Goal: Transaction & Acquisition: Purchase product/service

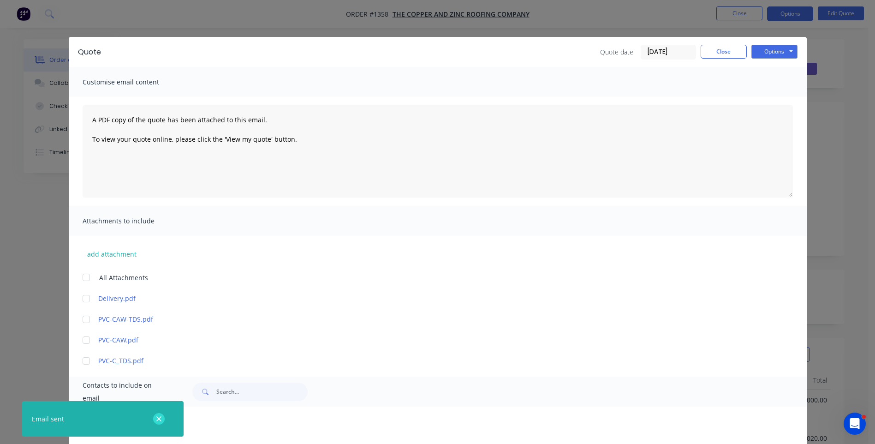
click at [162, 418] on icon "button" at bounding box center [159, 419] width 6 height 8
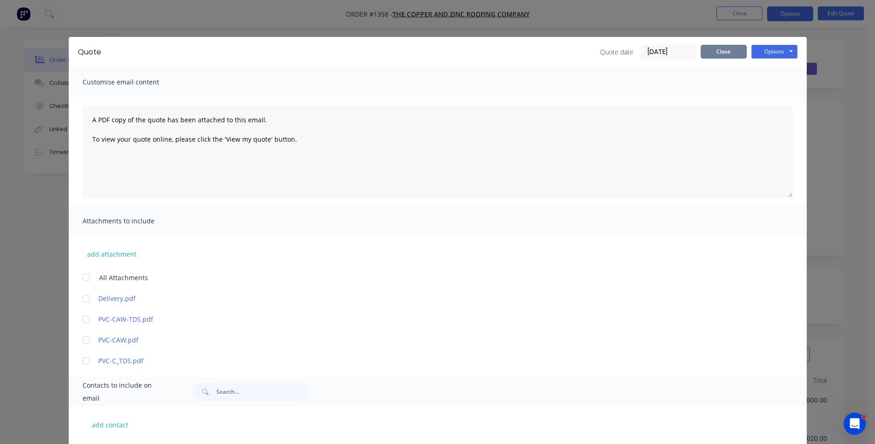
click at [719, 56] on button "Close" at bounding box center [723, 52] width 46 height 14
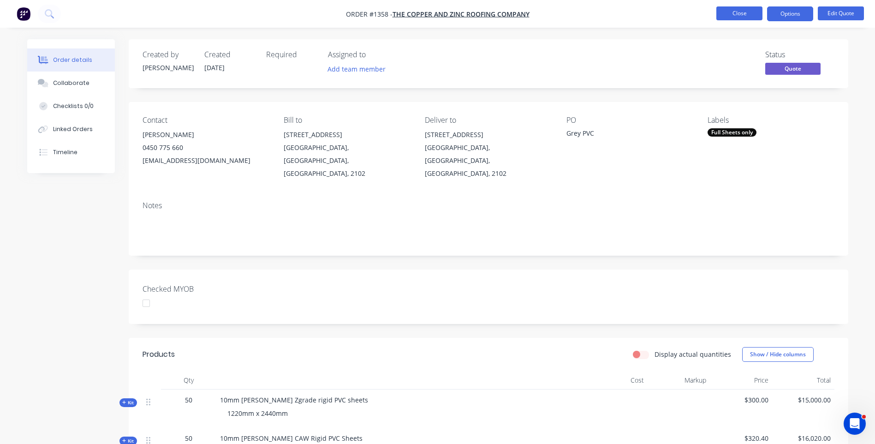
click at [737, 19] on button "Close" at bounding box center [739, 13] width 46 height 14
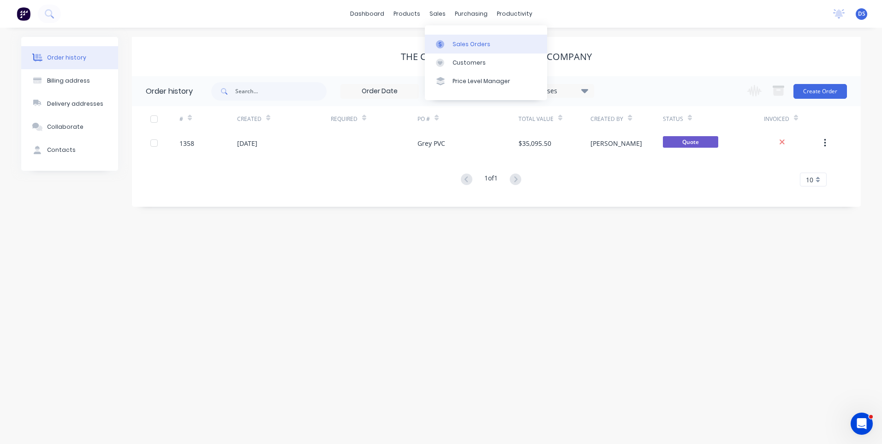
click at [455, 46] on div "Sales Orders" at bounding box center [471, 44] width 38 height 8
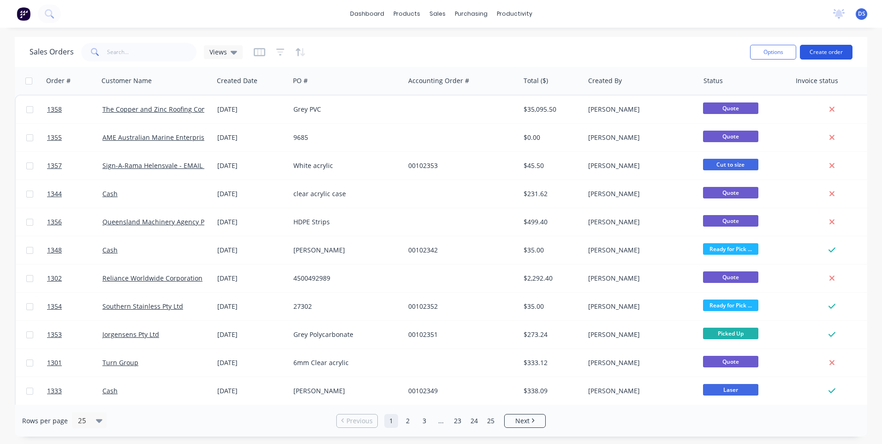
click at [819, 53] on button "Create order" at bounding box center [826, 52] width 53 height 15
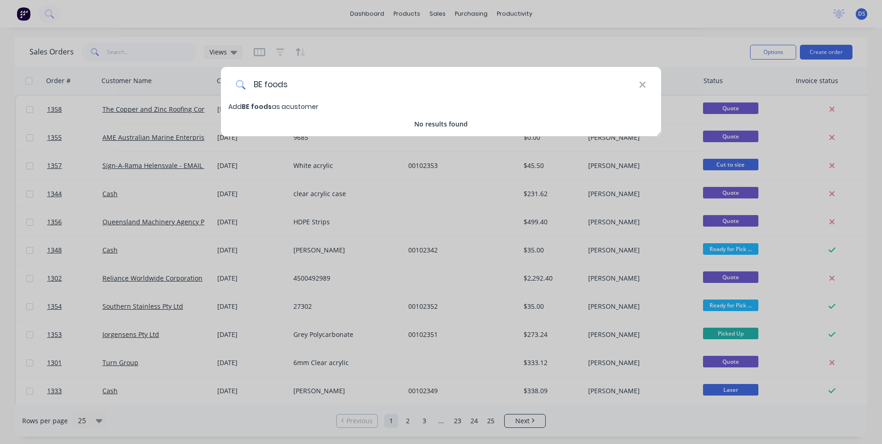
drag, startPoint x: 296, startPoint y: 83, endPoint x: 239, endPoint y: 78, distance: 56.9
click at [239, 78] on div "BE foods" at bounding box center [441, 84] width 440 height 35
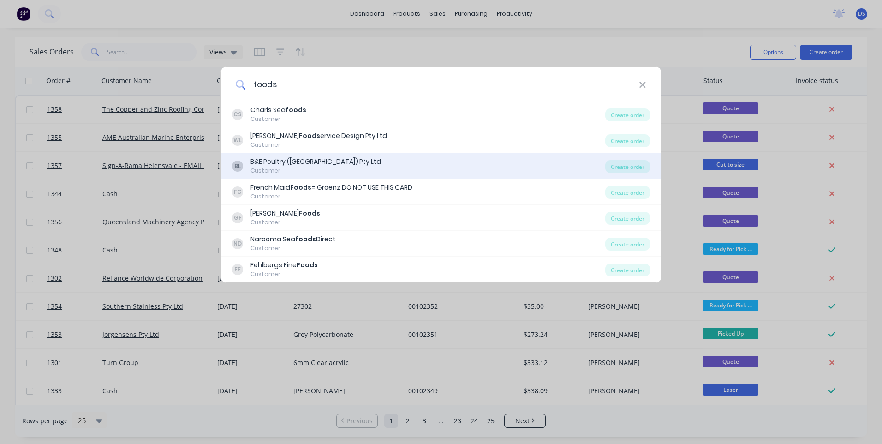
type input "foods"
click at [282, 168] on div "Customer" at bounding box center [315, 170] width 131 height 8
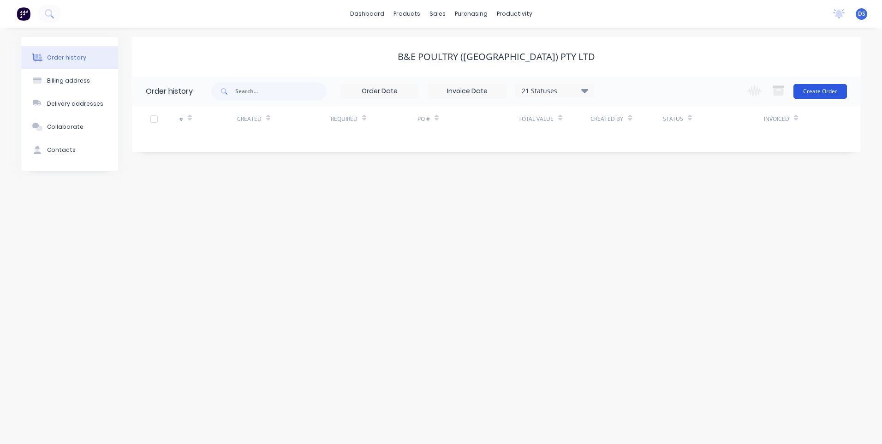
click at [827, 95] on button "Create Order" at bounding box center [819, 91] width 53 height 15
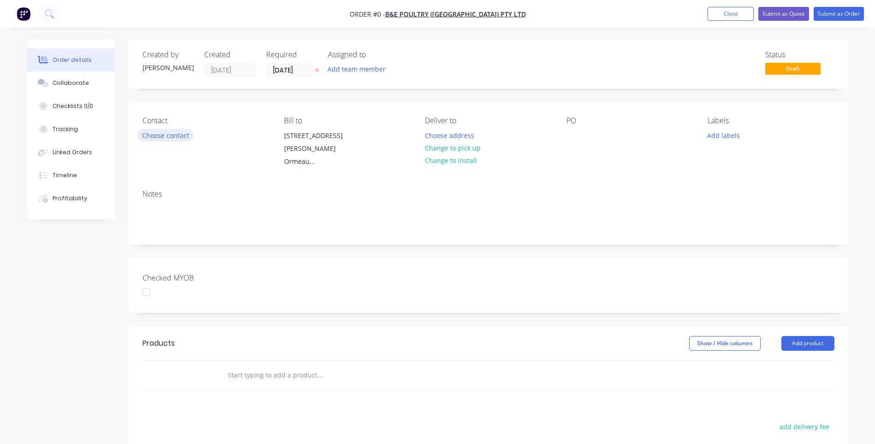
click at [175, 137] on button "Choose contact" at bounding box center [165, 135] width 57 height 12
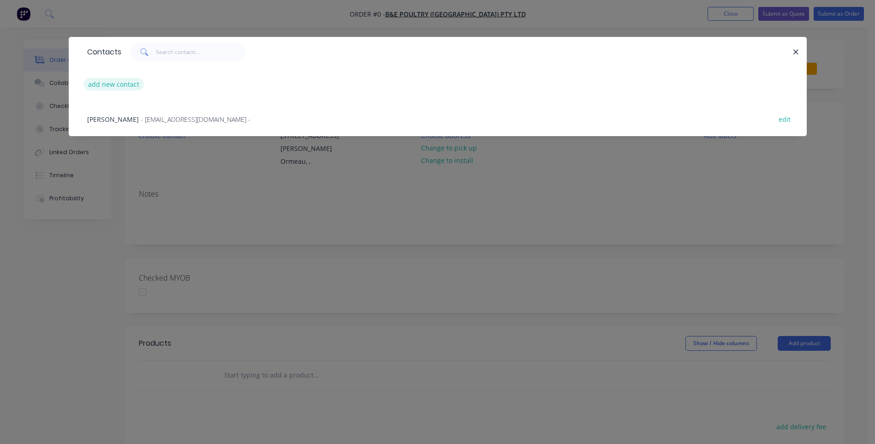
click at [109, 86] on button "add new contact" at bounding box center [113, 84] width 61 height 12
select select "AU"
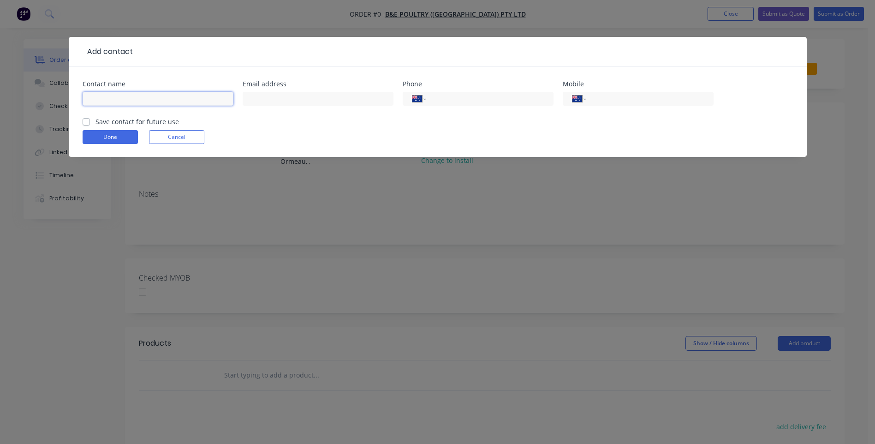
click at [116, 100] on input "text" at bounding box center [158, 99] width 151 height 14
type input "Siddharth"
click at [281, 97] on input "text" at bounding box center [318, 99] width 151 height 14
type input "[EMAIL_ADDRESS][DOMAIN_NAME]"
click at [161, 49] on div at bounding box center [463, 51] width 660 height 11
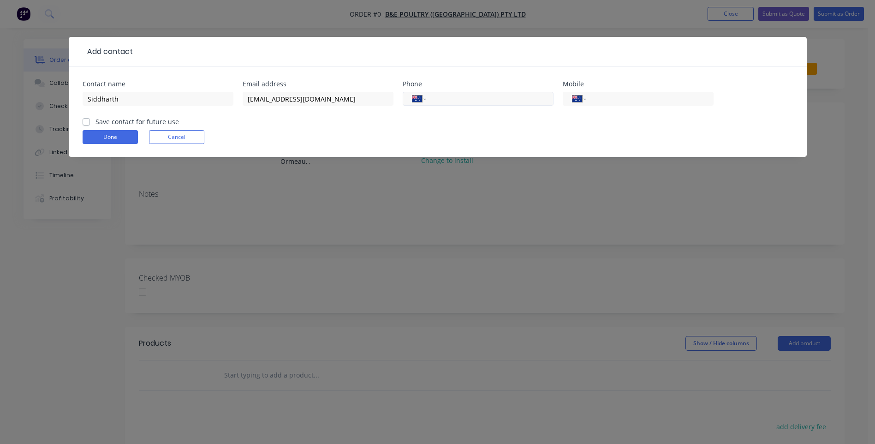
drag, startPoint x: 596, startPoint y: 102, endPoint x: 485, endPoint y: 99, distance: 111.2
paste input "[PHONE_NUMBER]"
type input "[PHONE_NUMBER]"
drag, startPoint x: 87, startPoint y: 121, endPoint x: 96, endPoint y: 131, distance: 13.7
click at [95, 121] on label "Save contact for future use" at bounding box center [136, 122] width 83 height 10
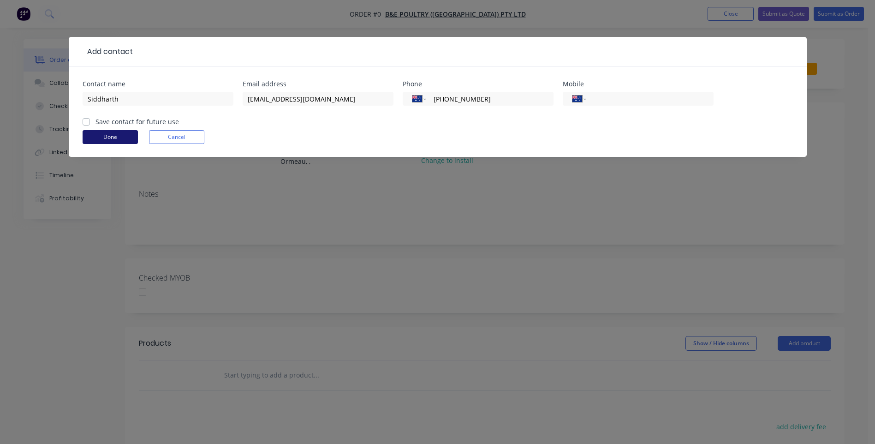
click at [87, 121] on input "Save contact for future use" at bounding box center [86, 121] width 7 height 9
checkbox input "true"
click at [100, 137] on button "Done" at bounding box center [110, 137] width 55 height 14
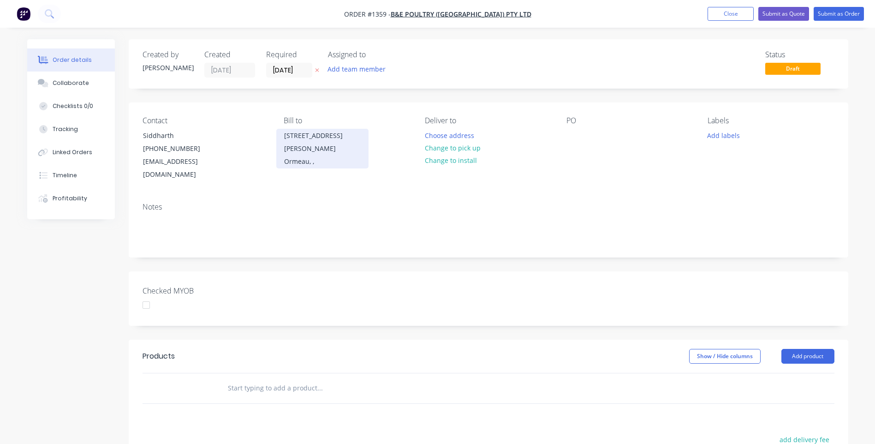
click at [294, 155] on div "Ormeau, ," at bounding box center [322, 161] width 77 height 13
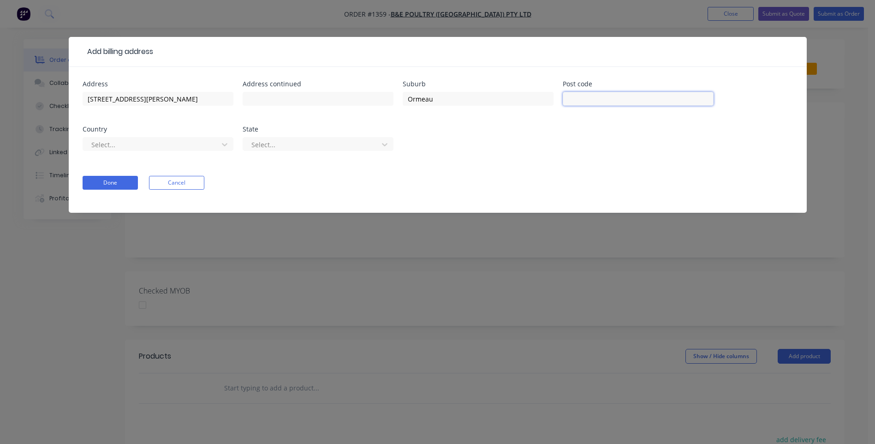
click at [592, 103] on input "text" at bounding box center [638, 99] width 151 height 14
type input "4208"
click at [104, 144] on div at bounding box center [151, 145] width 123 height 12
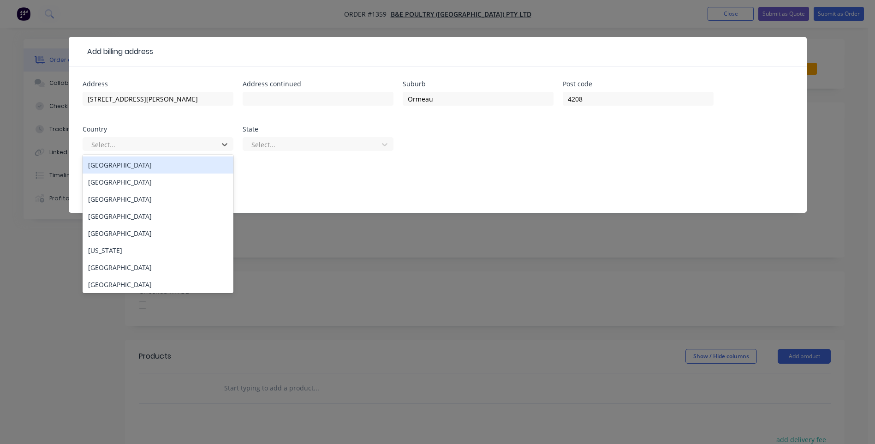
click at [107, 169] on div "[GEOGRAPHIC_DATA]" at bounding box center [158, 164] width 151 height 17
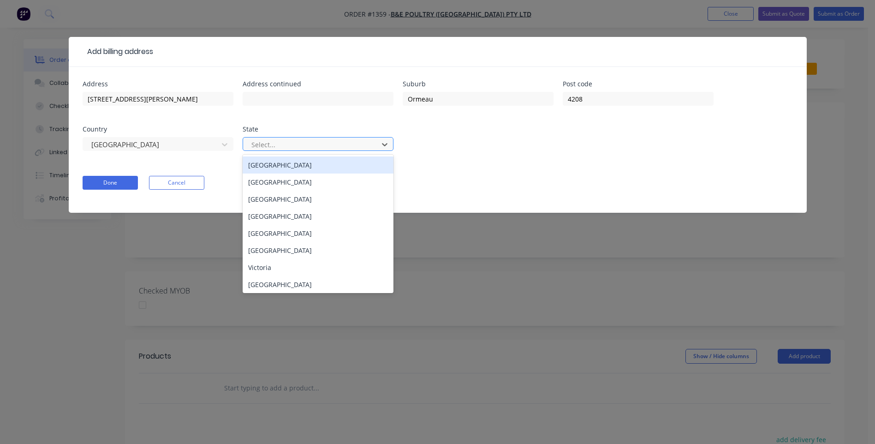
click at [284, 148] on div at bounding box center [311, 145] width 123 height 12
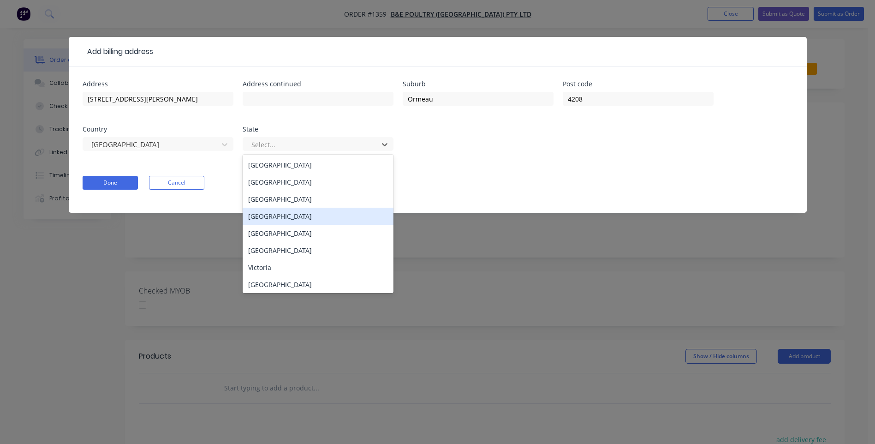
click at [277, 220] on div "[GEOGRAPHIC_DATA]" at bounding box center [318, 216] width 151 height 17
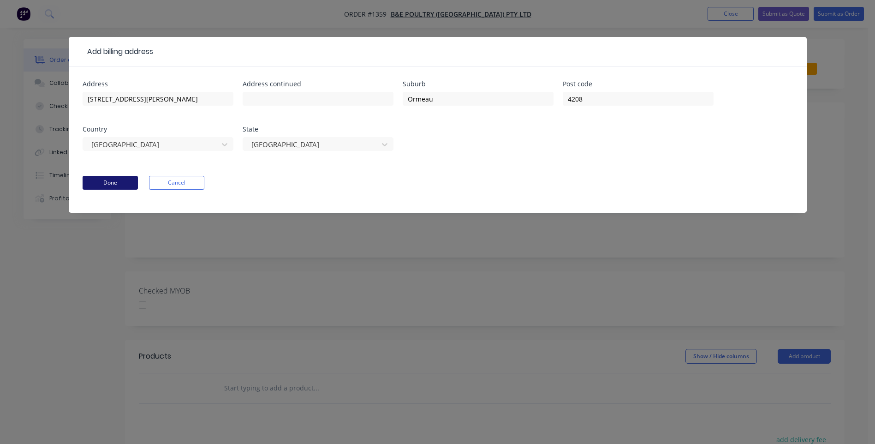
click at [114, 180] on button "Done" at bounding box center [110, 183] width 55 height 14
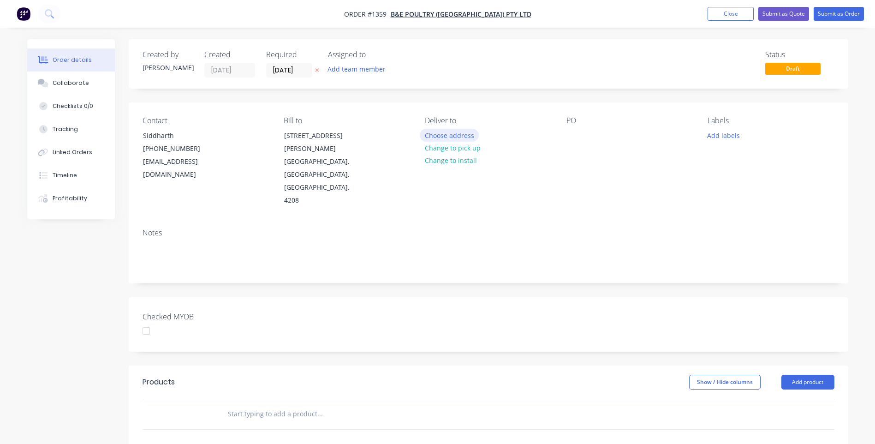
click at [442, 137] on button "Choose address" at bounding box center [449, 135] width 59 height 12
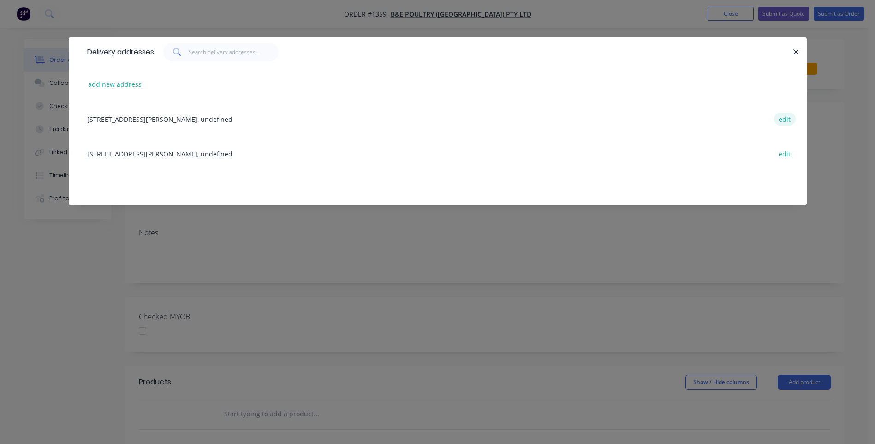
click at [780, 119] on button "edit" at bounding box center [785, 119] width 22 height 12
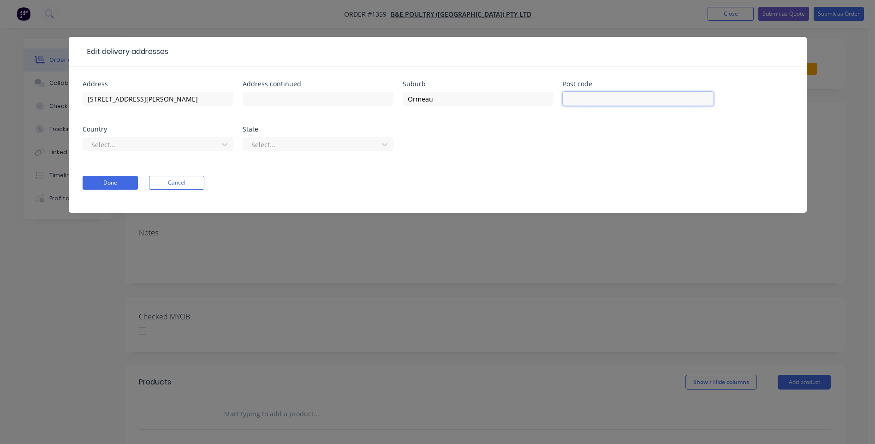
click at [607, 100] on input "text" at bounding box center [638, 99] width 151 height 14
type input "4208"
click at [194, 143] on div at bounding box center [151, 145] width 123 height 12
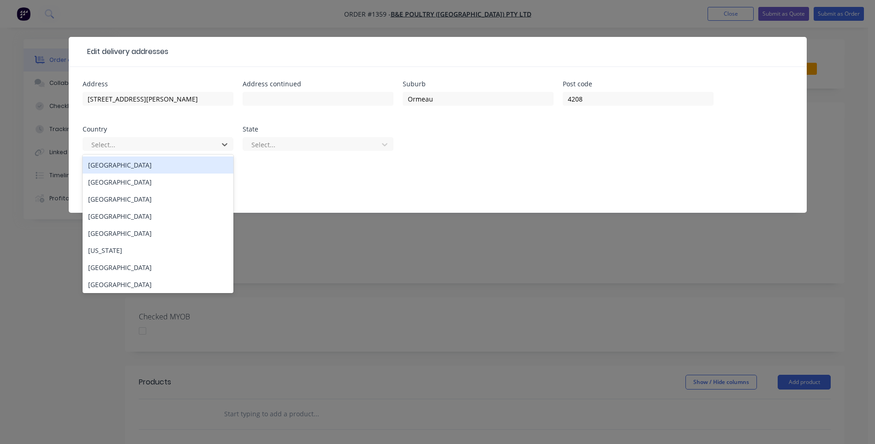
click at [101, 164] on div "[GEOGRAPHIC_DATA]" at bounding box center [158, 164] width 151 height 17
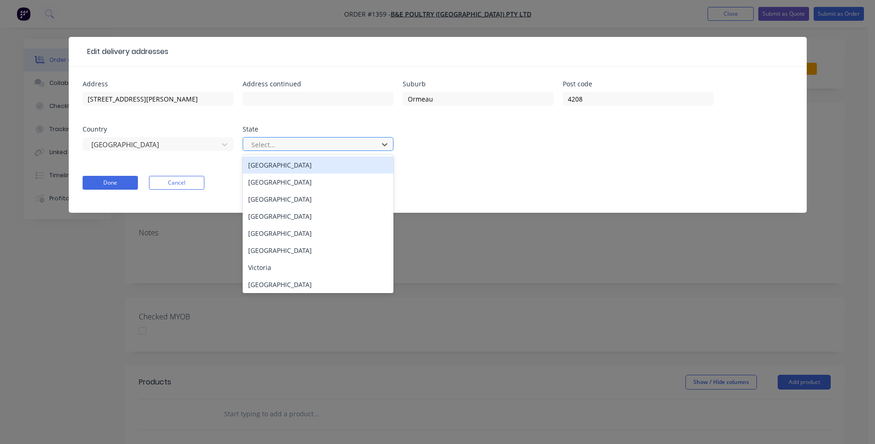
click at [337, 149] on div at bounding box center [311, 145] width 123 height 12
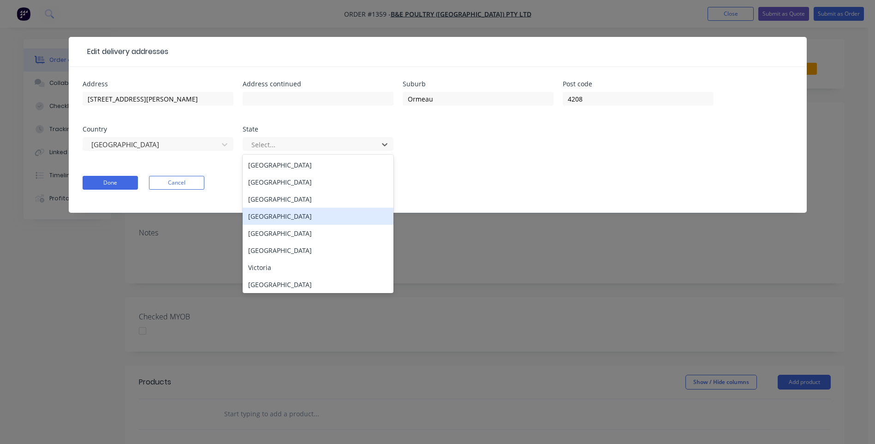
click at [278, 213] on div "[GEOGRAPHIC_DATA]" at bounding box center [318, 216] width 151 height 17
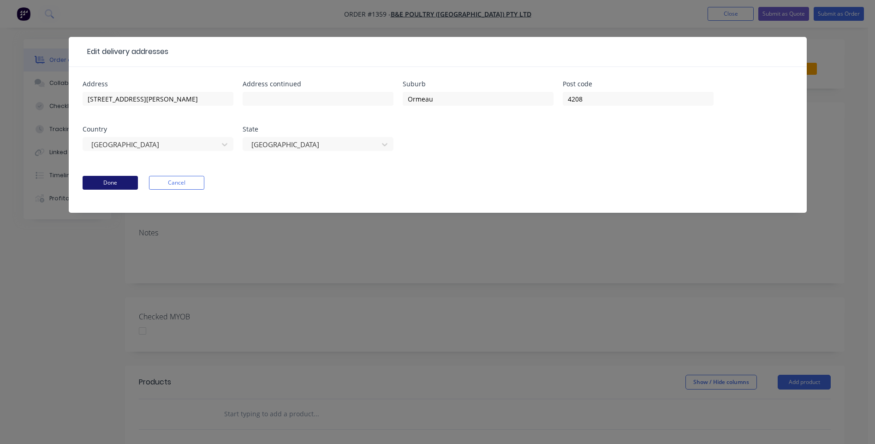
click at [109, 181] on button "Done" at bounding box center [110, 183] width 55 height 14
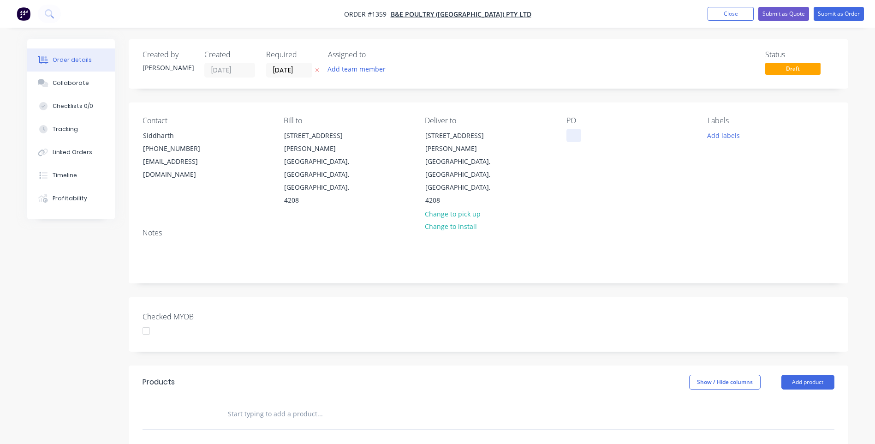
click at [572, 133] on div at bounding box center [573, 135] width 15 height 13
click at [729, 138] on button "Add labels" at bounding box center [723, 135] width 42 height 12
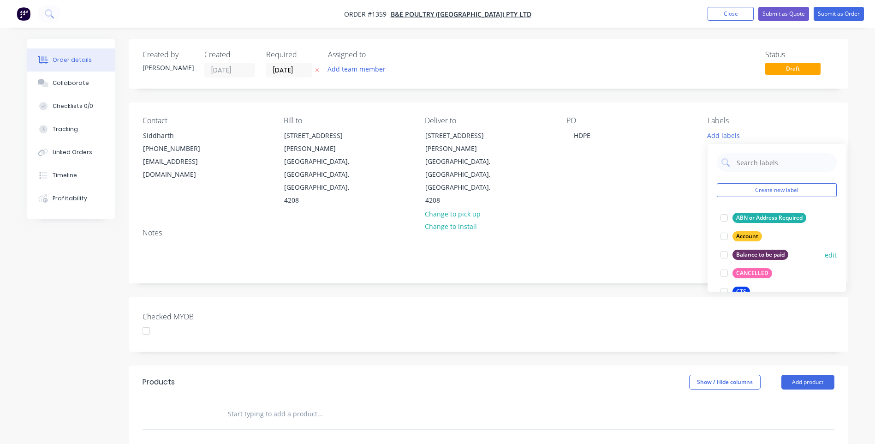
scroll to position [46, 0]
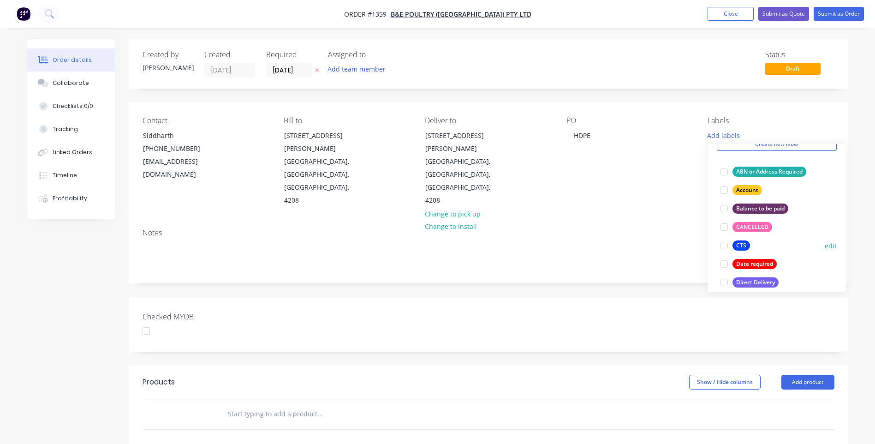
click at [740, 246] on div "CTS" at bounding box center [741, 245] width 18 height 10
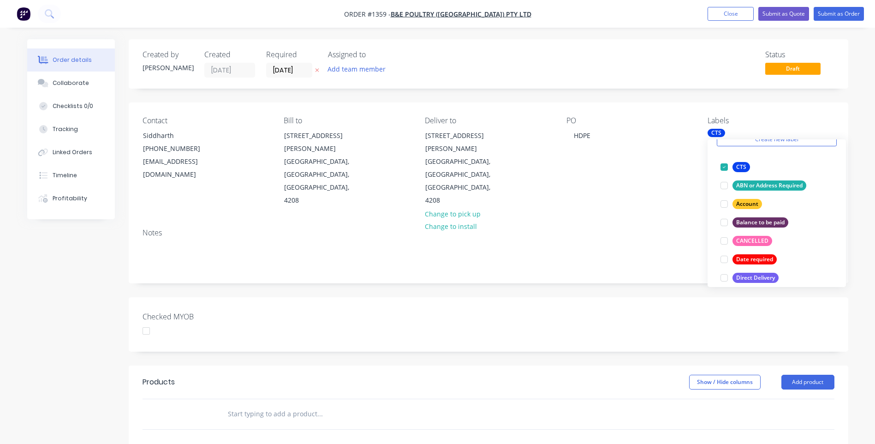
click at [683, 228] on div "Notes" at bounding box center [488, 232] width 692 height 9
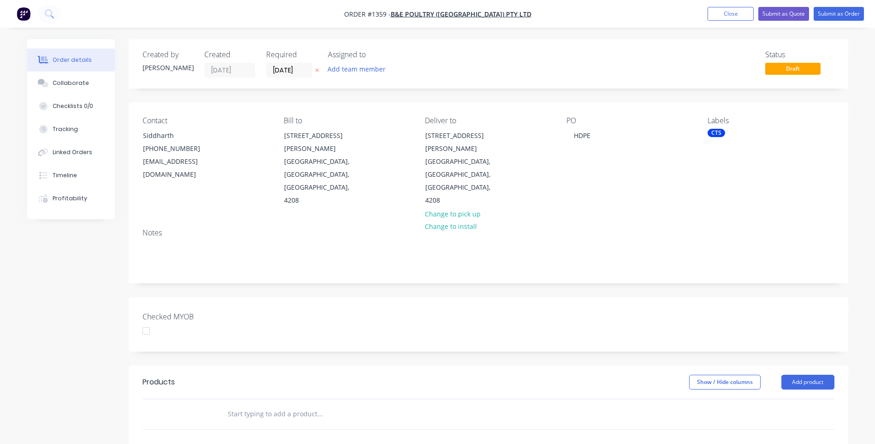
click at [314, 70] on button at bounding box center [317, 70] width 10 height 11
click at [801, 374] on button "Add product" at bounding box center [807, 381] width 53 height 15
click at [787, 398] on div "Product catalogue" at bounding box center [790, 404] width 71 height 13
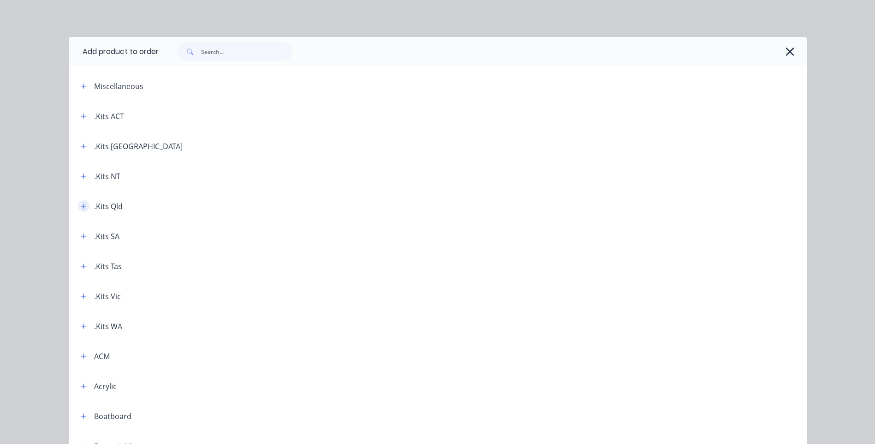
click at [81, 208] on icon "button" at bounding box center [84, 206] width 6 height 6
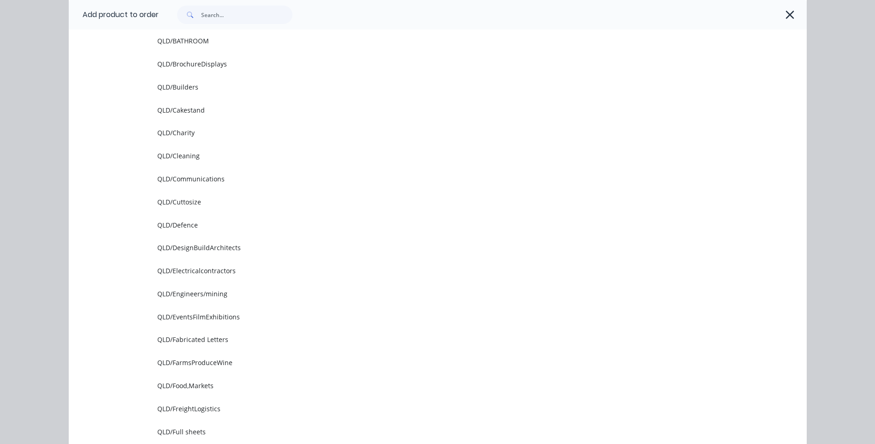
scroll to position [323, 0]
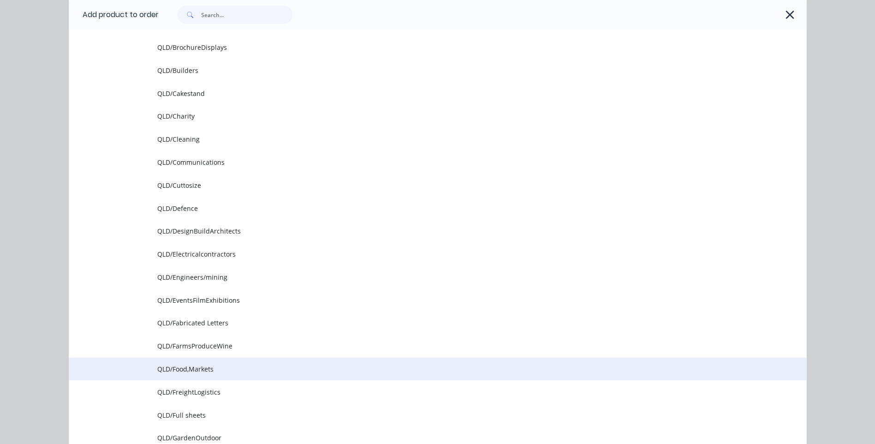
click at [201, 369] on span "QLD/Food,Markets" at bounding box center [416, 369] width 519 height 10
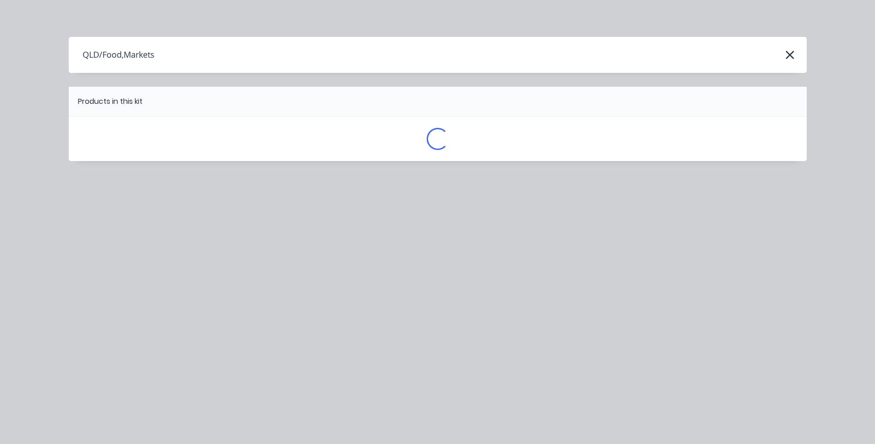
scroll to position [0, 0]
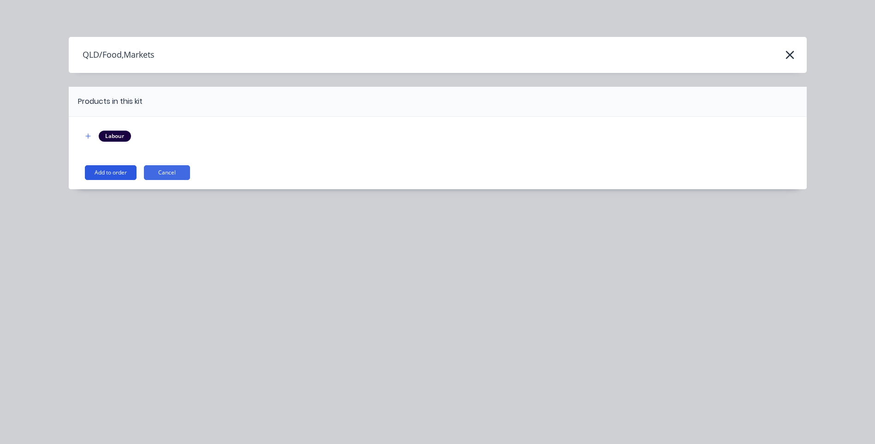
click at [109, 178] on button "Add to order" at bounding box center [111, 172] width 52 height 15
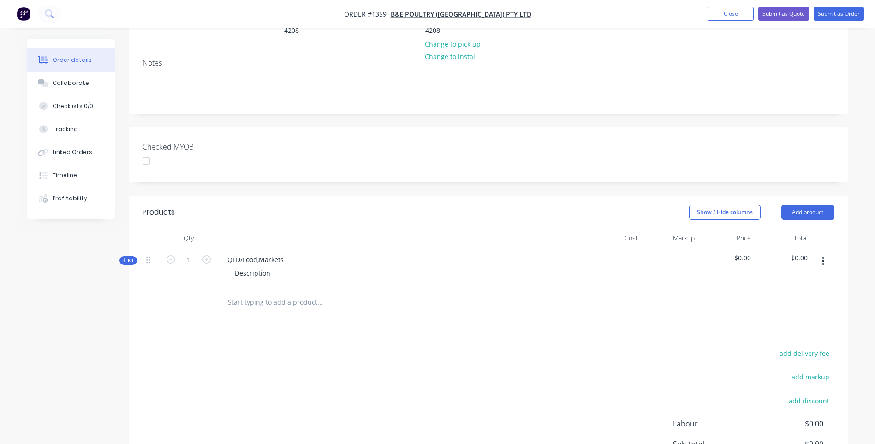
scroll to position [184, 0]
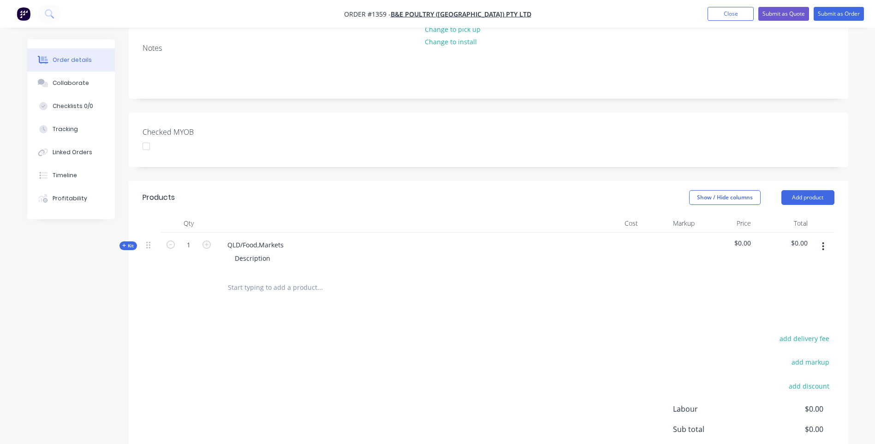
click at [124, 243] on icon at bounding box center [124, 245] width 4 height 5
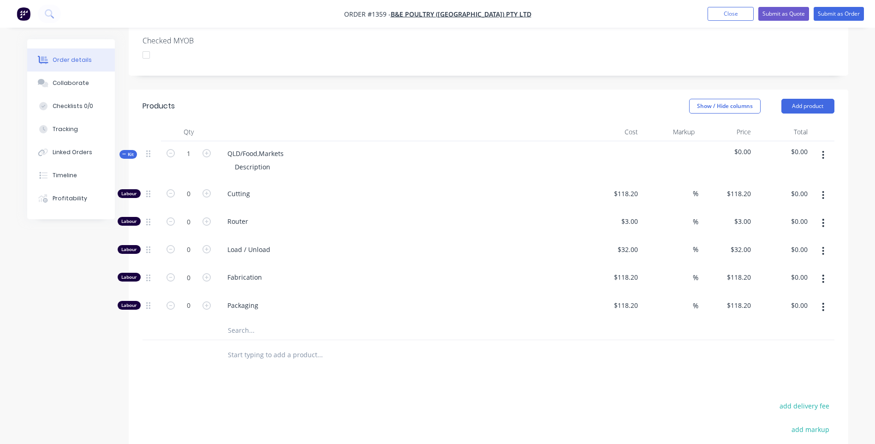
scroll to position [277, 0]
click at [243, 320] on input "text" at bounding box center [319, 329] width 184 height 18
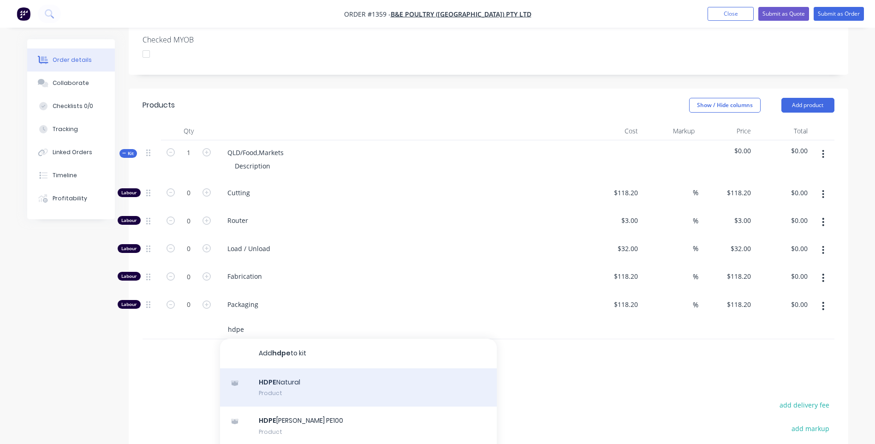
type input "hdpe"
click at [281, 368] on div "HDPE Natural Product" at bounding box center [358, 387] width 277 height 39
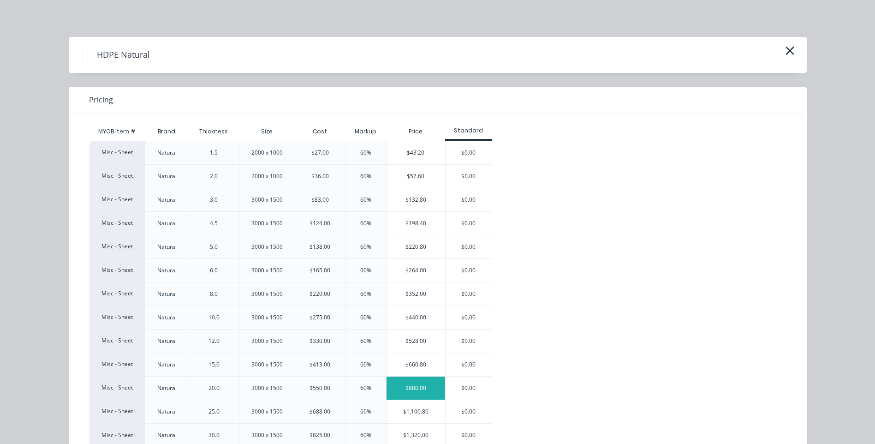
click at [412, 386] on div "$880.00" at bounding box center [415, 387] width 59 height 23
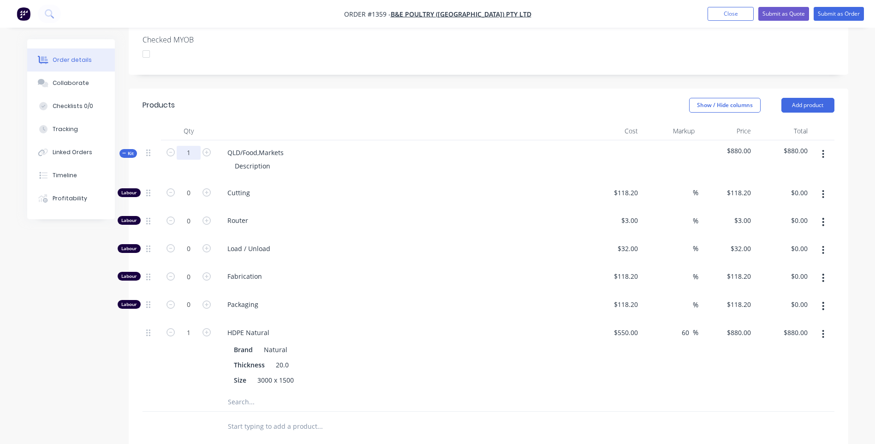
click at [193, 146] on input "1" at bounding box center [189, 153] width 24 height 14
type input "36"
type input "$31,680.00"
click at [409, 243] on span "Load / Unload" at bounding box center [404, 248] width 354 height 10
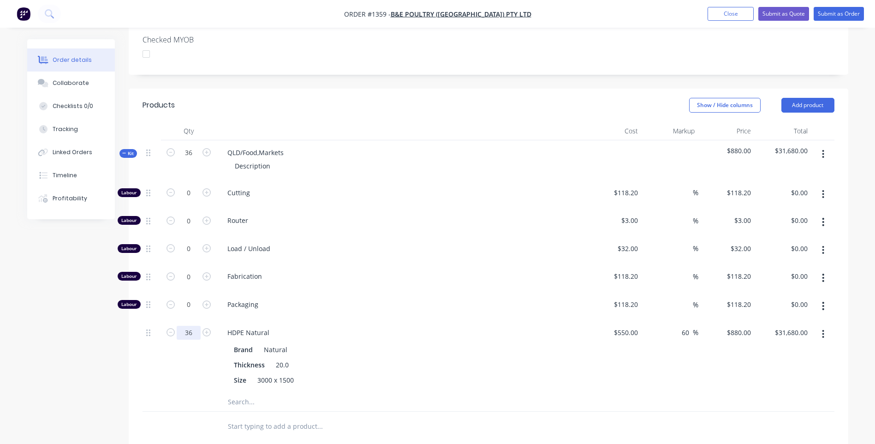
click at [196, 200] on input "36" at bounding box center [189, 193] width 24 height 14
type input "2.75"
type input "$2,420.00"
click at [204, 333] on div "2.75" at bounding box center [188, 356] width 55 height 72
drag, startPoint x: 286, startPoint y: 113, endPoint x: 219, endPoint y: 115, distance: 66.9
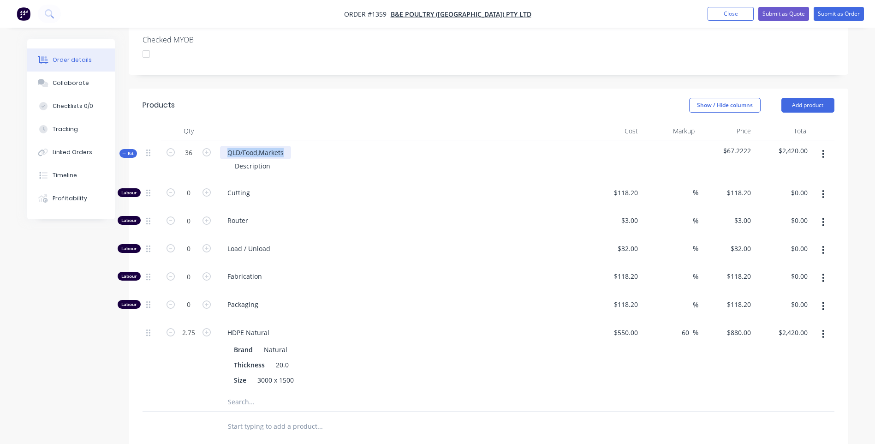
click at [219, 140] on div "QLD/Food,Markets Description" at bounding box center [400, 160] width 369 height 40
click at [364, 236] on div "Load / Unload" at bounding box center [400, 250] width 369 height 28
click at [246, 159] on div "Description" at bounding box center [252, 165] width 50 height 13
click at [431, 215] on span "Router" at bounding box center [404, 220] width 354 height 10
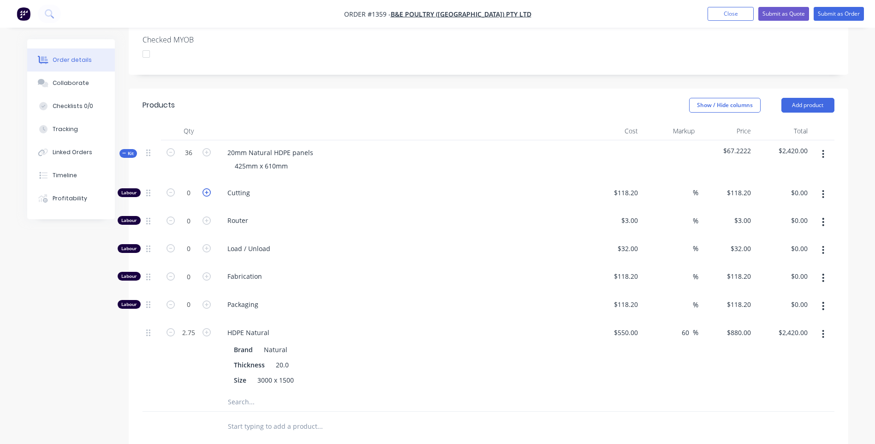
click at [206, 188] on icon "button" at bounding box center [206, 192] width 8 height 8
type input "1"
type input "$118.20"
click at [206, 188] on icon "button" at bounding box center [206, 192] width 8 height 8
type input "2"
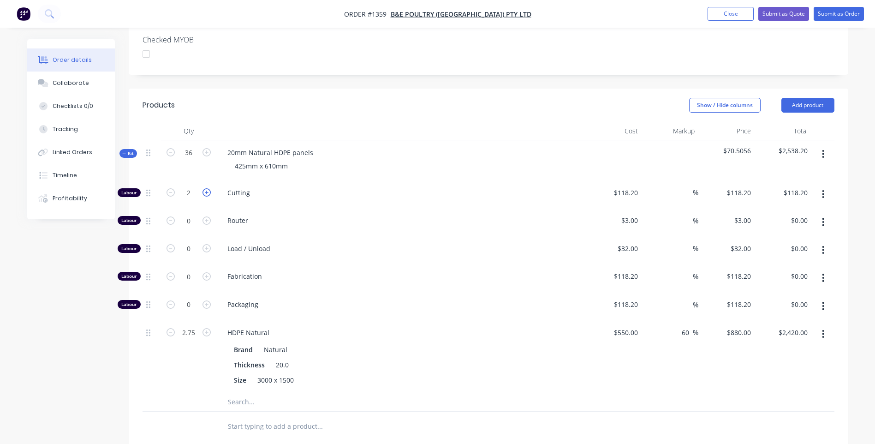
type input "$236.40"
click at [206, 188] on icon "button" at bounding box center [206, 192] width 8 height 8
type input "3"
type input "$354.60"
click at [206, 188] on icon "button" at bounding box center [206, 192] width 8 height 8
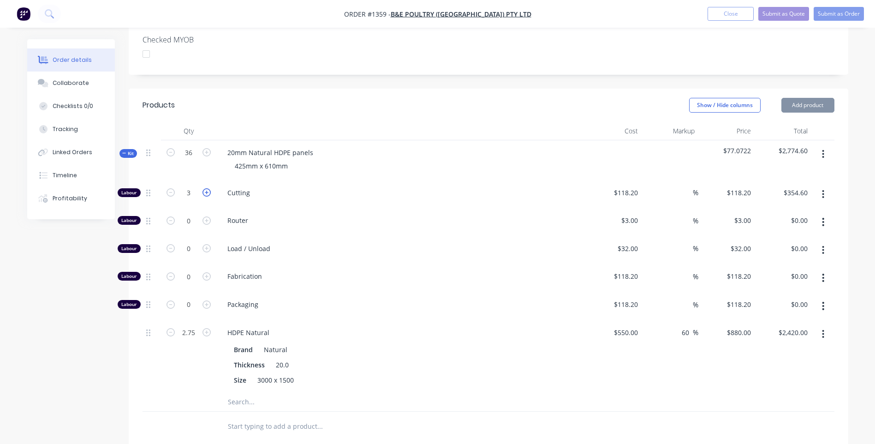
type input "4"
type input "$472.80"
click at [206, 188] on icon "button" at bounding box center [206, 192] width 8 height 8
type input "5"
type input "$591.00"
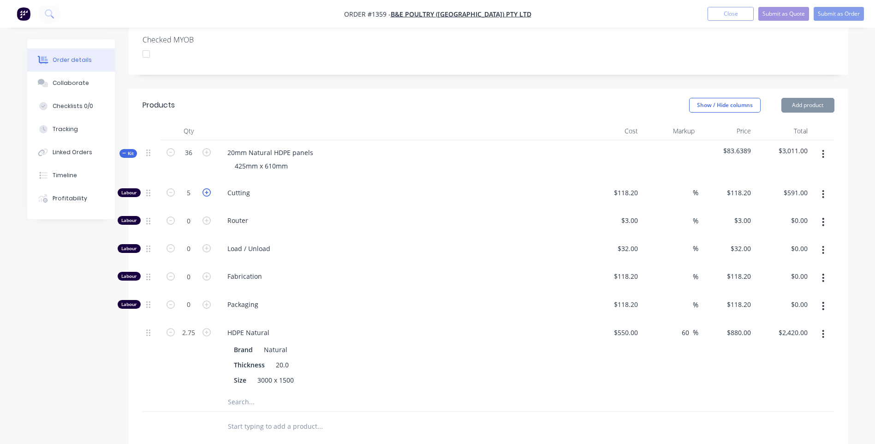
click at [206, 188] on icon "button" at bounding box center [206, 192] width 8 height 8
type input "6"
type input "$709.20"
click at [641, 186] on input "118.2" at bounding box center [627, 192] width 29 height 13
type input "$10.00"
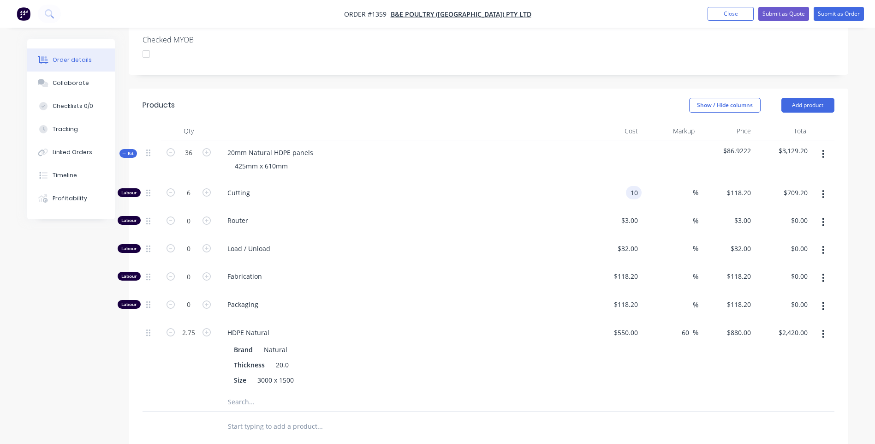
type input "$10.00"
type input "$60.00"
click at [465, 292] on div "Packaging" at bounding box center [400, 306] width 369 height 28
click at [196, 200] on input "2.75" at bounding box center [189, 193] width 24 height 14
type input "2.66"
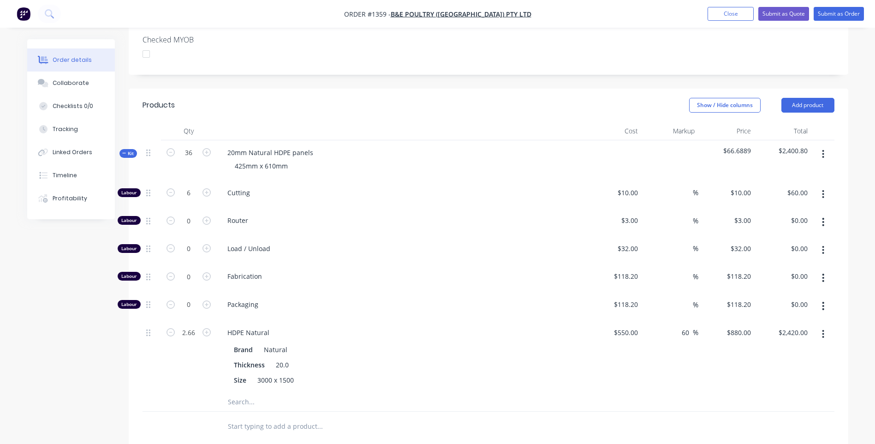
type input "$2,340.80"
click at [180, 320] on div "2.66" at bounding box center [188, 356] width 55 height 72
click at [191, 200] on input "2.66" at bounding box center [189, 193] width 24 height 14
type input "0.66"
type input "$580.80"
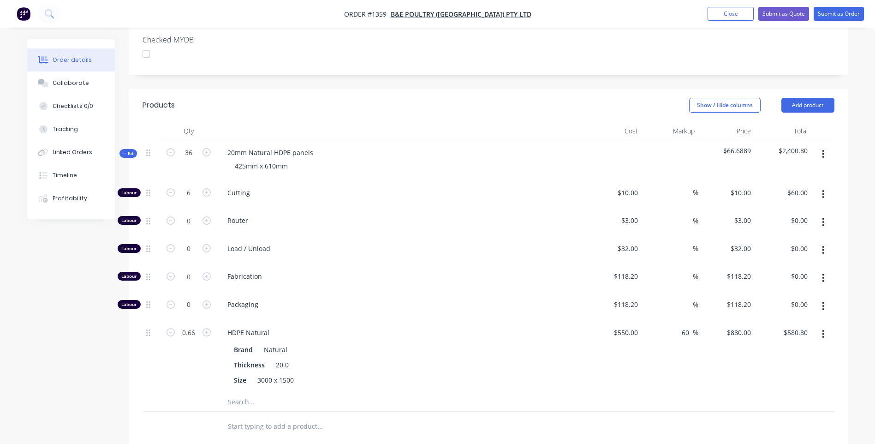
click at [396, 320] on div "HDPE Natural Brand Natural Thickness 20.0 Size 3000 x 1500" at bounding box center [400, 356] width 369 height 72
click at [195, 200] on input "0.66" at bounding box center [189, 193] width 24 height 14
type input "0.7"
type input "$616.00"
click at [371, 292] on div "Packaging" at bounding box center [400, 306] width 369 height 28
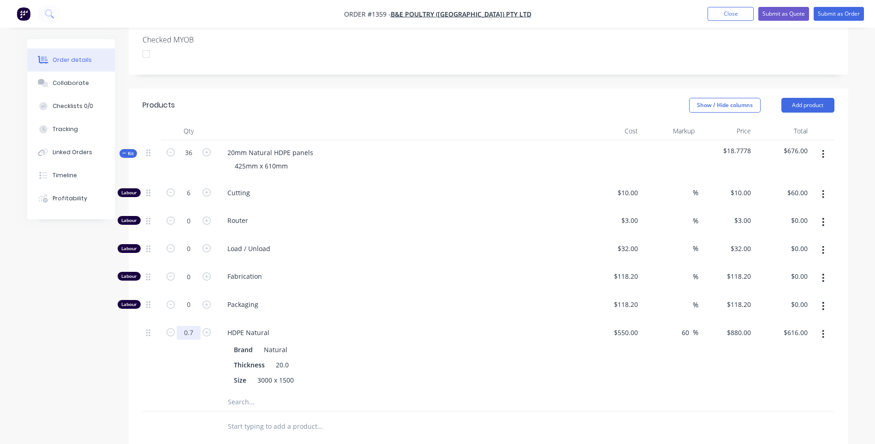
click at [191, 200] on input "0.7" at bounding box center [189, 193] width 24 height 14
type input "2.7"
type input "$2,376.00"
click at [345, 292] on div "Packaging" at bounding box center [400, 306] width 369 height 28
click at [206, 188] on icon "button" at bounding box center [206, 192] width 8 height 8
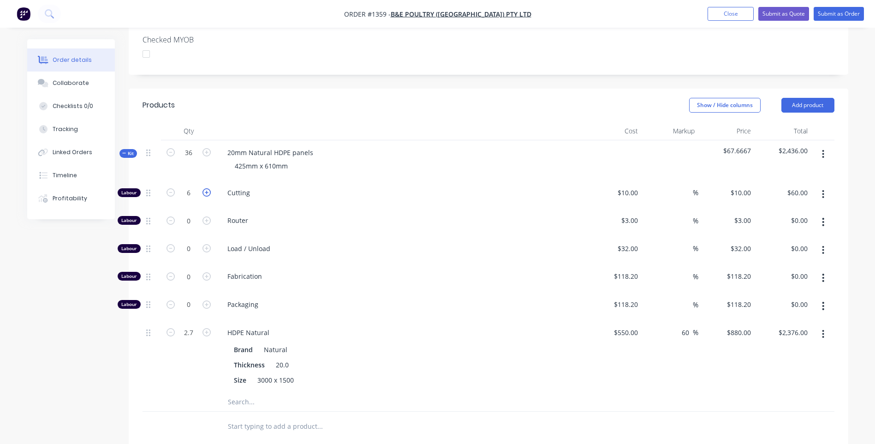
type input "7"
type input "$70.00"
click at [206, 188] on icon "button" at bounding box center [206, 192] width 8 height 8
type input "8"
type input "$80.00"
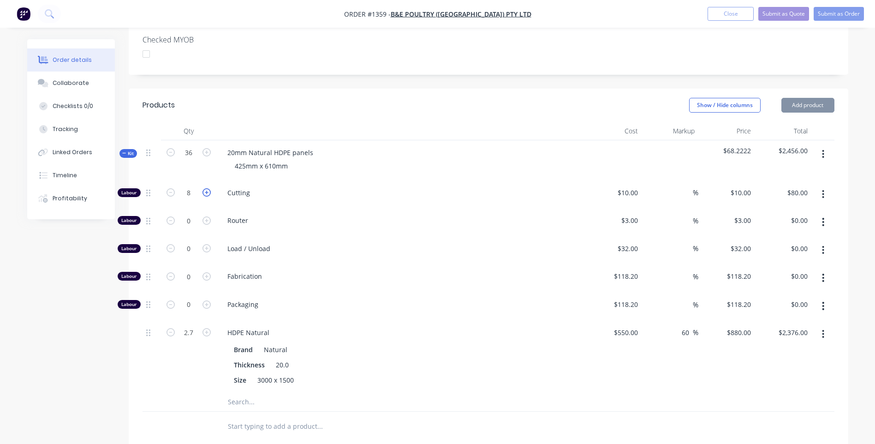
click at [206, 188] on icon "button" at bounding box center [206, 192] width 8 height 8
type input "9"
type input "$90.00"
click at [206, 188] on icon "button" at bounding box center [206, 192] width 8 height 8
type input "10"
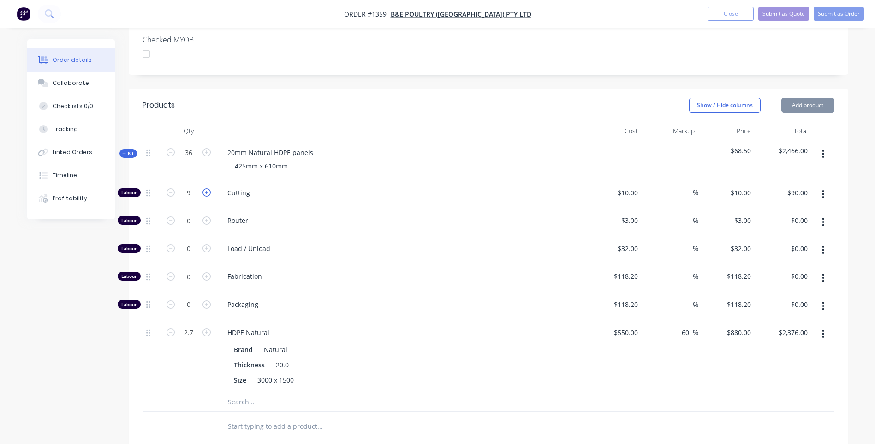
type input "$100.00"
click at [173, 188] on icon "button" at bounding box center [170, 192] width 8 height 8
type input "9"
type input "$90.00"
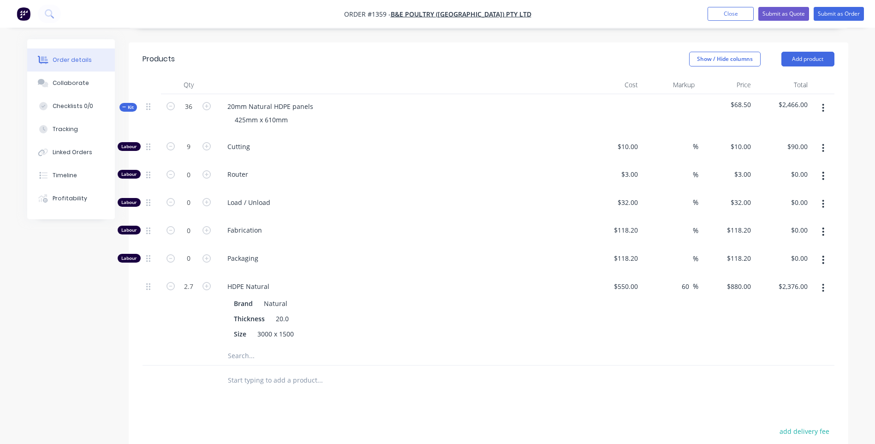
click at [238, 346] on input "text" at bounding box center [319, 355] width 184 height 18
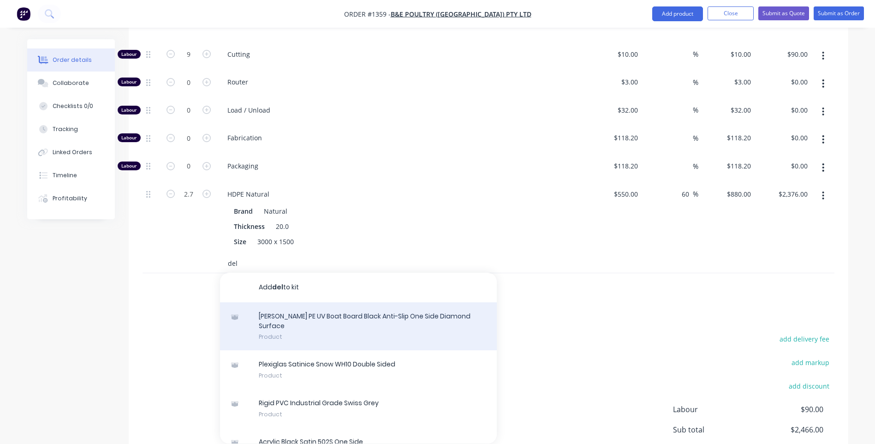
scroll to position [92, 0]
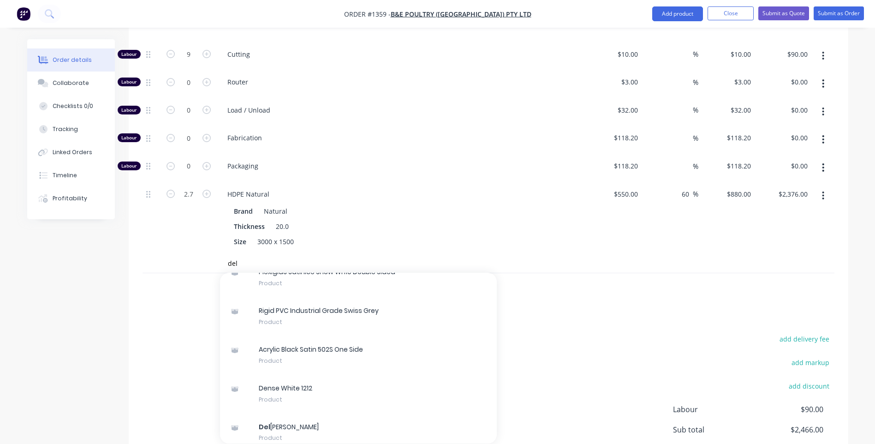
click at [429, 182] on div "HDPE Natural Brand Natural Thickness 20.0 Size 3000 x 1500" at bounding box center [400, 218] width 369 height 72
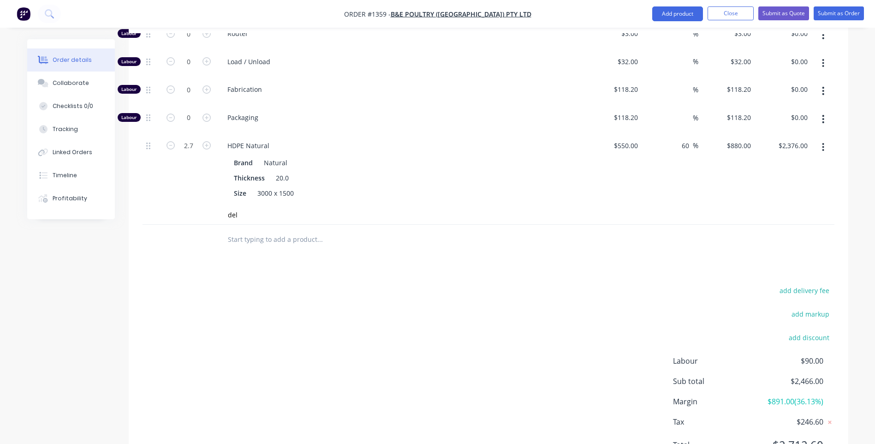
scroll to position [471, 0]
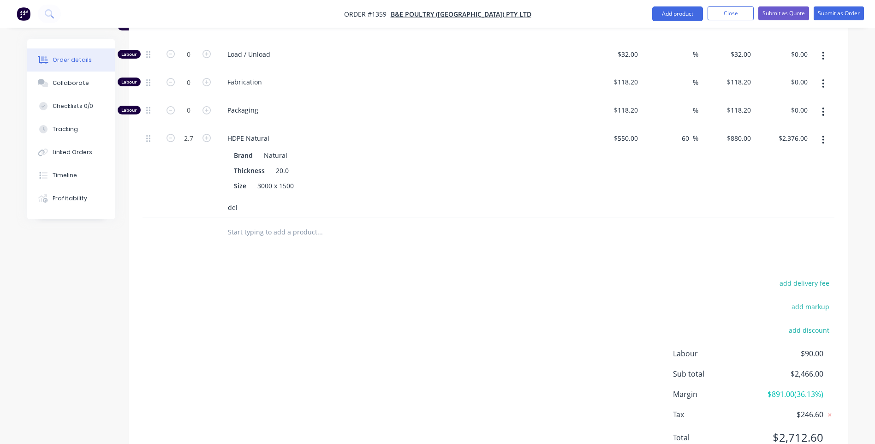
click at [256, 198] on input "del" at bounding box center [319, 207] width 184 height 18
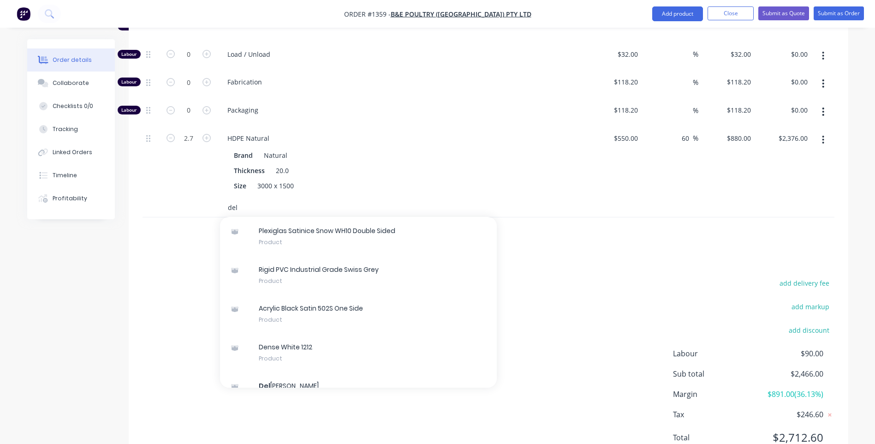
scroll to position [92, 0]
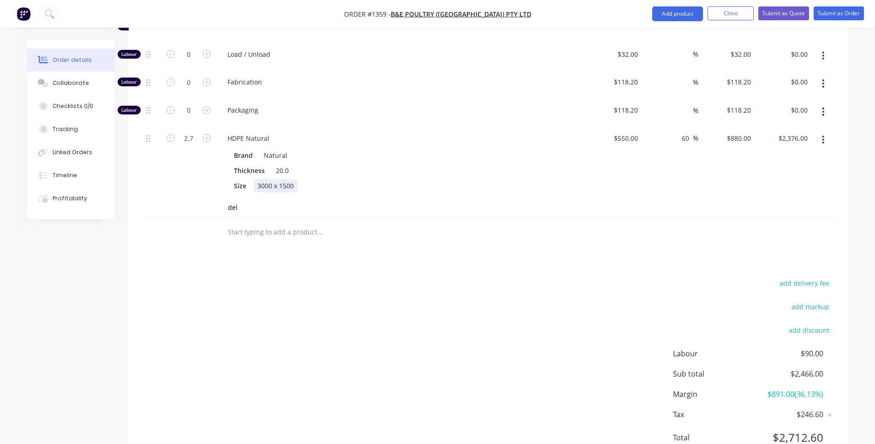
click at [362, 179] on div "Size 3000 x 1500" at bounding box center [399, 185] width 338 height 13
click at [259, 198] on input "del" at bounding box center [319, 207] width 184 height 18
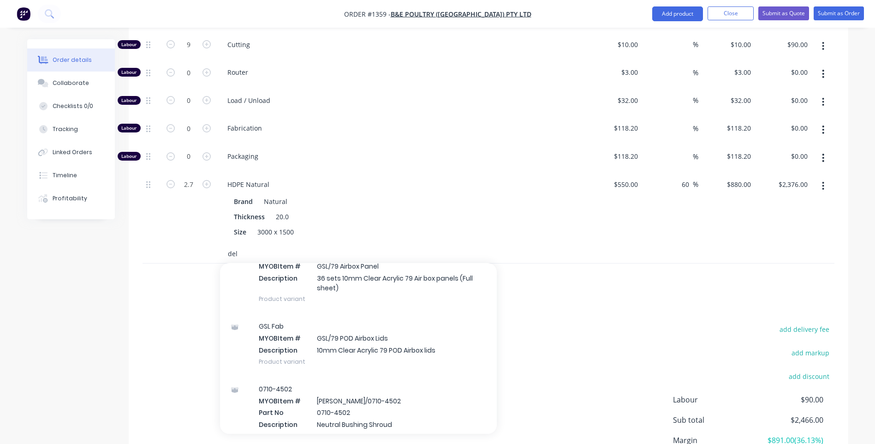
scroll to position [784, 0]
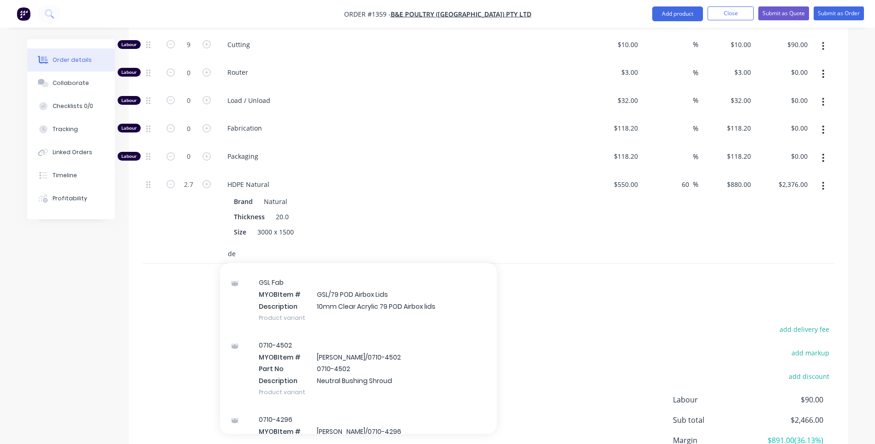
type input "d"
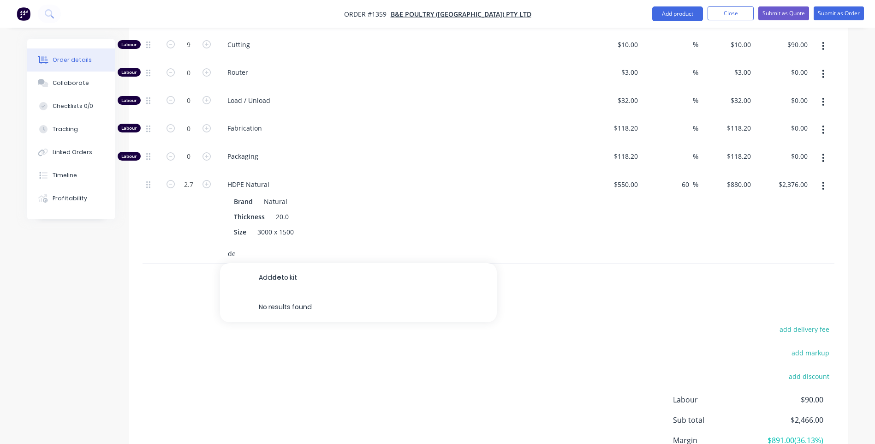
type input "del"
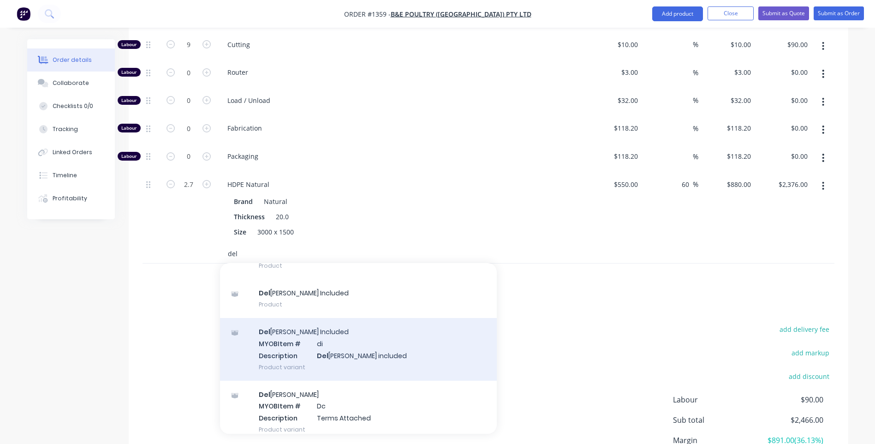
scroll to position [61, 0]
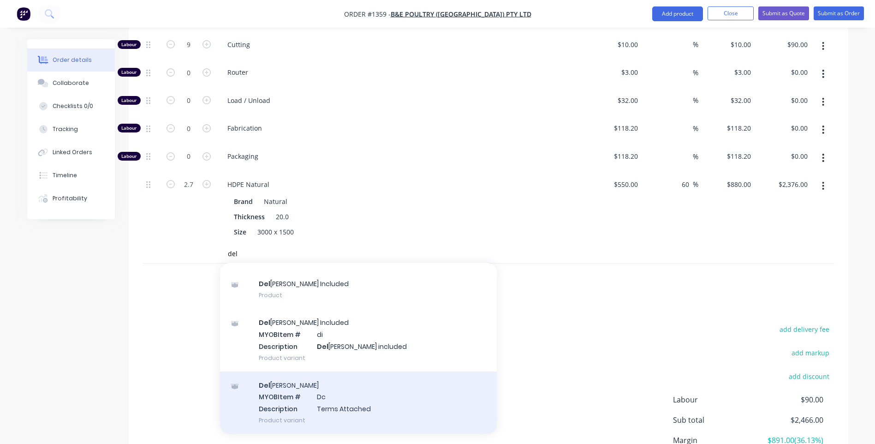
click at [333, 371] on div "Del [PERSON_NAME] MYOB Item # Dc Description Terms Attached Product variant" at bounding box center [358, 402] width 277 height 62
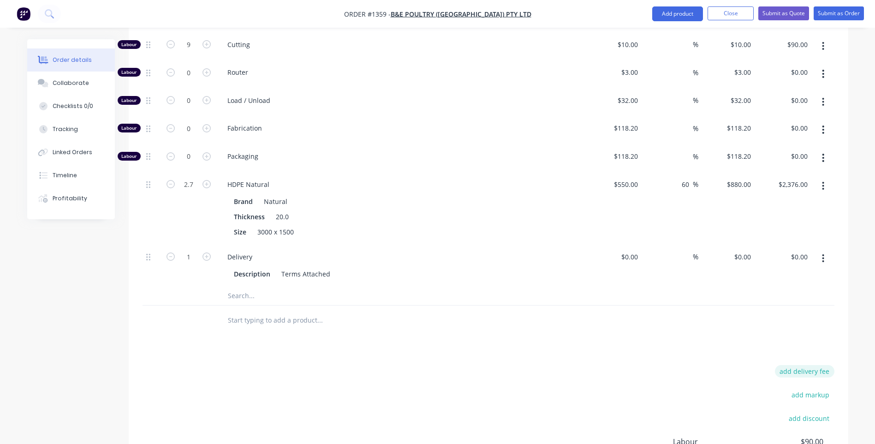
click at [804, 365] on button "add delivery fee" at bounding box center [804, 371] width 59 height 12
type input "115"
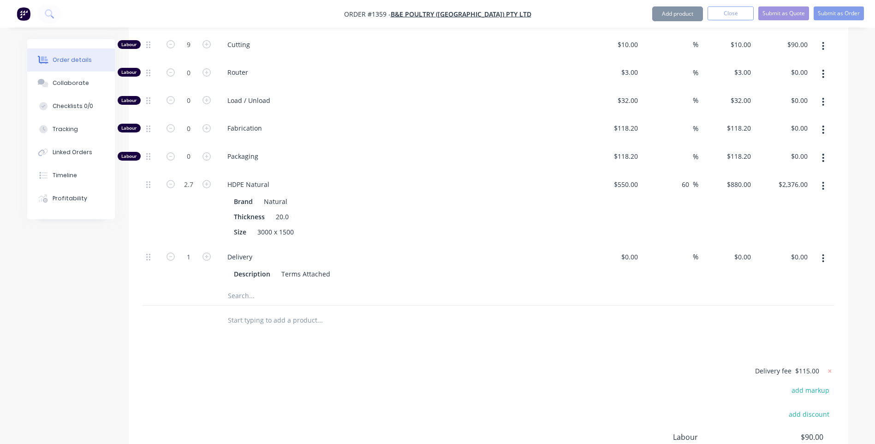
click at [647, 320] on div "Products Show / Hide columns Add product Qty Cost Markup Price Total Kit 36 20m…" at bounding box center [488, 246] width 719 height 611
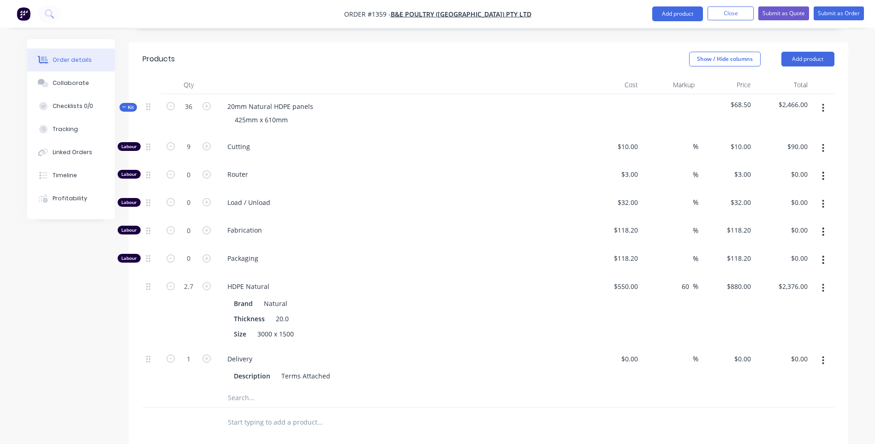
scroll to position [278, 0]
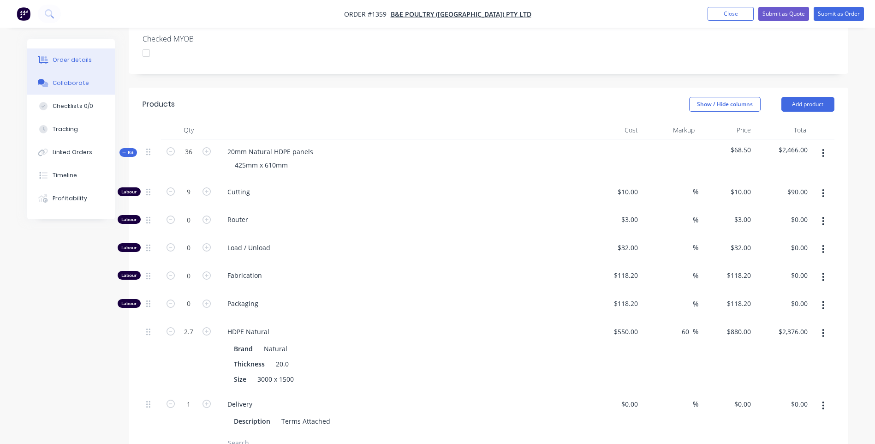
click at [58, 85] on div "Collaborate" at bounding box center [71, 83] width 36 height 8
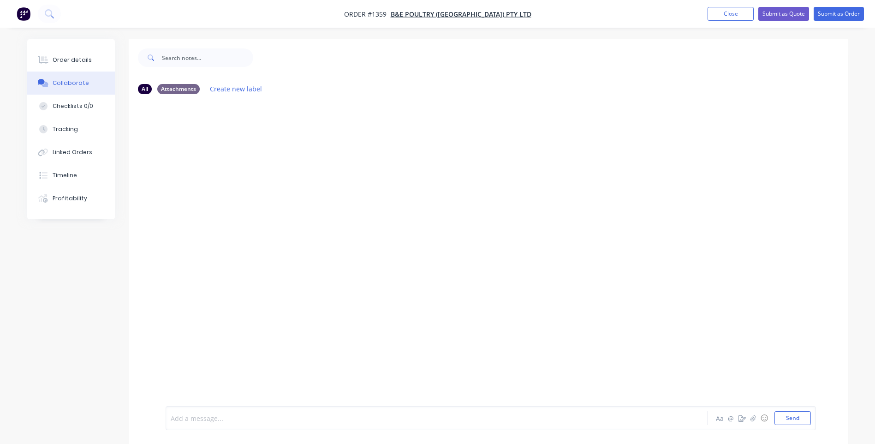
click at [237, 420] on div at bounding box center [411, 418] width 480 height 10
click at [788, 415] on button "Send" at bounding box center [792, 418] width 36 height 14
click at [754, 415] on icon "button" at bounding box center [753, 418] width 6 height 6
click at [789, 418] on button "Send" at bounding box center [792, 418] width 36 height 14
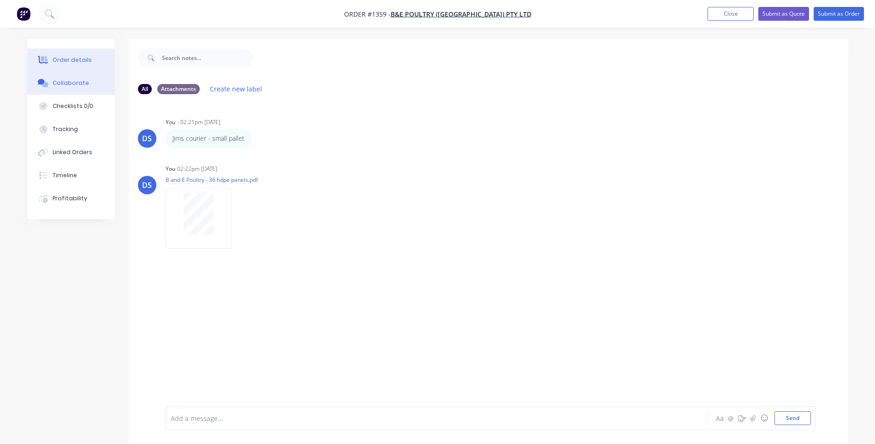
click at [75, 58] on div "Order details" at bounding box center [72, 60] width 39 height 8
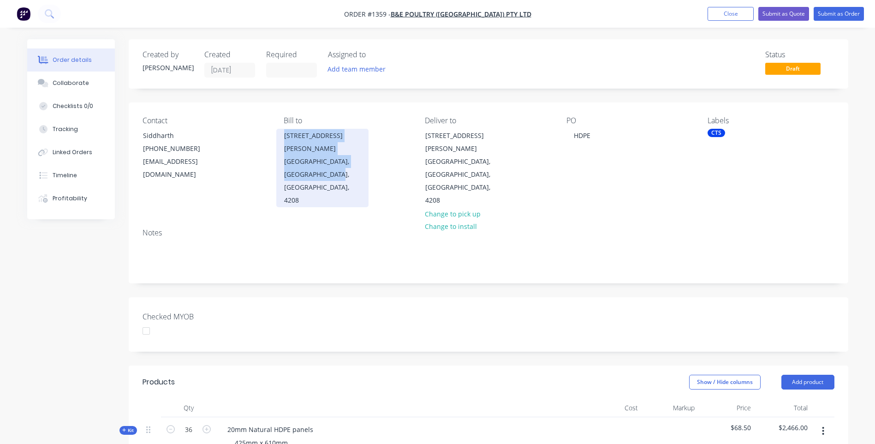
drag, startPoint x: 328, startPoint y: 160, endPoint x: 282, endPoint y: 132, distance: 54.4
click at [282, 132] on div "[STREET_ADDRESS][PERSON_NAME]" at bounding box center [322, 168] width 92 height 78
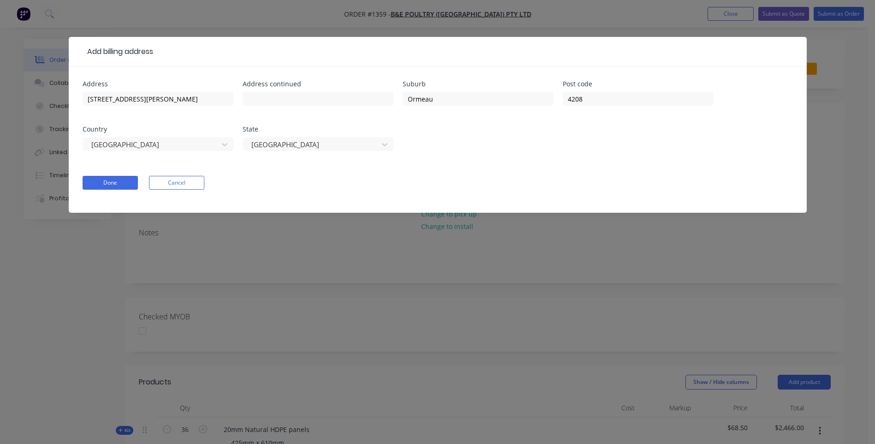
click at [858, 142] on div "Add billing address Address [STREET_ADDRESS][PERSON_NAME] Post code [GEOGRAPHIC…" at bounding box center [437, 222] width 875 height 444
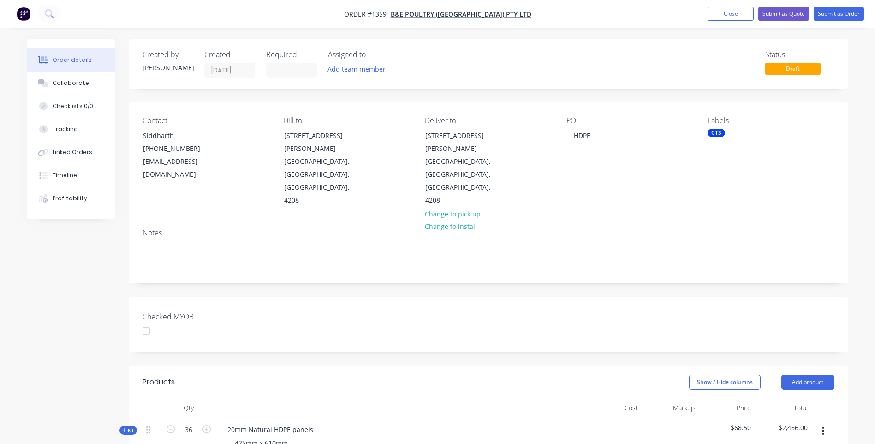
click at [93, 299] on div "Created by [PERSON_NAME] Created [DATE] Required Assigned to Add team member St…" at bounding box center [437, 378] width 821 height 678
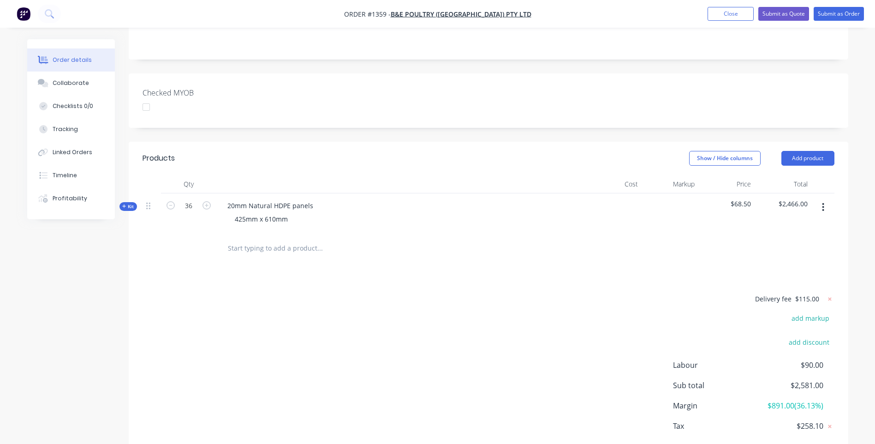
scroll to position [235, 0]
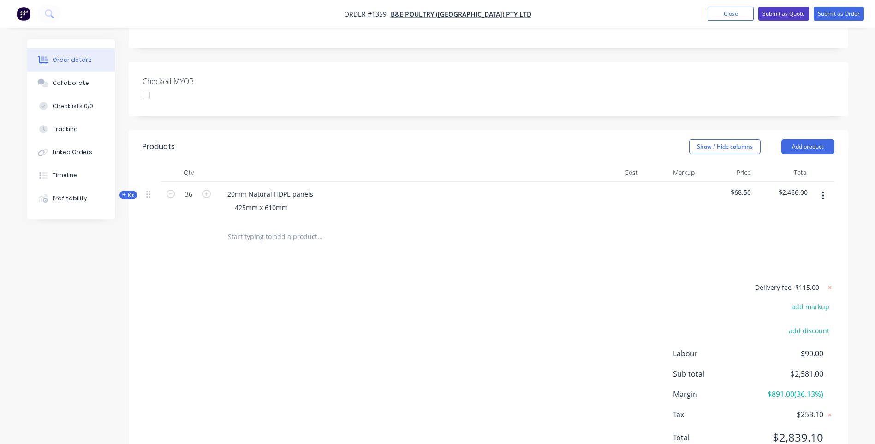
click at [780, 18] on button "Submit as Quote" at bounding box center [783, 14] width 51 height 14
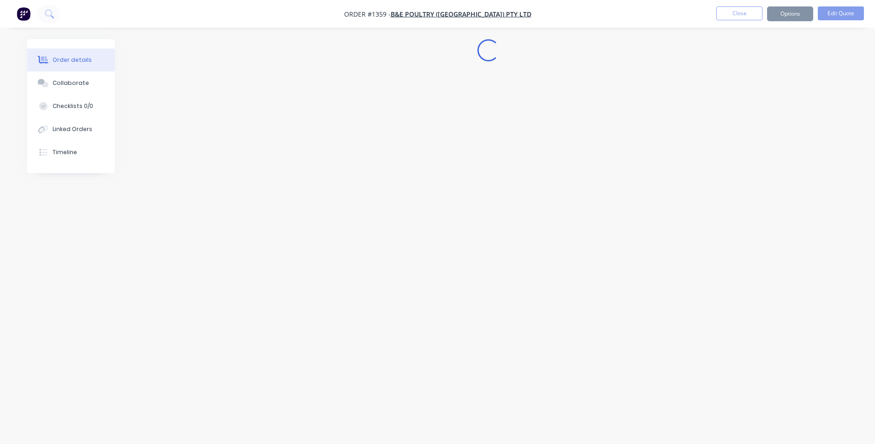
scroll to position [0, 0]
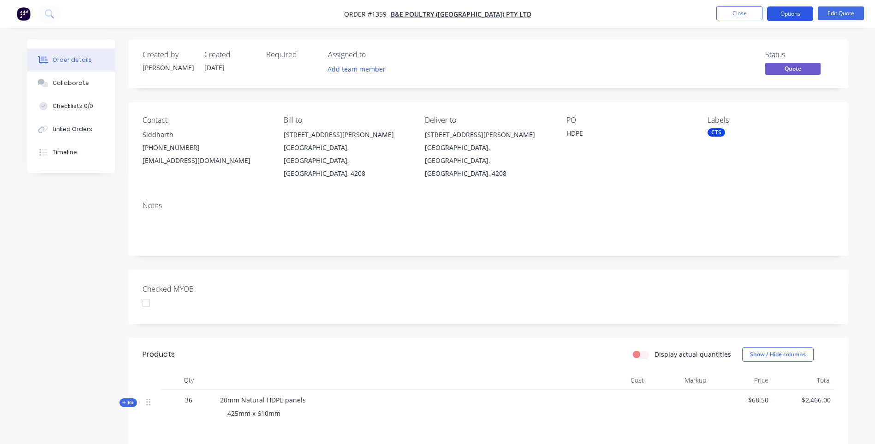
click at [789, 18] on button "Options" at bounding box center [790, 13] width 46 height 15
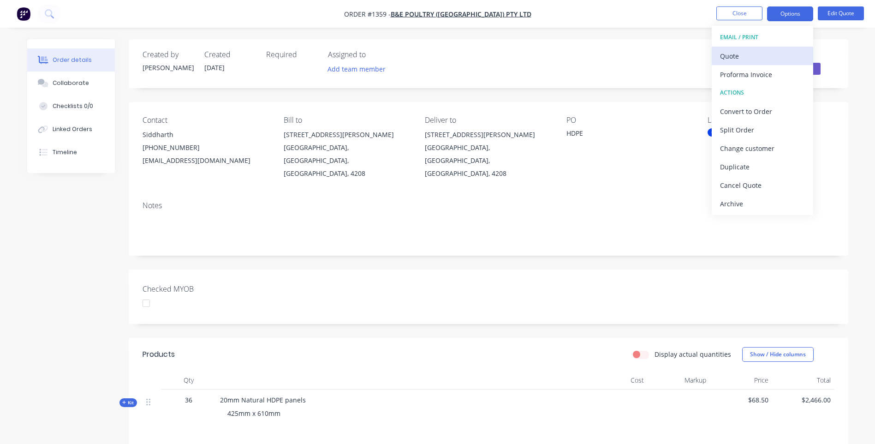
click at [734, 54] on div "Quote" at bounding box center [762, 55] width 85 height 13
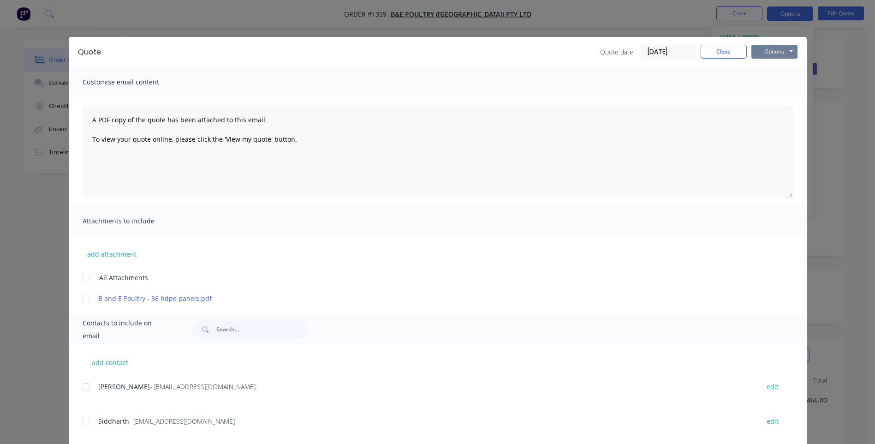
click at [761, 53] on button "Options" at bounding box center [774, 52] width 46 height 14
click at [768, 68] on button "Preview" at bounding box center [780, 67] width 59 height 15
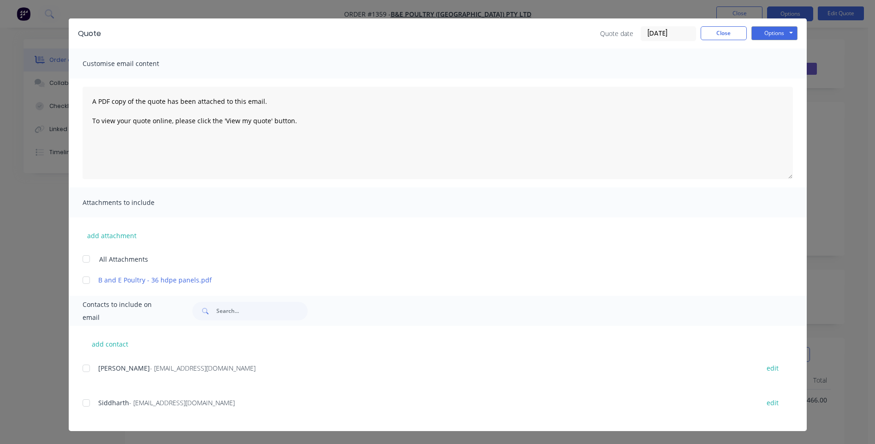
click at [281, 418] on div "Siddharth - [EMAIL_ADDRESS][DOMAIN_NAME] edit" at bounding box center [445, 408] width 724 height 24
click at [85, 399] on div at bounding box center [86, 402] width 18 height 18
click at [83, 279] on div at bounding box center [86, 280] width 18 height 18
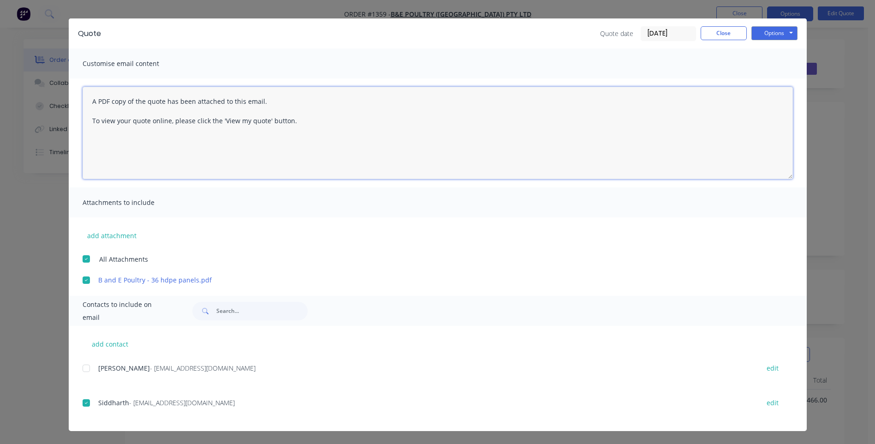
paste textarea "Hi, Please contact us if you have any questions. Regards, [PERSON_NAME] [EMAIL_…"
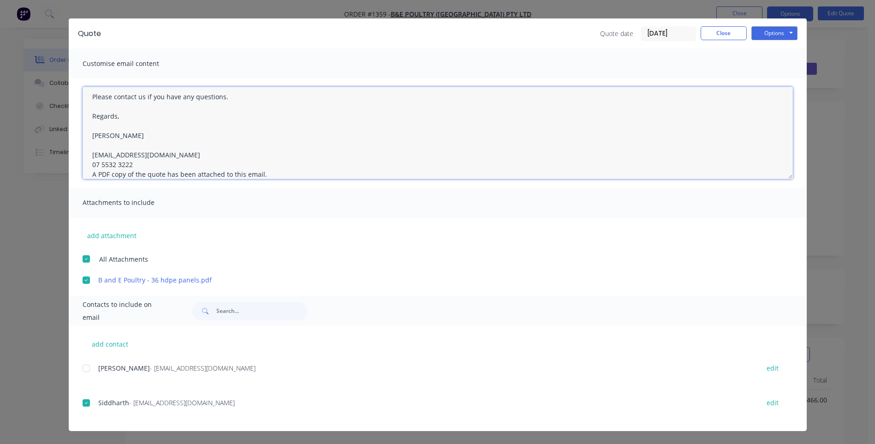
click at [139, 165] on textarea "Hi, Please contact us if you have any questions. Regards, [PERSON_NAME] [EMAIL_…" at bounding box center [438, 133] width 710 height 92
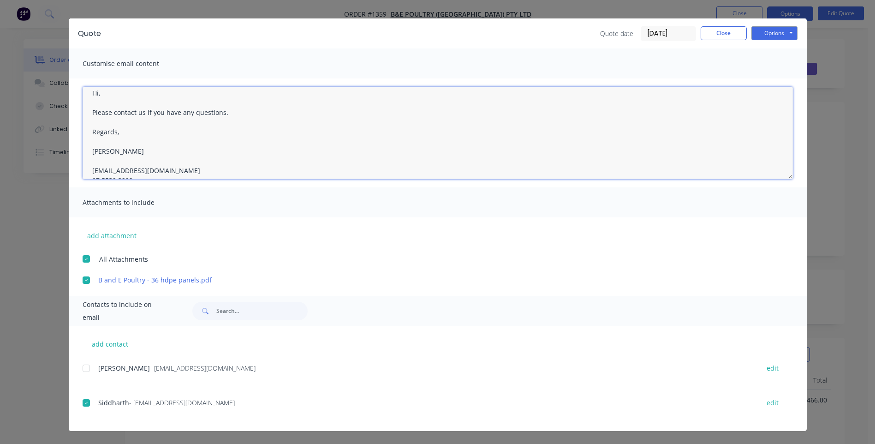
scroll to position [0, 0]
click at [102, 105] on textarea "Hi, Please contact us if you have any questions. Regards, [PERSON_NAME] [EMAIL_…" at bounding box center [438, 133] width 710 height 92
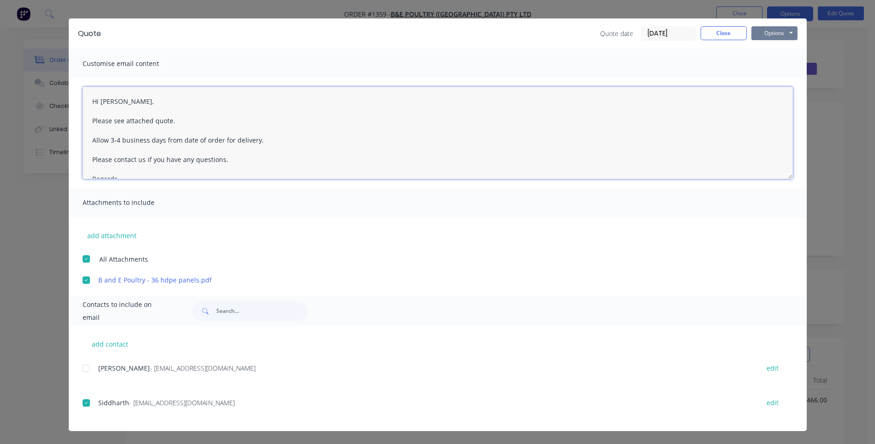
type textarea "Hi [PERSON_NAME], Please see attached quote. Allow 3-4 business days from date …"
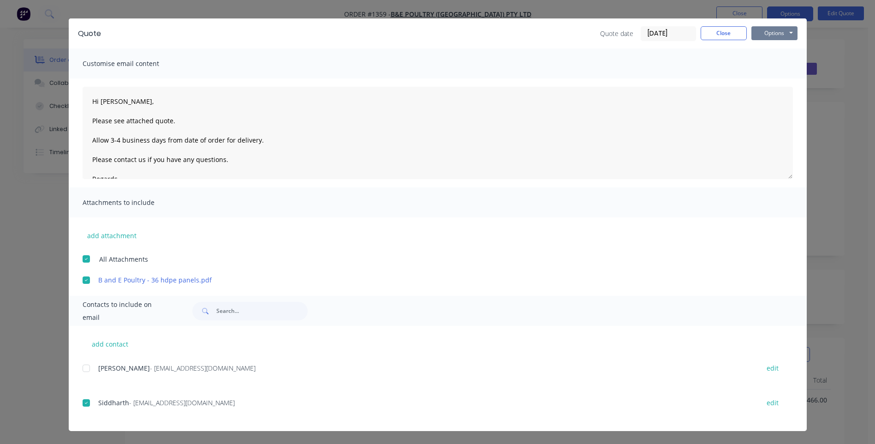
click at [771, 32] on button "Options" at bounding box center [774, 33] width 46 height 14
click at [773, 82] on button "Email" at bounding box center [780, 79] width 59 height 15
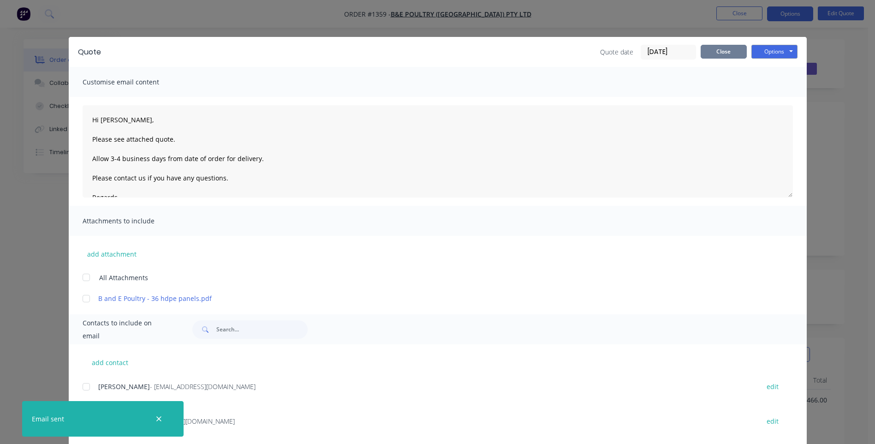
click at [727, 49] on button "Close" at bounding box center [723, 52] width 46 height 14
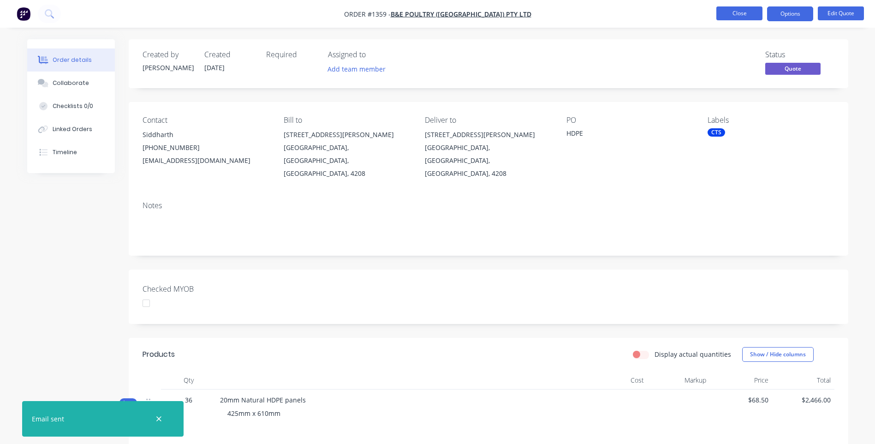
click at [733, 17] on button "Close" at bounding box center [739, 13] width 46 height 14
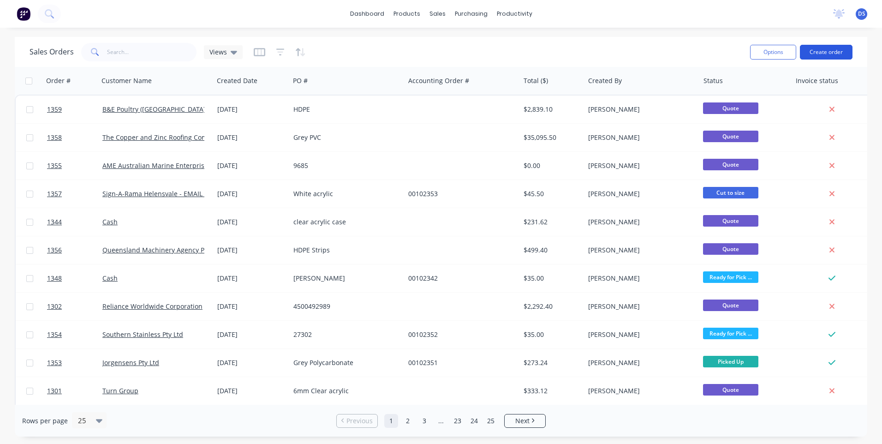
click at [819, 59] on button "Create order" at bounding box center [826, 52] width 53 height 15
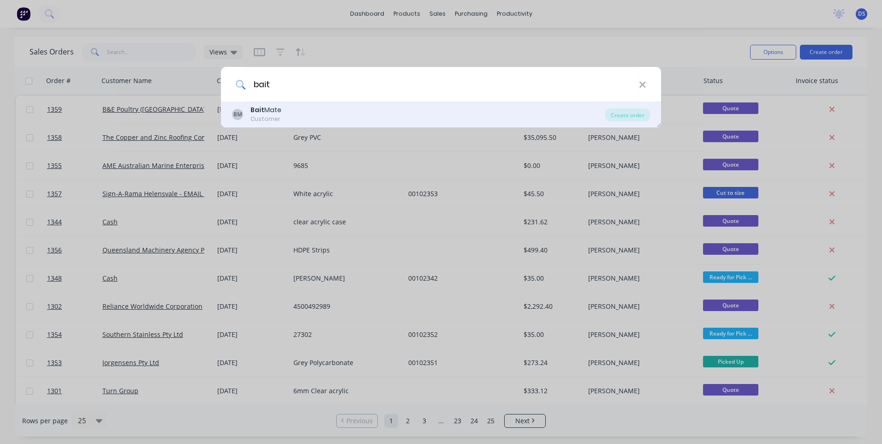
type input "bait"
click at [273, 107] on div "Bait Mate" at bounding box center [265, 110] width 31 height 10
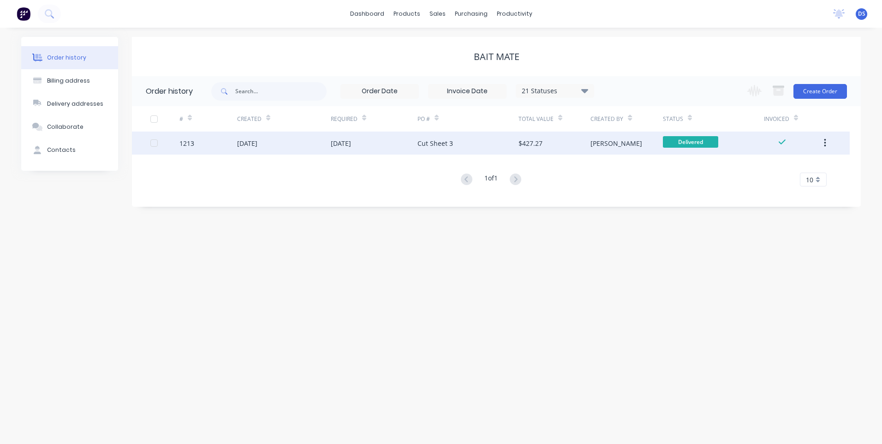
click at [349, 148] on div "[DATE]" at bounding box center [374, 142] width 87 height 23
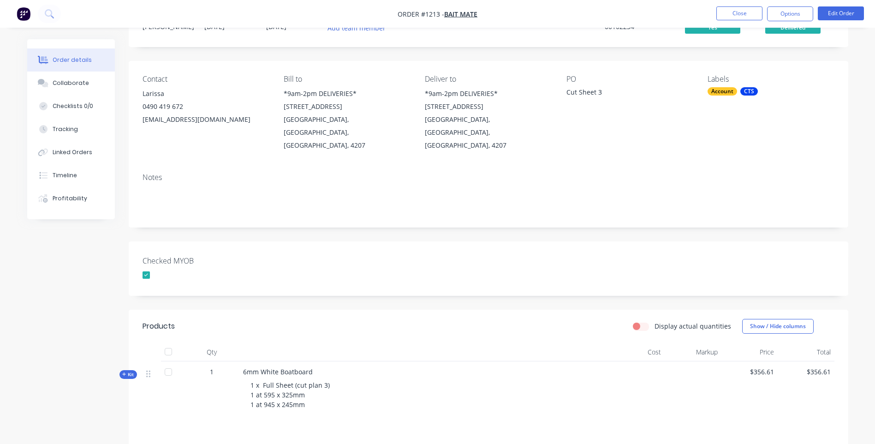
scroll to position [175, 0]
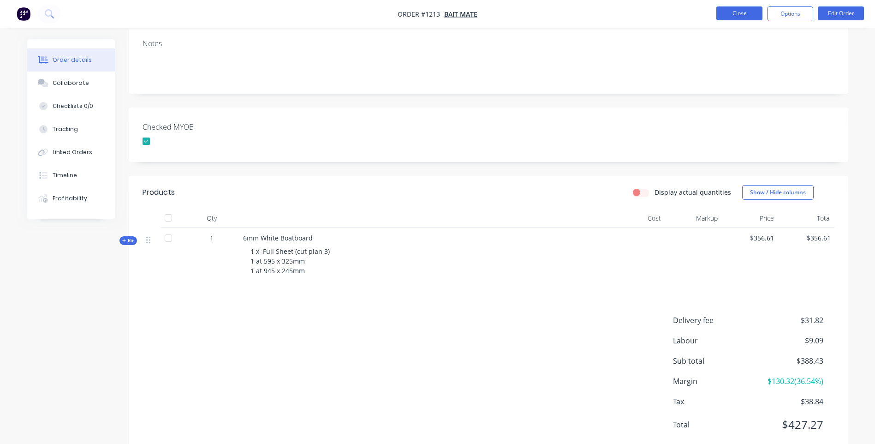
click at [739, 13] on button "Close" at bounding box center [739, 13] width 46 height 14
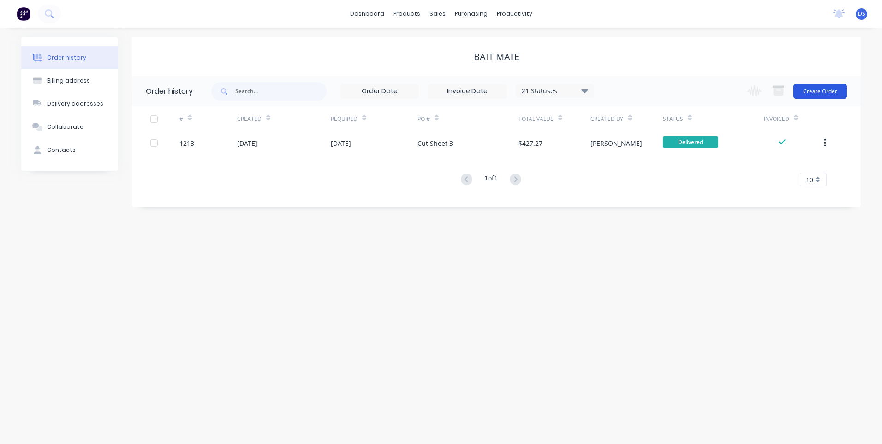
click at [823, 93] on button "Create Order" at bounding box center [819, 91] width 53 height 15
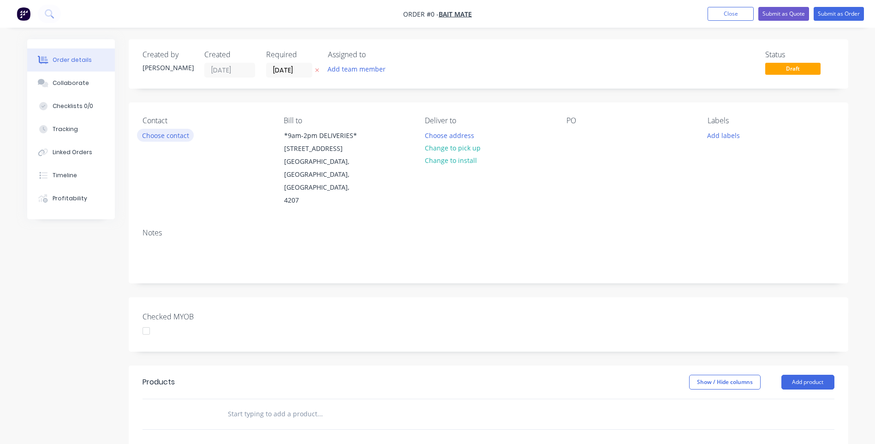
click at [166, 138] on button "Choose contact" at bounding box center [165, 135] width 57 height 12
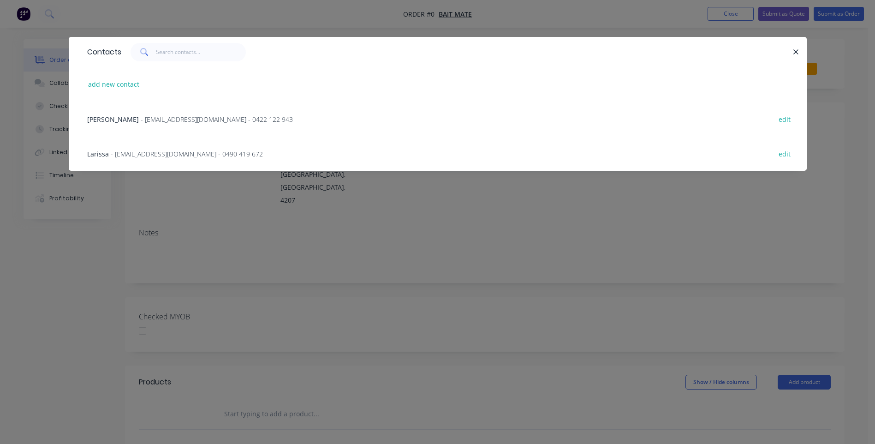
click at [130, 155] on span "- [EMAIL_ADDRESS][DOMAIN_NAME] - 0490 419 672" at bounding box center [187, 153] width 152 height 9
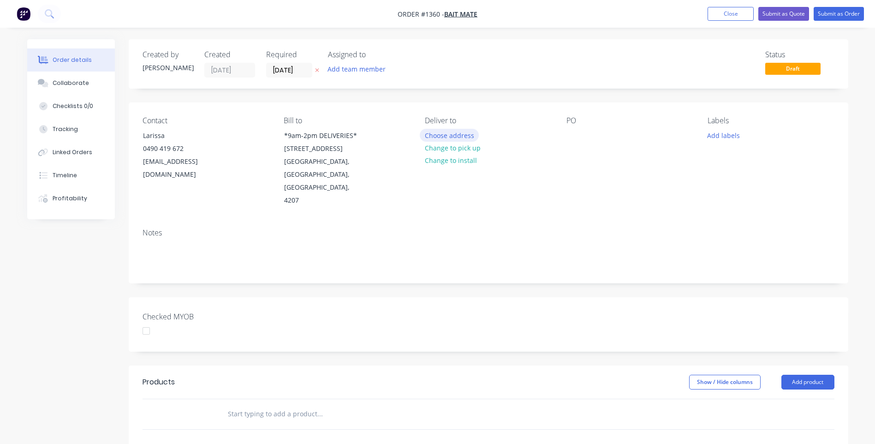
click at [447, 136] on button "Choose address" at bounding box center [449, 135] width 59 height 12
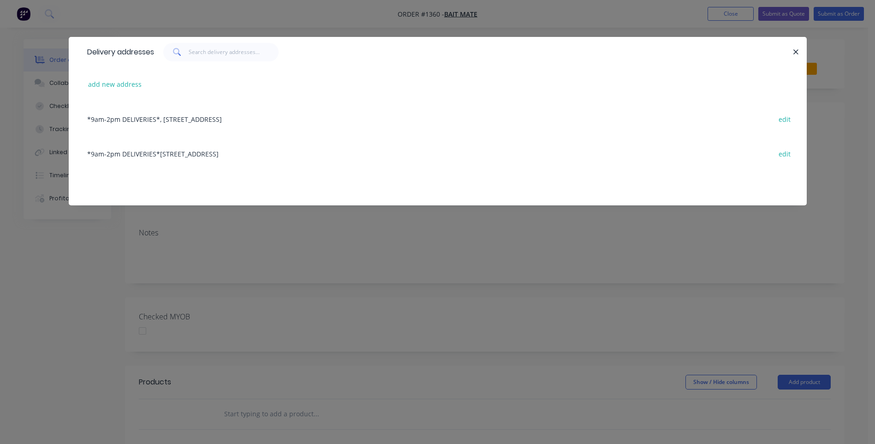
click at [302, 122] on div "*9am-2pm DELIVERIES*, [STREET_ADDRESS]" at bounding box center [438, 118] width 710 height 35
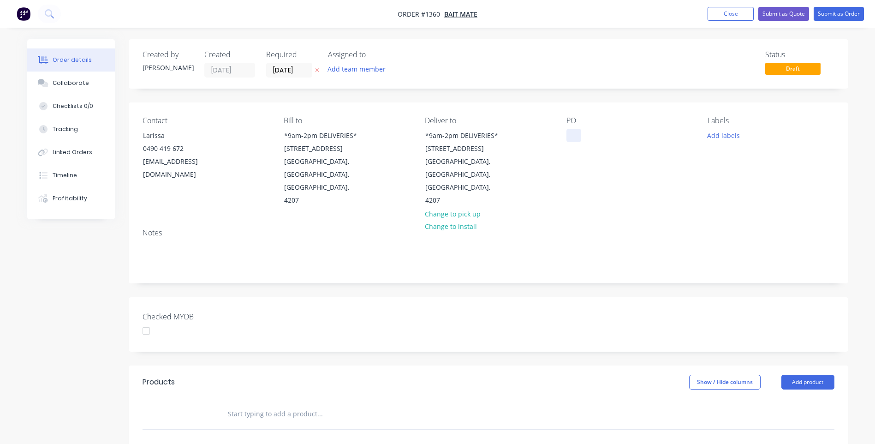
click at [570, 137] on div at bounding box center [573, 135] width 15 height 13
click at [711, 165] on div "Labels Add labels" at bounding box center [770, 161] width 126 height 91
click at [725, 139] on button "Add labels" at bounding box center [723, 135] width 42 height 12
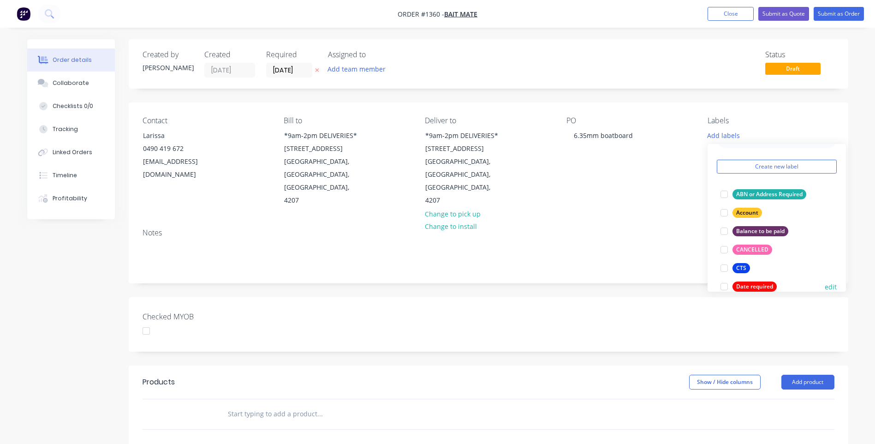
scroll to position [46, 0]
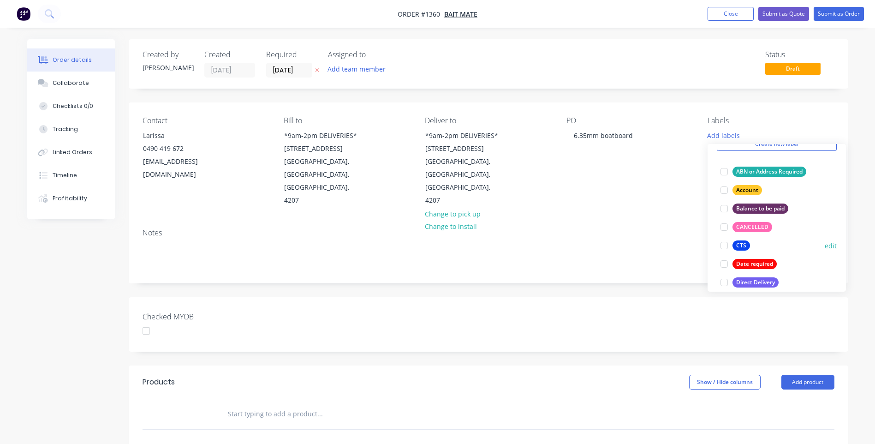
click at [739, 245] on div "CTS" at bounding box center [741, 245] width 18 height 10
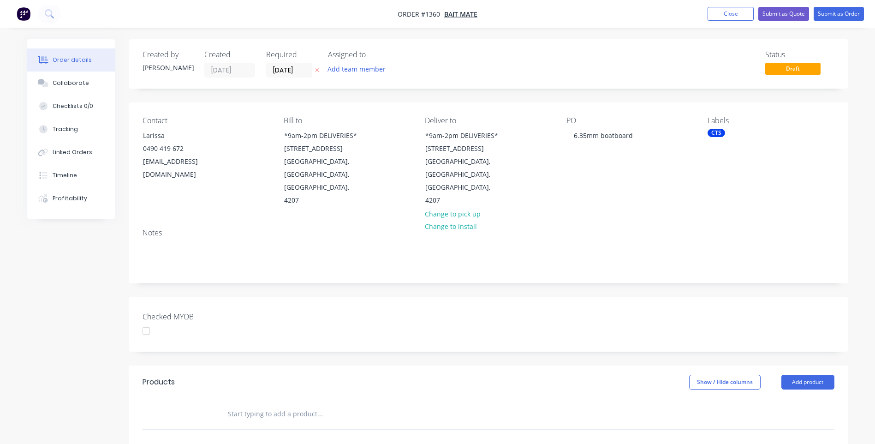
click at [614, 169] on div "PO 6.35mm boatboard" at bounding box center [629, 161] width 126 height 91
click at [807, 374] on button "Add product" at bounding box center [807, 381] width 53 height 15
click at [783, 398] on div "Product catalogue" at bounding box center [790, 404] width 71 height 13
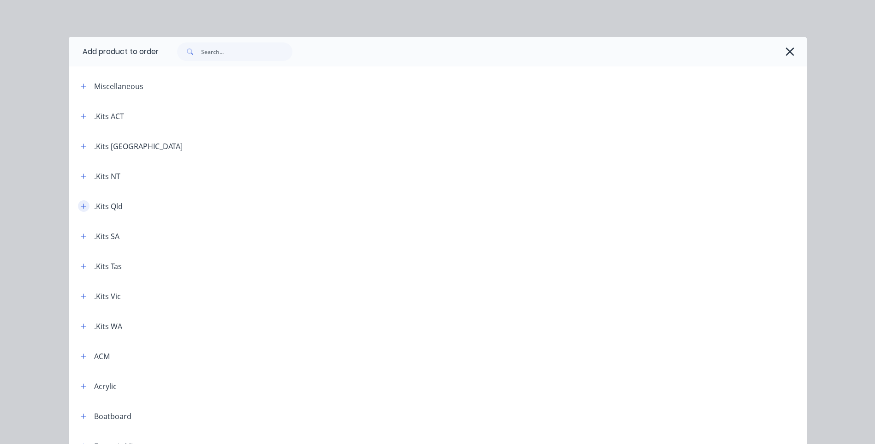
click at [81, 206] on icon "button" at bounding box center [83, 205] width 5 height 5
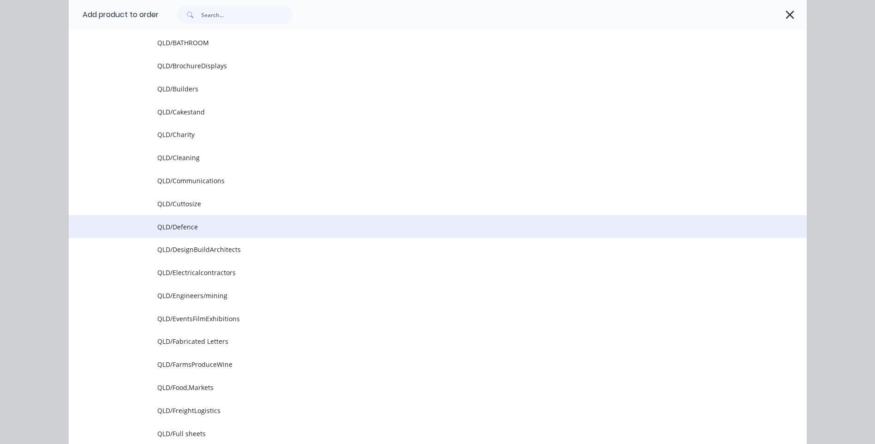
scroll to position [323, 0]
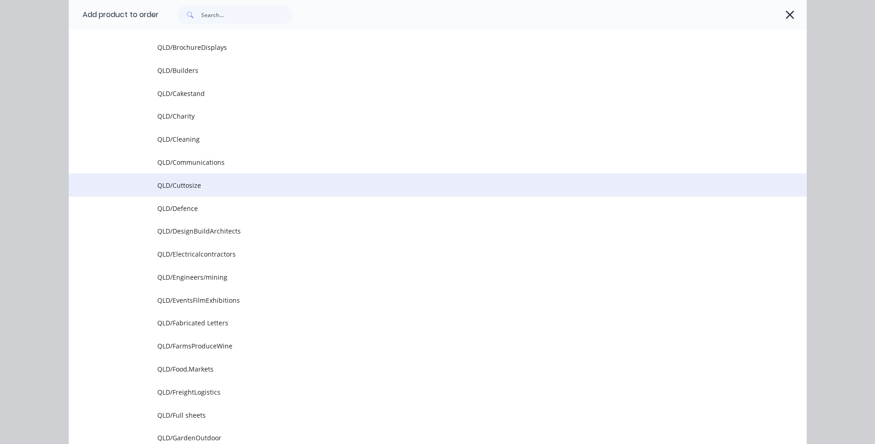
click at [179, 191] on td "QLD/Cuttosize" at bounding box center [481, 184] width 649 height 23
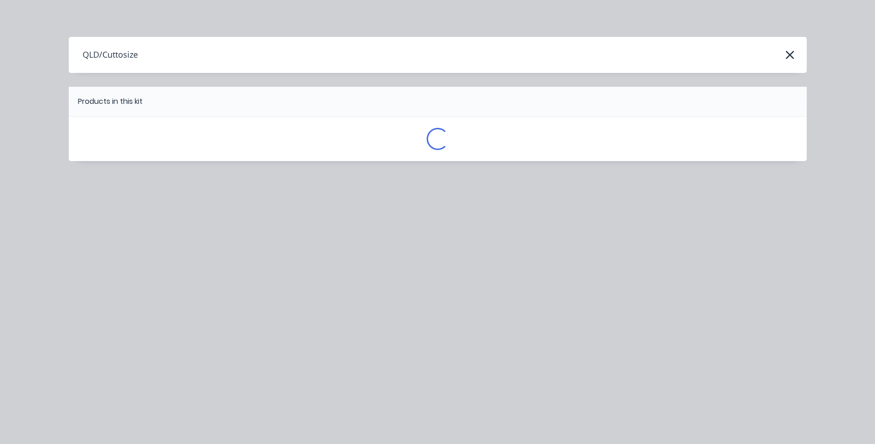
scroll to position [0, 0]
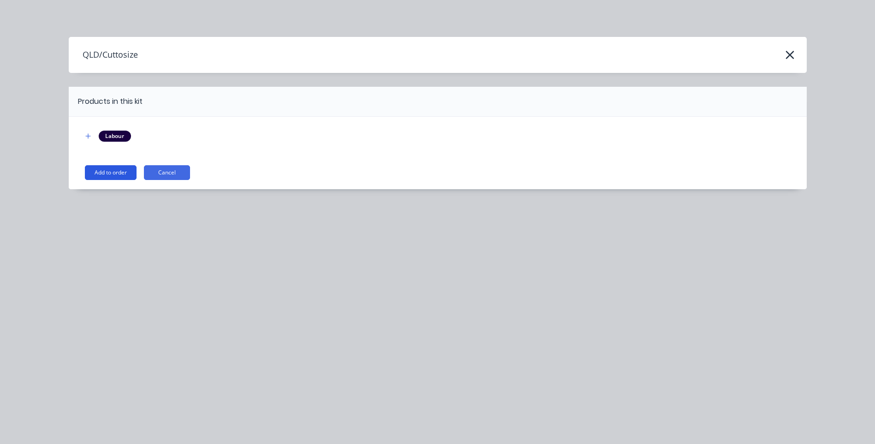
click at [116, 177] on button "Add to order" at bounding box center [111, 172] width 52 height 15
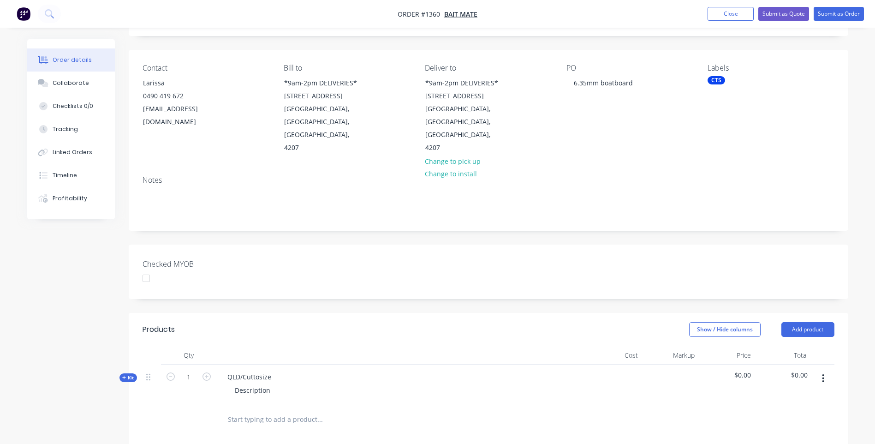
scroll to position [231, 0]
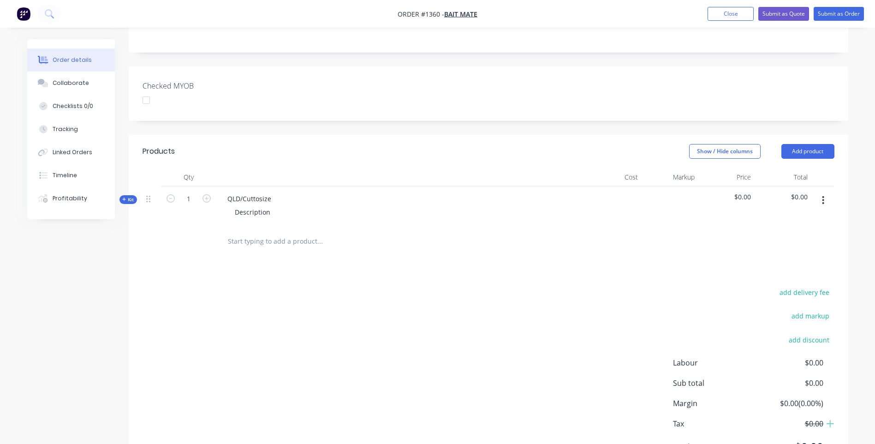
click at [124, 197] on icon at bounding box center [124, 199] width 4 height 4
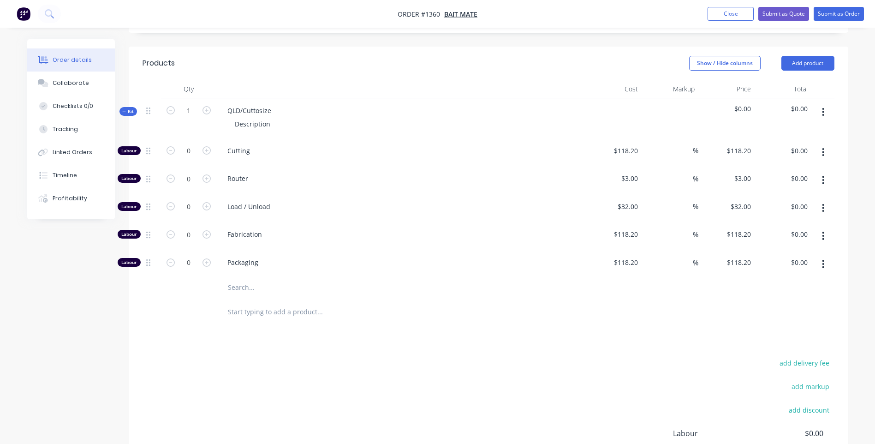
scroll to position [323, 0]
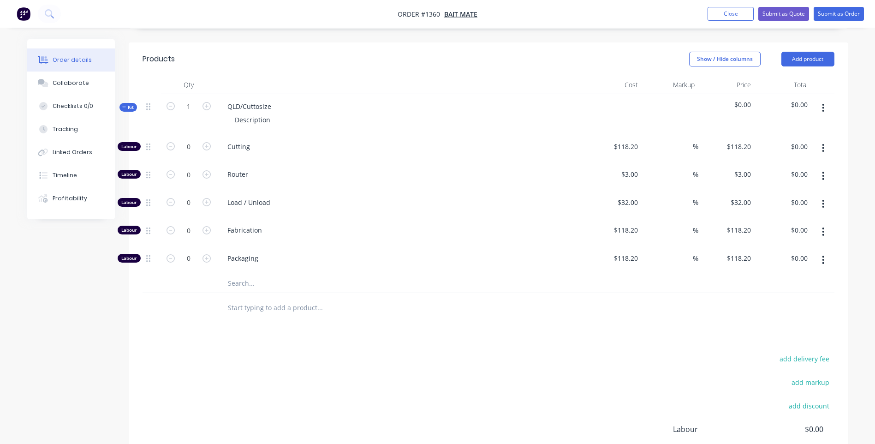
click at [243, 274] on input "text" at bounding box center [319, 283] width 184 height 18
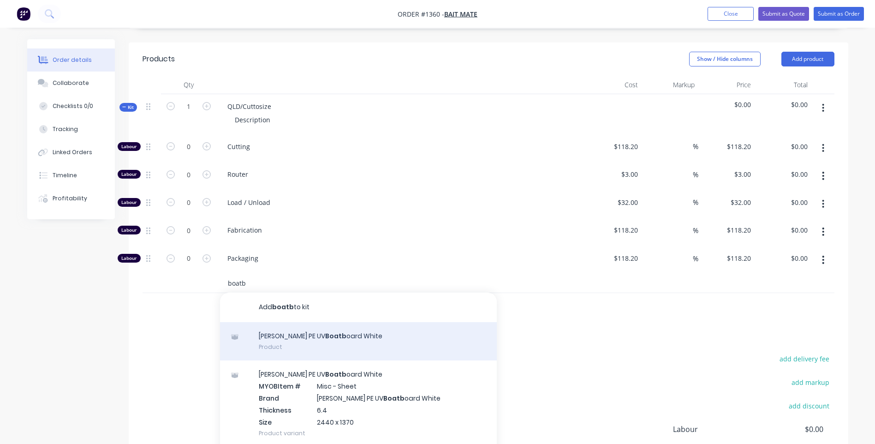
type input "boatb"
click at [276, 322] on div "[PERSON_NAME] PE UV Boatb oard White Product" at bounding box center [358, 341] width 277 height 39
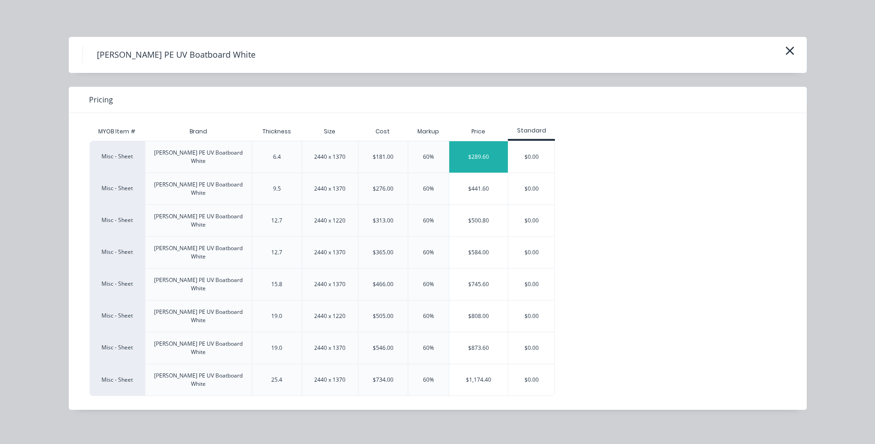
click at [479, 153] on div "$289.60" at bounding box center [478, 156] width 59 height 31
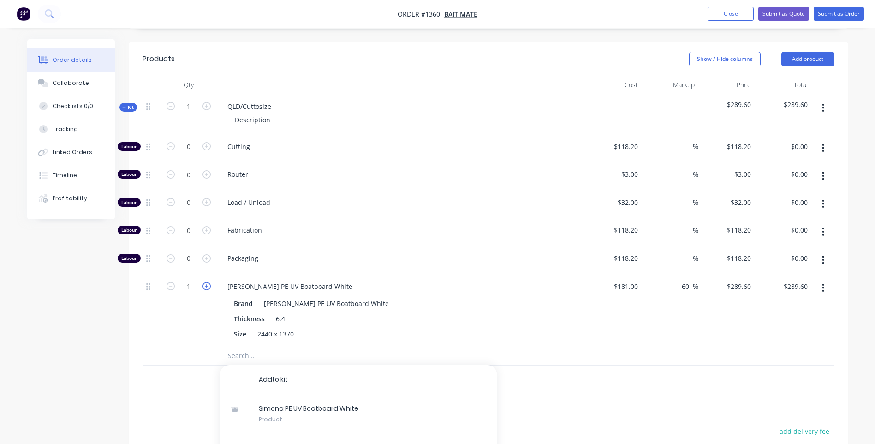
click at [207, 282] on icon "button" at bounding box center [206, 286] width 8 height 8
type input "2"
type input "$579.20"
click at [344, 218] on div "Fabrication" at bounding box center [400, 232] width 369 height 28
click at [208, 142] on icon "button" at bounding box center [206, 146] width 8 height 8
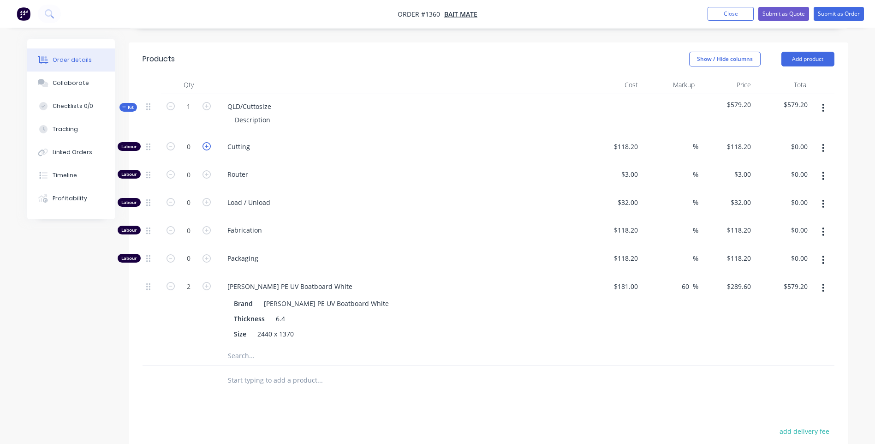
type input "1"
type input "$118.20"
click at [208, 142] on icon "button" at bounding box center [206, 146] width 8 height 8
type input "2"
type input "$236.40"
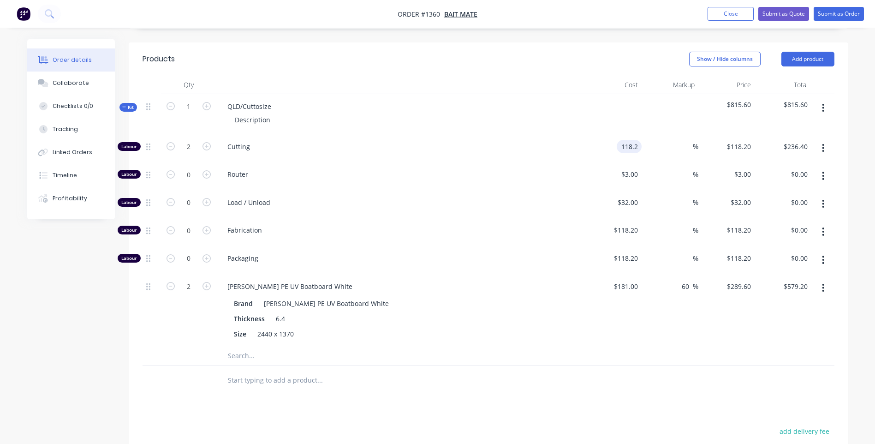
click at [625, 140] on input "118.2" at bounding box center [630, 146] width 21 height 13
type input "$10.00"
type input "$20.00"
click at [546, 162] on div "Router" at bounding box center [400, 176] width 369 height 28
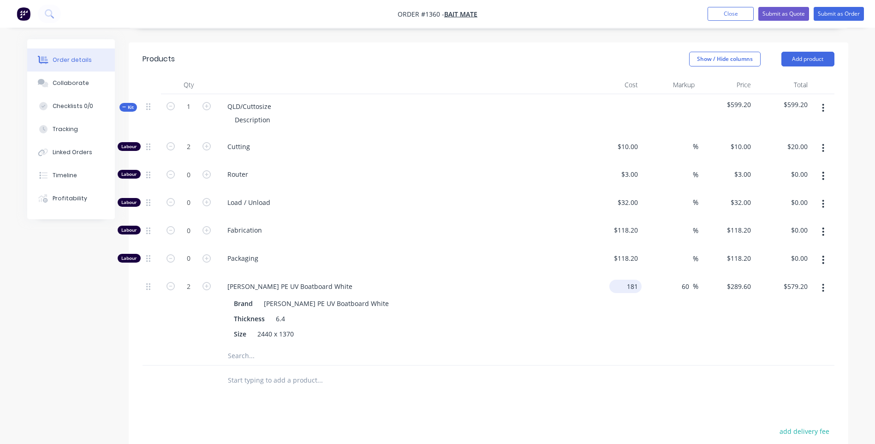
click at [621, 274] on div "181 $181.00" at bounding box center [613, 310] width 57 height 72
type input "$180.49"
type input "$288.784"
type input "$577.57"
click at [571, 295] on div "Brand [PERSON_NAME] PE UV Boatboard White Thickness 6.4 Size 2440 x 1370" at bounding box center [401, 318] width 362 height 46
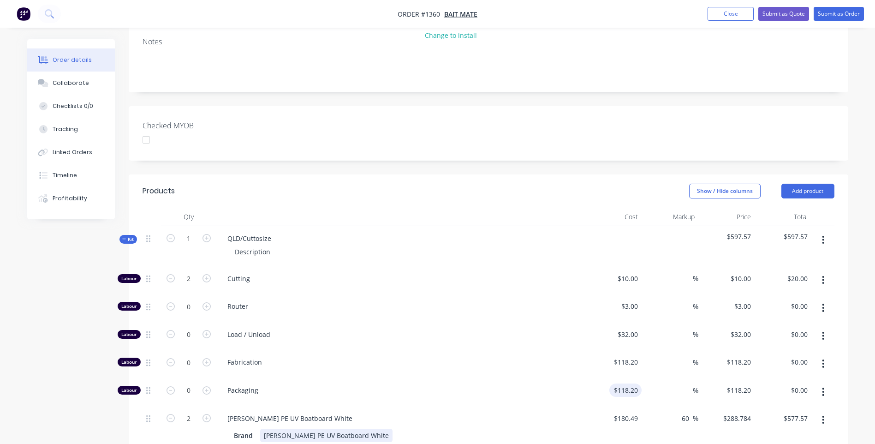
scroll to position [207, 0]
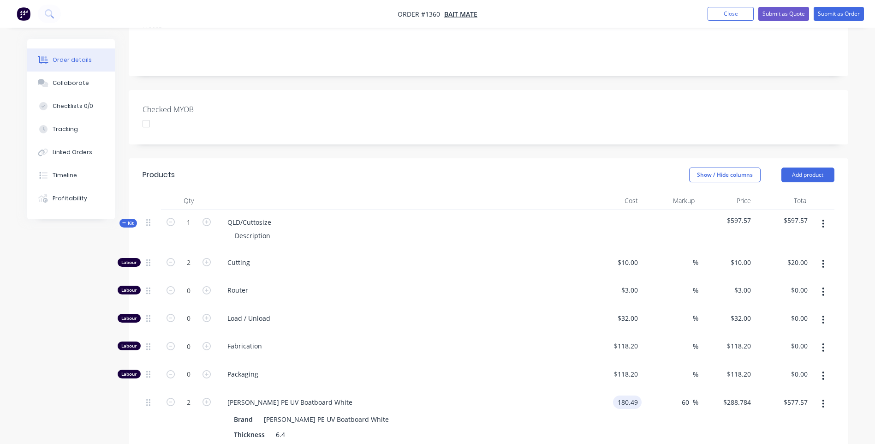
click at [638, 395] on input "180.49" at bounding box center [629, 401] width 25 height 13
type input "$180.65"
type input "$289.04"
type input "$578.08"
click at [600, 390] on div "$180.65 180.65" at bounding box center [613, 426] width 57 height 72
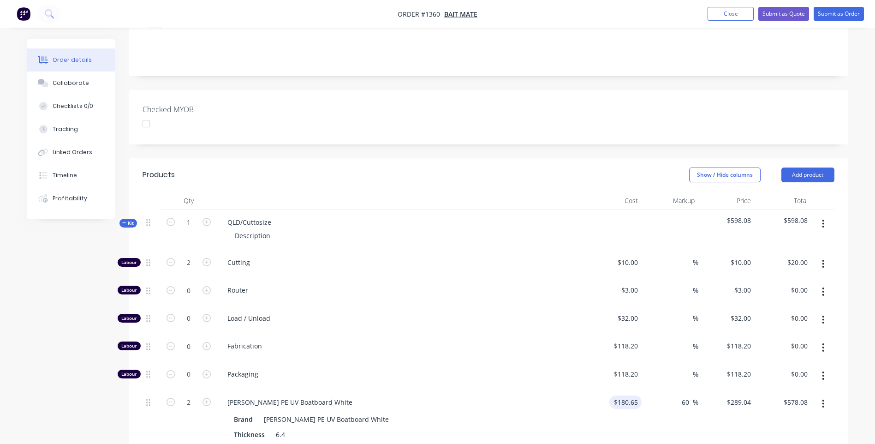
type input "180.65"
click at [638, 395] on input "180.65" at bounding box center [627, 401] width 29 height 13
type input "$180.60"
type input "$288.96"
type input "$577.92"
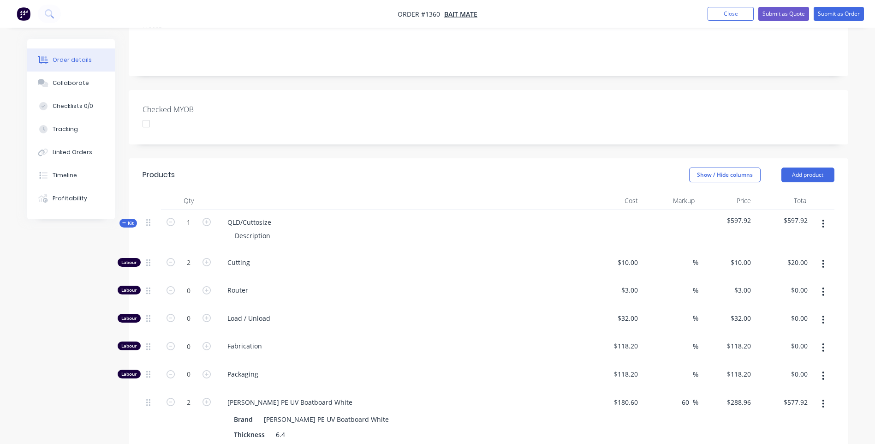
click at [587, 390] on div "$180.60 $180.60" at bounding box center [613, 426] width 57 height 72
click at [636, 395] on input "180.6" at bounding box center [627, 401] width 29 height 13
type input "$180.75"
type input "$289.20"
type input "$578.40"
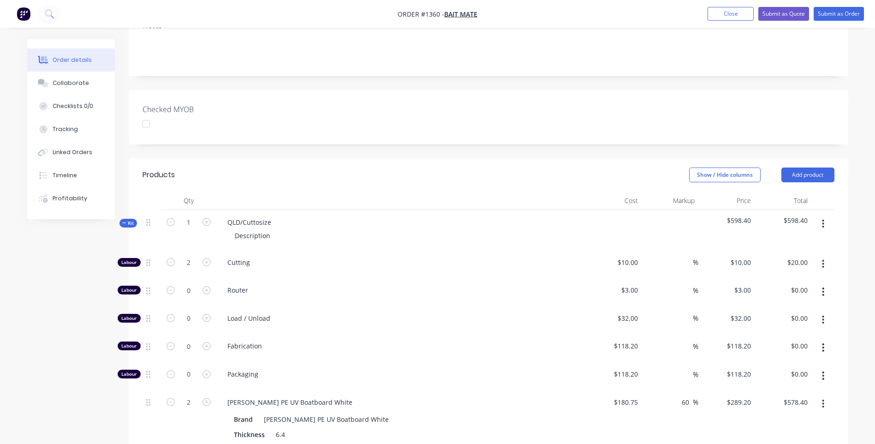
click at [581, 395] on div "[PERSON_NAME] PE UV Boatboard White" at bounding box center [401, 401] width 362 height 13
click at [635, 395] on input "180.75" at bounding box center [629, 401] width 25 height 13
type input "$180.70"
type input "$289.12"
type input "$578.24"
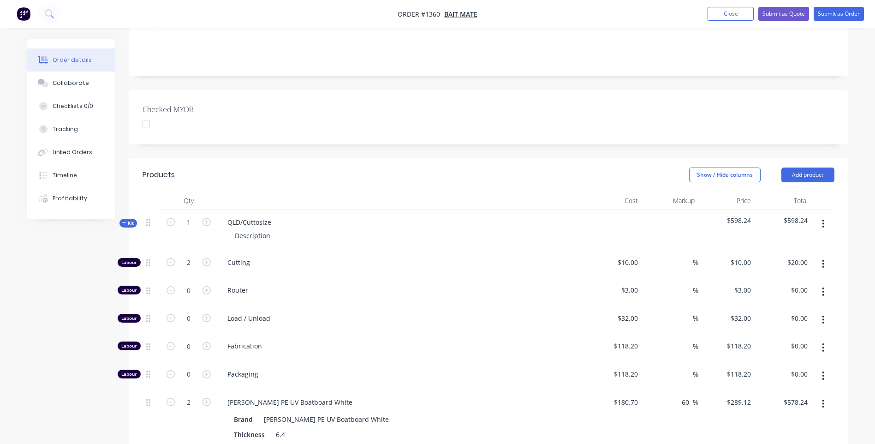
click at [577, 395] on div "[PERSON_NAME] PE UV Boatboard White" at bounding box center [401, 401] width 362 height 13
click at [638, 395] on input "180.7" at bounding box center [630, 401] width 21 height 13
type input "$180.68"
type input "$289.088"
type input "$578.18"
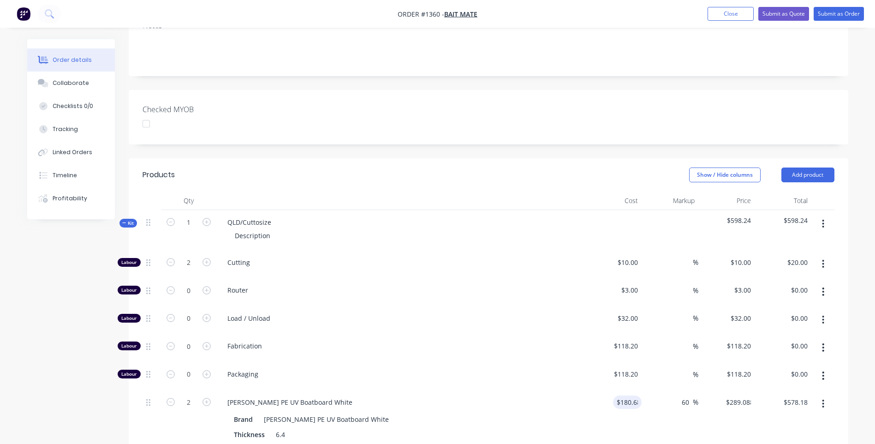
click at [548, 395] on div "[PERSON_NAME] PE UV Boatboard White" at bounding box center [401, 401] width 362 height 13
drag, startPoint x: 273, startPoint y: 198, endPoint x: 228, endPoint y: 199, distance: 45.7
click at [228, 215] on div "QLD/Cuttosize" at bounding box center [249, 221] width 59 height 13
click at [317, 257] on span "Cutting" at bounding box center [404, 262] width 354 height 10
drag, startPoint x: 273, startPoint y: 211, endPoint x: 195, endPoint y: 200, distance: 78.8
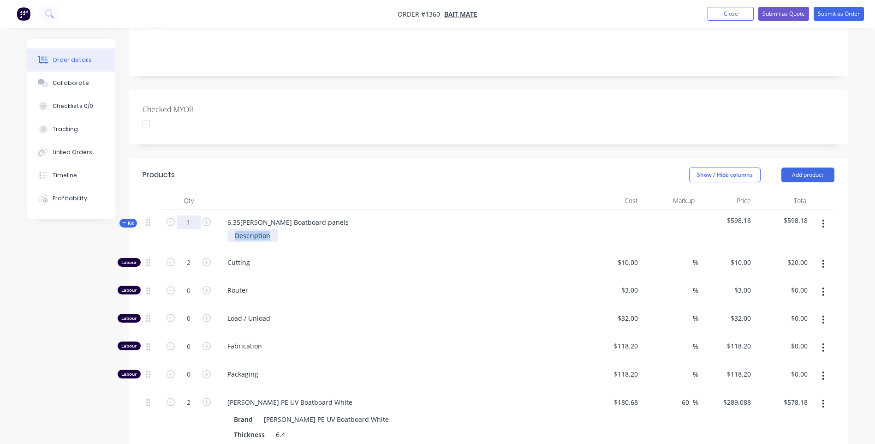
click at [195, 210] on div "Kit 1 6.35[PERSON_NAME] Boatboard panels Description $598.18 $598.18" at bounding box center [488, 230] width 692 height 40
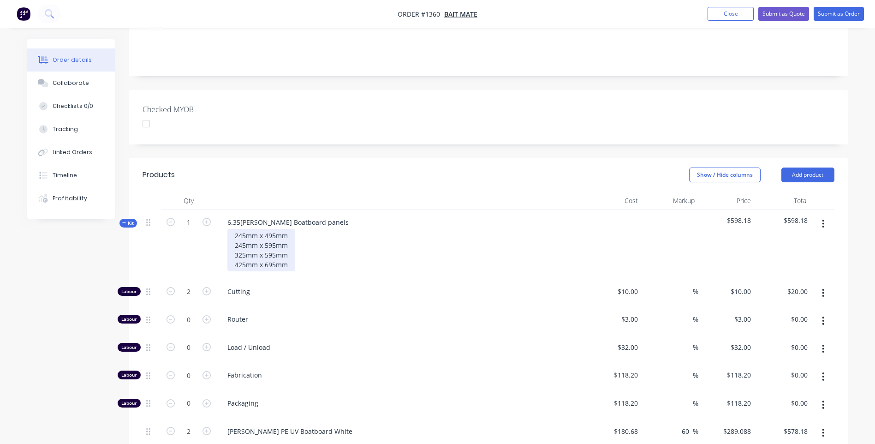
click at [235, 229] on div "245mm x 495mm 245mm x 595mm 325mm x 595mm 425mm x 695mm" at bounding box center [261, 250] width 68 height 42
click at [236, 229] on div "21 @ 245mm x 495mm 245mm x 595mm 325mm x 595mm 425mm x 695mm" at bounding box center [269, 250] width 85 height 42
click at [236, 229] on div "21 @ 245mm x 495mm 13 @ 245mm x 595mm 325mm x 595mm 425mm x 695mm" at bounding box center [269, 250] width 85 height 42
click at [235, 238] on div "21 @ 245mm x 495mm 13 @ 245mm x 595mm 4 @ 325mm x 595mm 425mm x 695mm" at bounding box center [269, 250] width 85 height 42
click at [369, 286] on span "Cutting" at bounding box center [404, 291] width 354 height 10
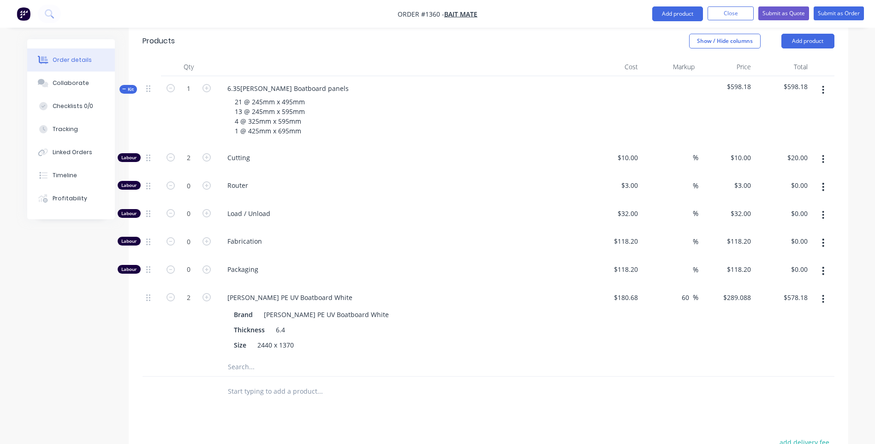
scroll to position [345, 0]
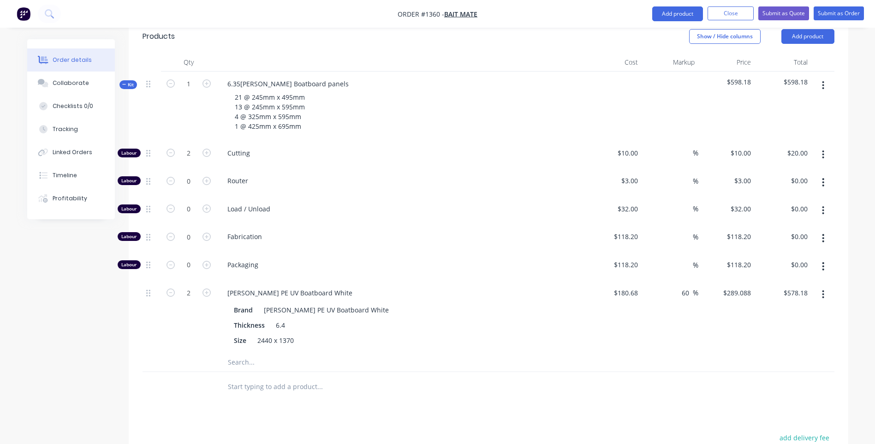
click at [239, 353] on input "text" at bounding box center [319, 362] width 184 height 18
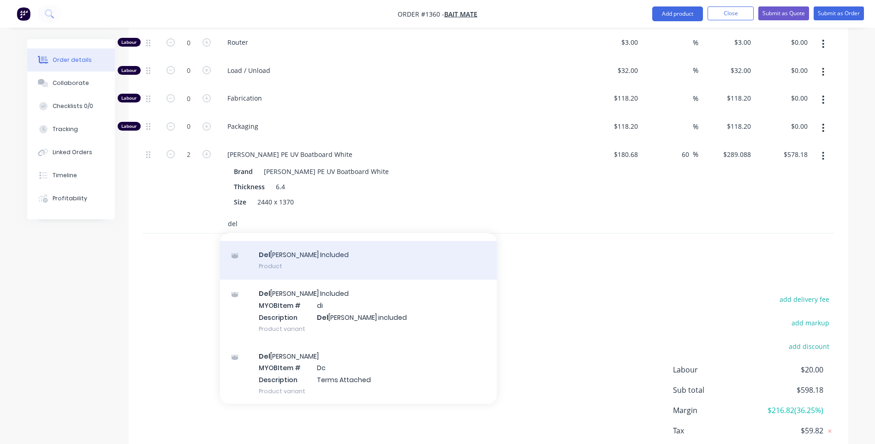
scroll to position [61, 0]
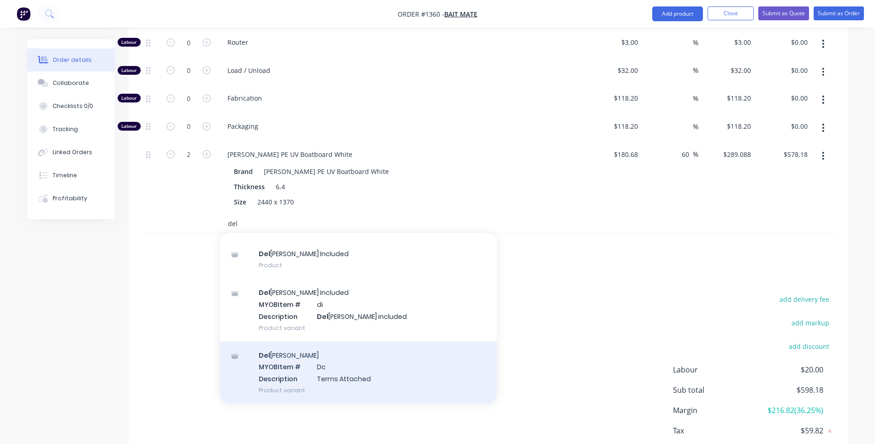
type input "del"
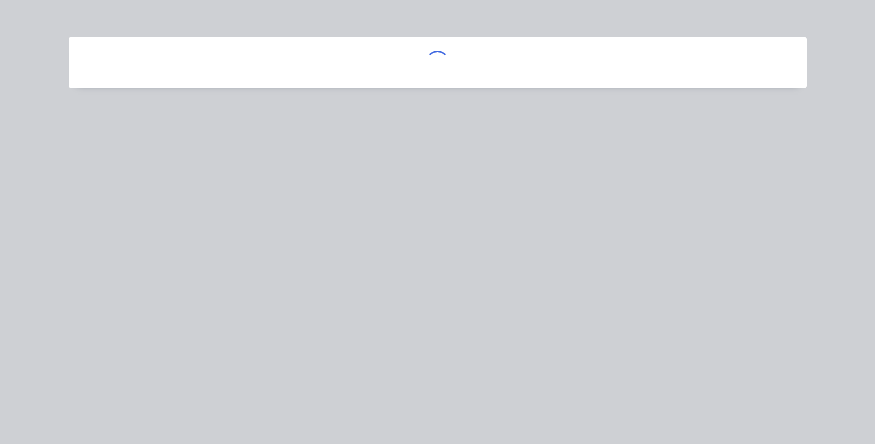
scroll to position [254, 0]
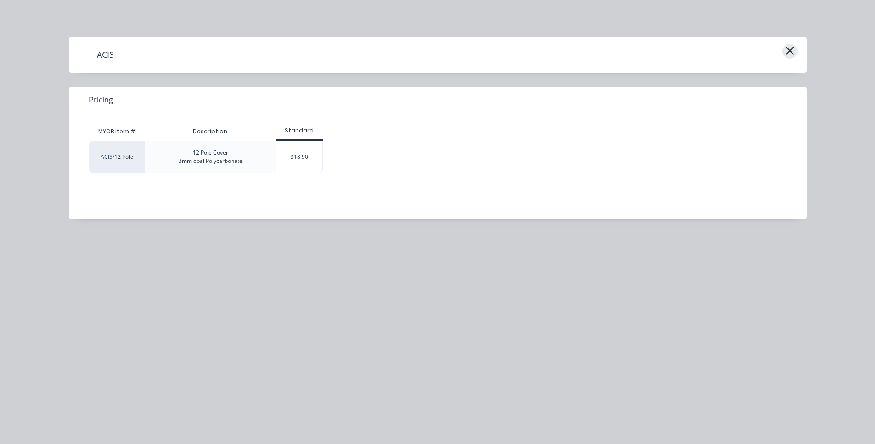
click at [788, 52] on icon "button" at bounding box center [789, 51] width 8 height 8
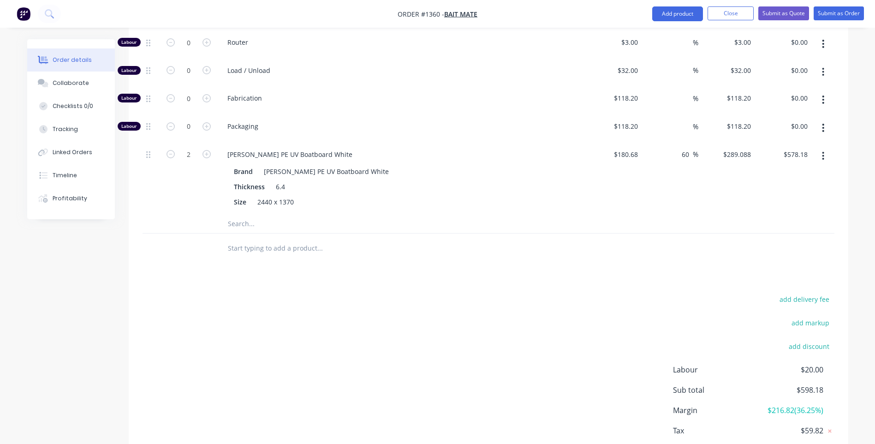
click at [245, 214] on input "text" at bounding box center [319, 223] width 184 height 18
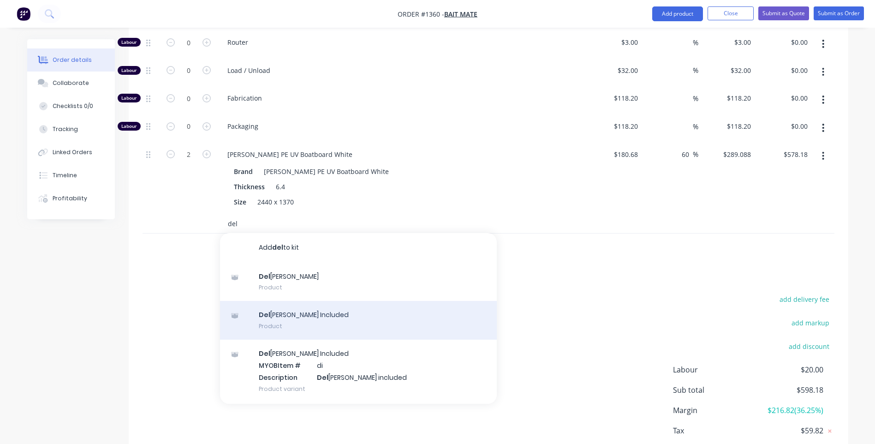
scroll to position [61, 0]
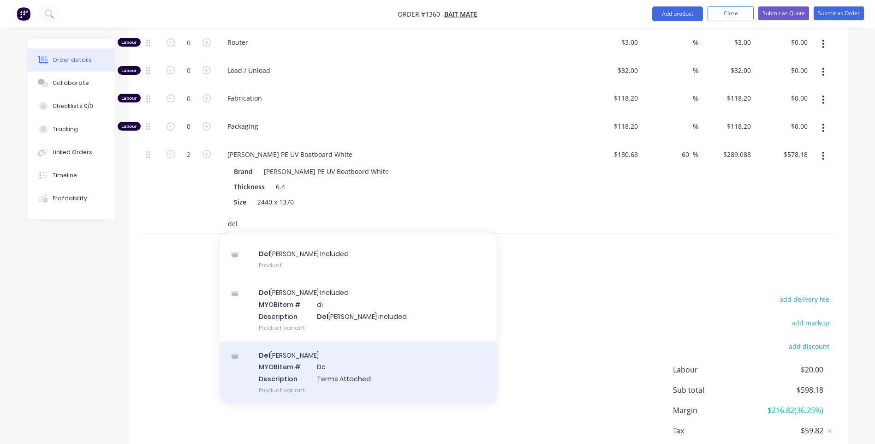
type input "del"
click at [313, 346] on div "Del [PERSON_NAME] MYOB Item # Dc Description Terms Attached Product variant" at bounding box center [358, 372] width 277 height 62
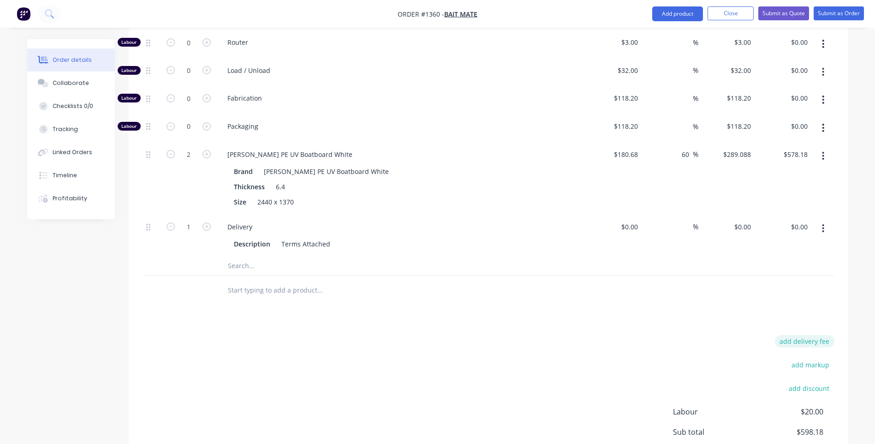
click at [802, 335] on button "add delivery fee" at bounding box center [804, 341] width 59 height 12
type input "31.82"
click at [641, 335] on div "Delivery fee Delivery fee Delivery fee name (Optional) 31.82 31.82 $0 add marku…" at bounding box center [488, 423] width 692 height 176
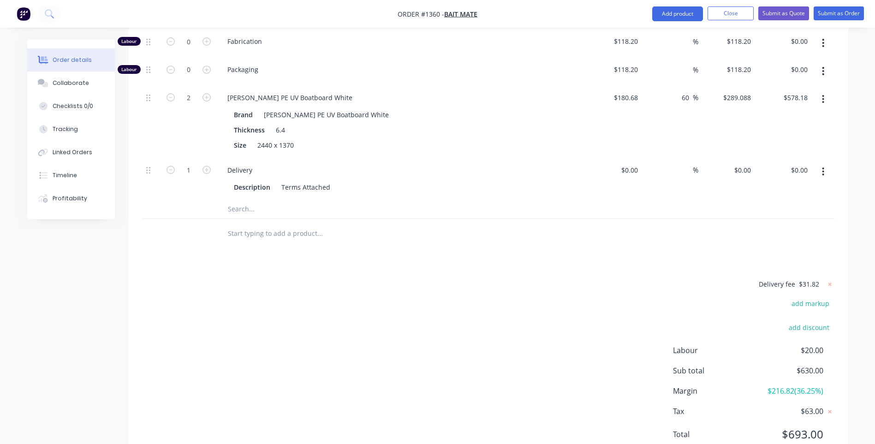
scroll to position [550, 0]
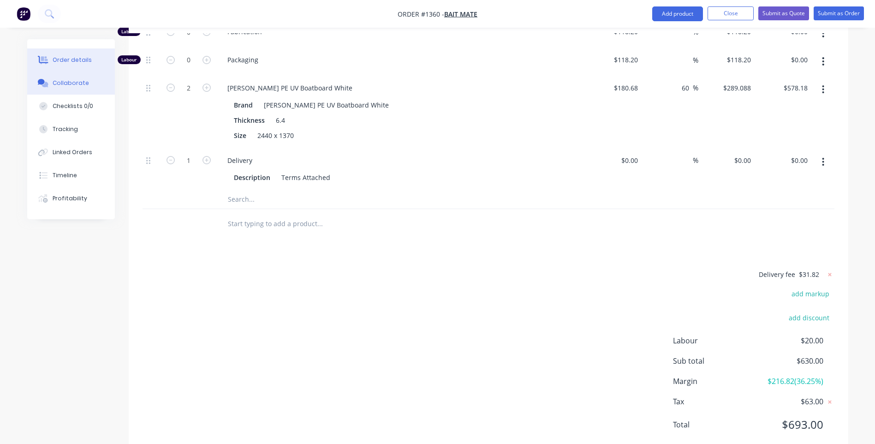
click at [71, 82] on div "Collaborate" at bounding box center [71, 83] width 36 height 8
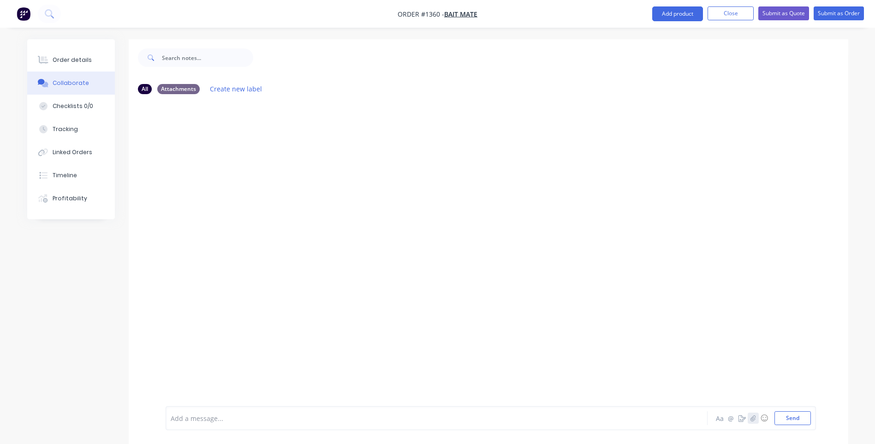
click at [753, 419] on icon "button" at bounding box center [753, 418] width 6 height 6
click at [784, 418] on button "Send" at bounding box center [792, 418] width 36 height 14
click at [73, 65] on button "Order details" at bounding box center [71, 59] width 88 height 23
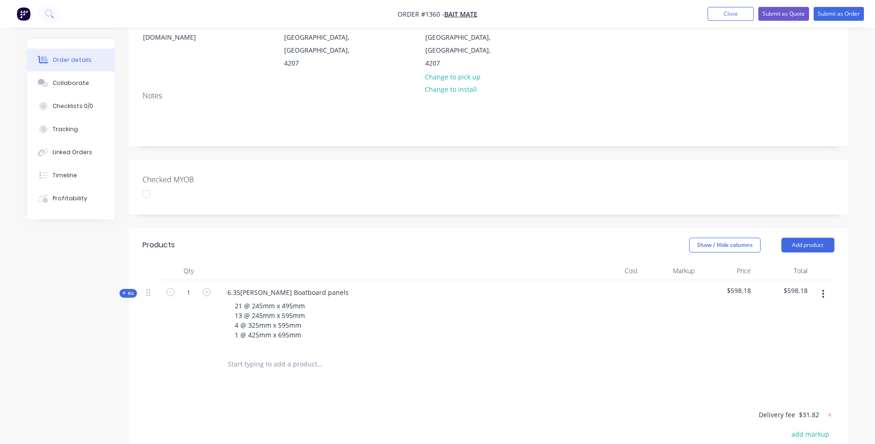
scroll to position [138, 0]
click at [126, 289] on icon at bounding box center [124, 291] width 4 height 5
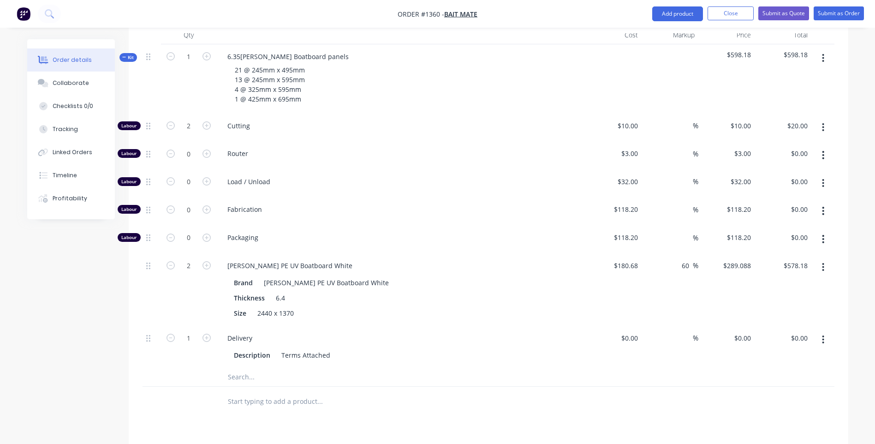
scroll to position [550, 0]
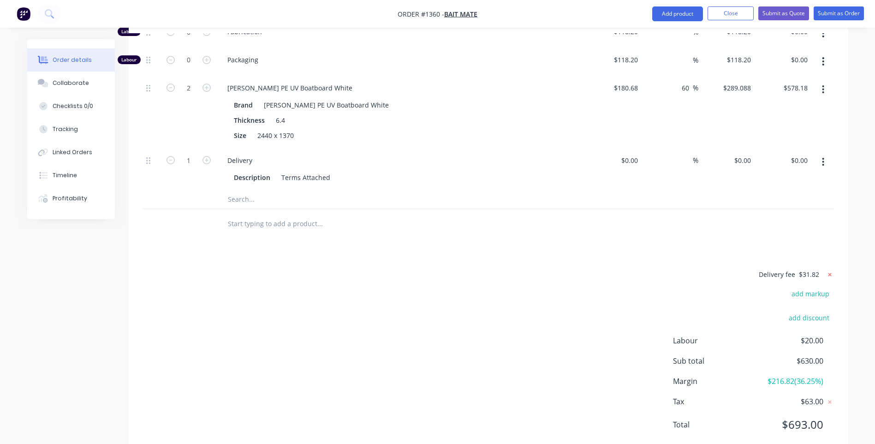
click at [829, 273] on icon at bounding box center [829, 274] width 3 height 3
click at [805, 268] on button "add delivery fee" at bounding box center [804, 274] width 59 height 12
type input "40"
click at [541, 286] on div "Delivery fee Delivery fee Delivery fee name (Optional) 40 40 $0 add markup add …" at bounding box center [488, 356] width 692 height 176
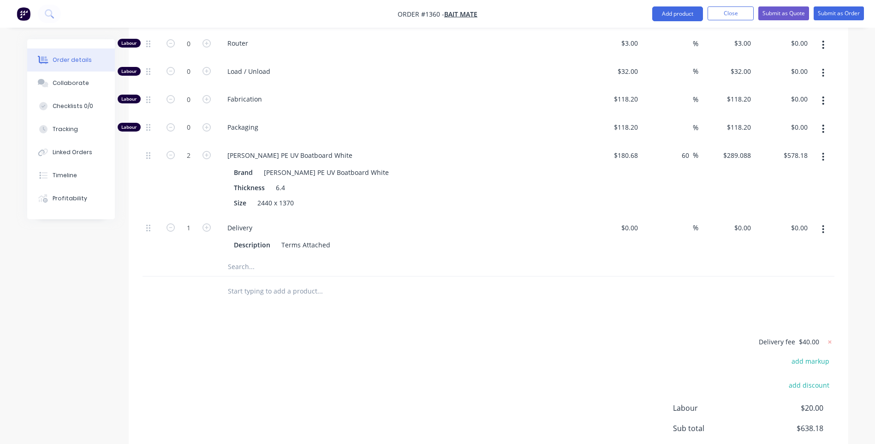
scroll to position [504, 0]
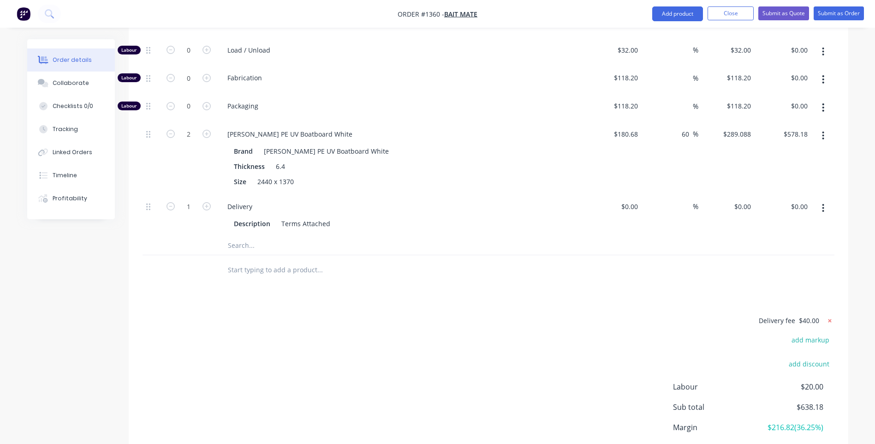
click at [831, 319] on icon at bounding box center [829, 320] width 3 height 3
click at [812, 315] on button "add delivery fee" at bounding box center [804, 321] width 59 height 12
type input "35"
click at [588, 315] on div "Delivery fee Delivery fee Delivery fee name (Optional) 35 35 $0 add markup add …" at bounding box center [488, 403] width 692 height 176
click at [780, 15] on button "Submit as Quote" at bounding box center [783, 13] width 51 height 14
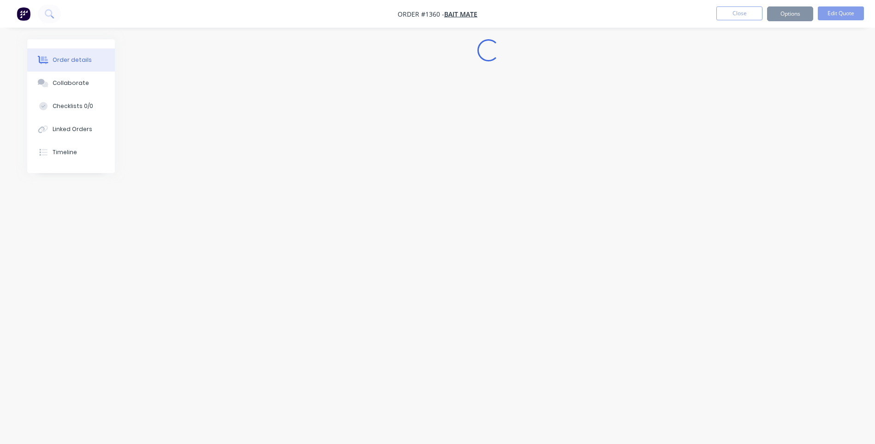
scroll to position [0, 0]
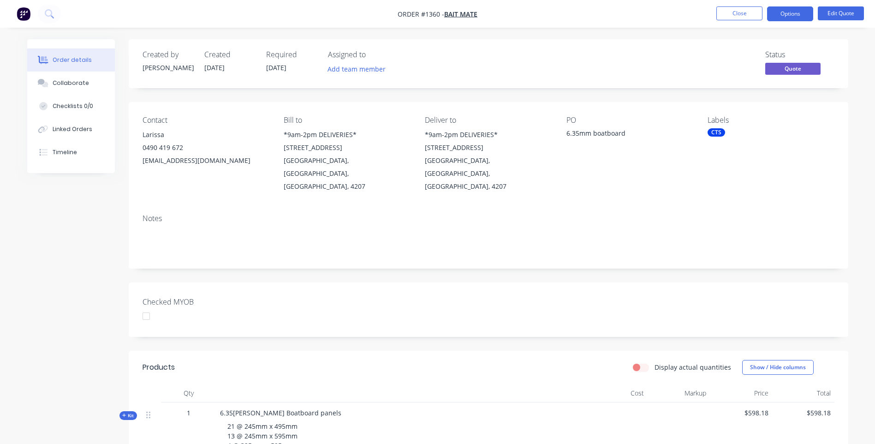
click at [780, 15] on button "Options" at bounding box center [790, 13] width 46 height 15
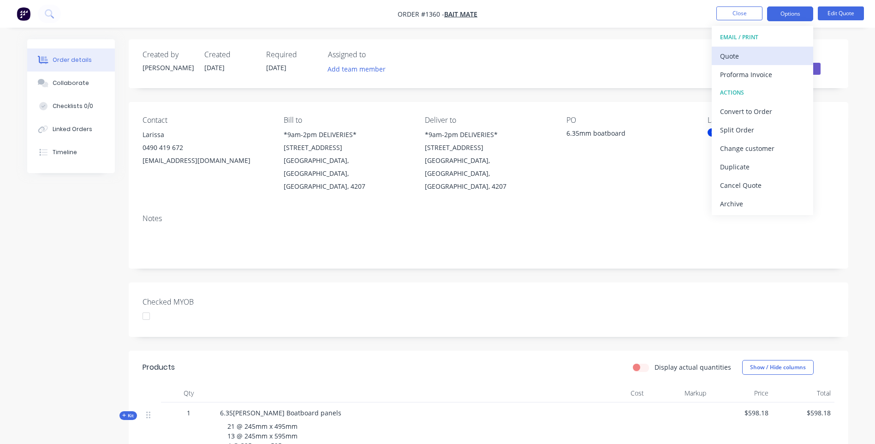
click at [732, 55] on div "Quote" at bounding box center [762, 55] width 85 height 13
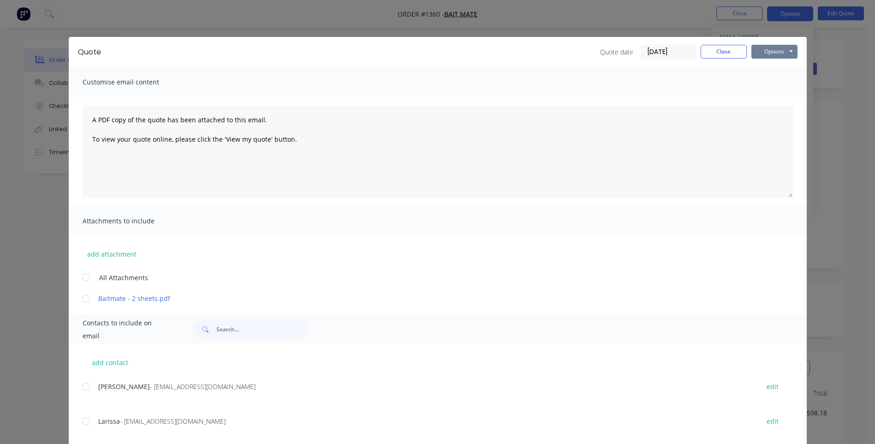
click at [764, 50] on button "Options" at bounding box center [774, 52] width 46 height 14
click at [773, 70] on button "Preview" at bounding box center [780, 67] width 59 height 15
click at [713, 56] on button "Close" at bounding box center [723, 52] width 46 height 14
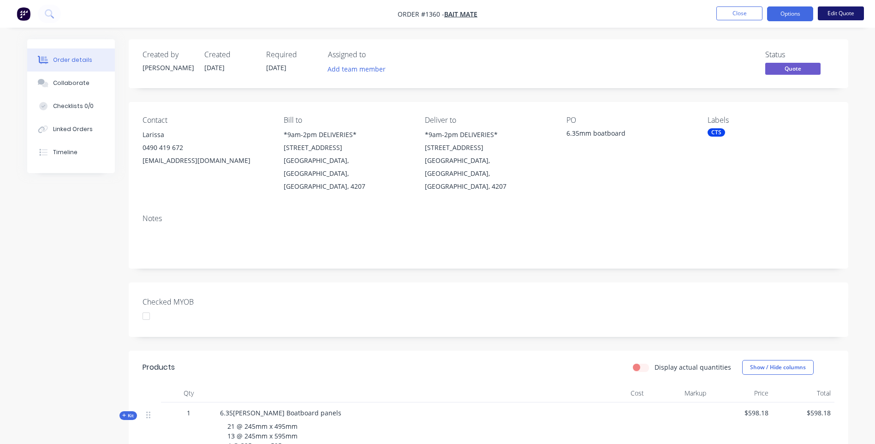
click at [833, 16] on button "Edit Quote" at bounding box center [841, 13] width 46 height 14
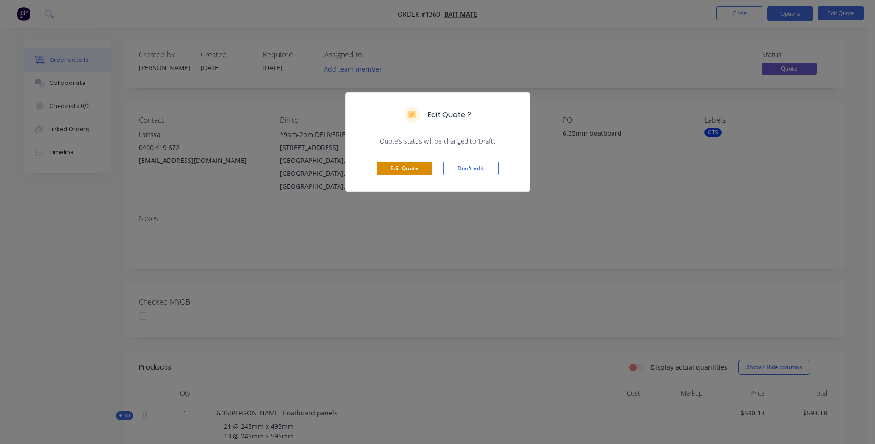
click at [412, 173] on button "Edit Quote" at bounding box center [404, 168] width 55 height 14
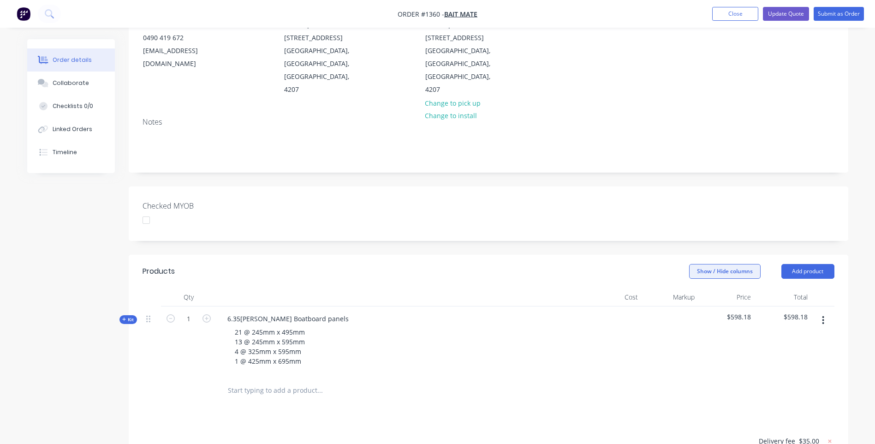
scroll to position [138, 0]
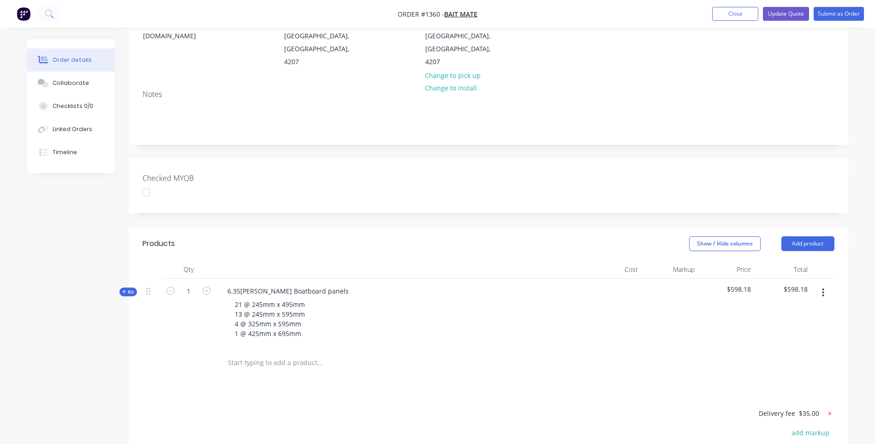
click at [829, 409] on icon at bounding box center [829, 413] width 9 height 9
click at [815, 407] on button "add delivery fee" at bounding box center [804, 413] width 59 height 12
type input "31.82"
click at [637, 348] on div at bounding box center [488, 363] width 692 height 30
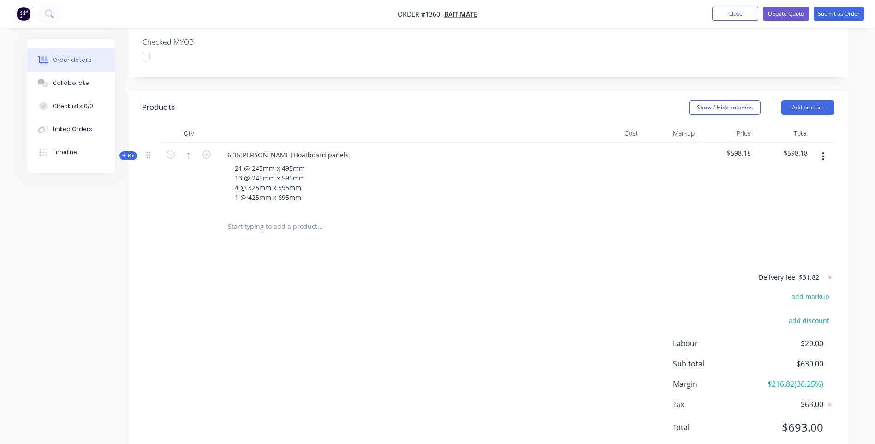
scroll to position [277, 0]
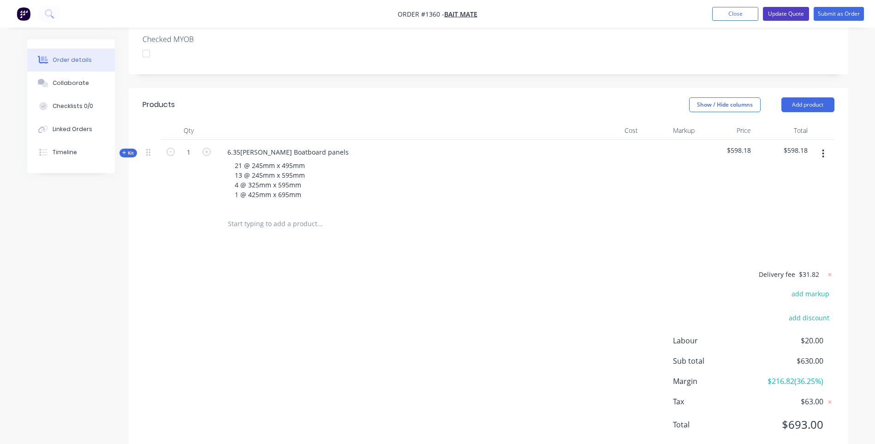
click at [789, 15] on button "Update Quote" at bounding box center [786, 14] width 46 height 14
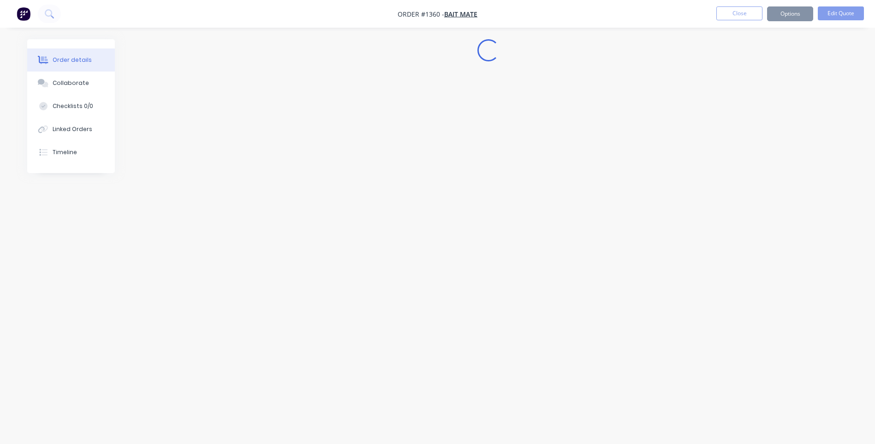
scroll to position [0, 0]
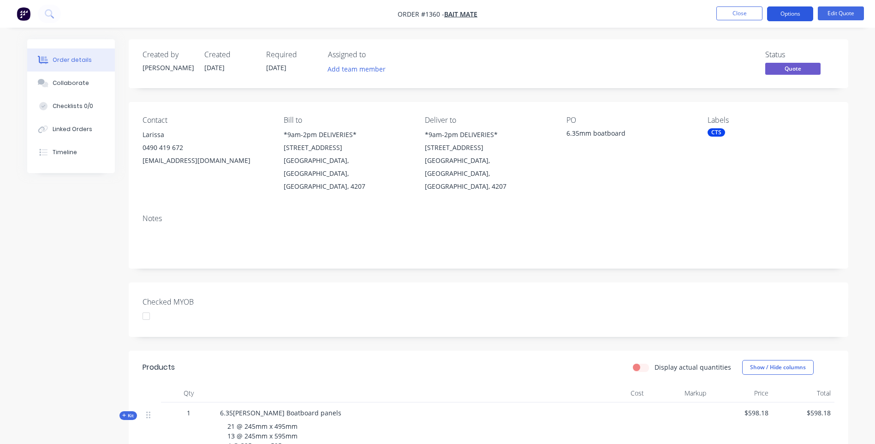
drag, startPoint x: 784, startPoint y: 16, endPoint x: 789, endPoint y: 12, distance: 6.3
click at [784, 15] on button "Options" at bounding box center [790, 13] width 46 height 15
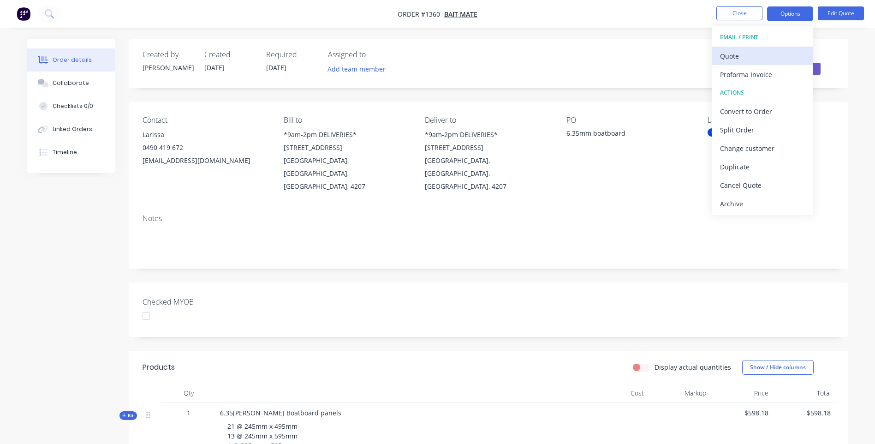
click at [738, 54] on div "Quote" at bounding box center [762, 55] width 85 height 13
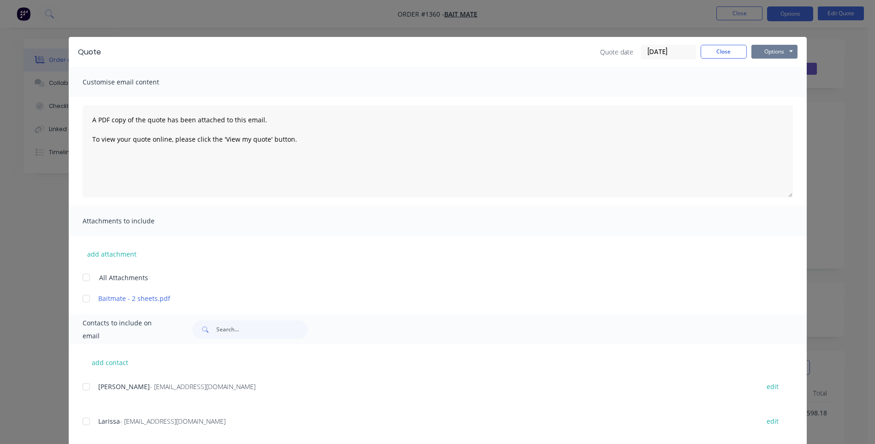
click at [771, 48] on button "Options" at bounding box center [774, 52] width 46 height 14
click at [774, 71] on button "Preview" at bounding box center [780, 67] width 59 height 15
click at [718, 58] on button "Close" at bounding box center [723, 52] width 46 height 14
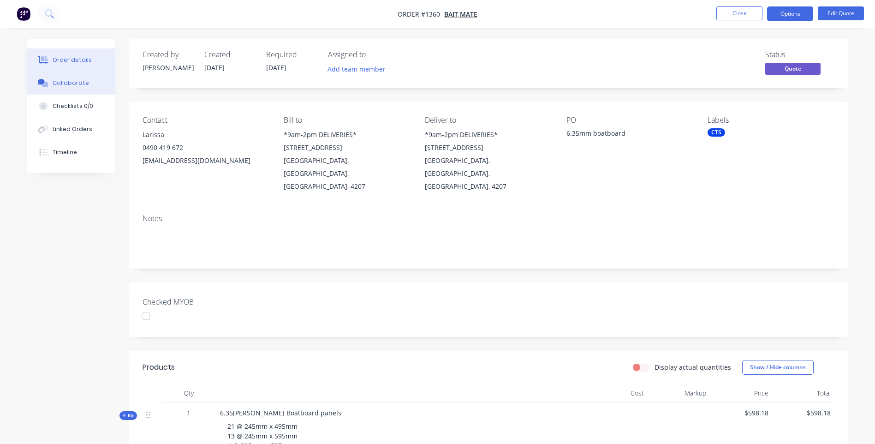
click at [67, 86] on div "Collaborate" at bounding box center [71, 83] width 36 height 8
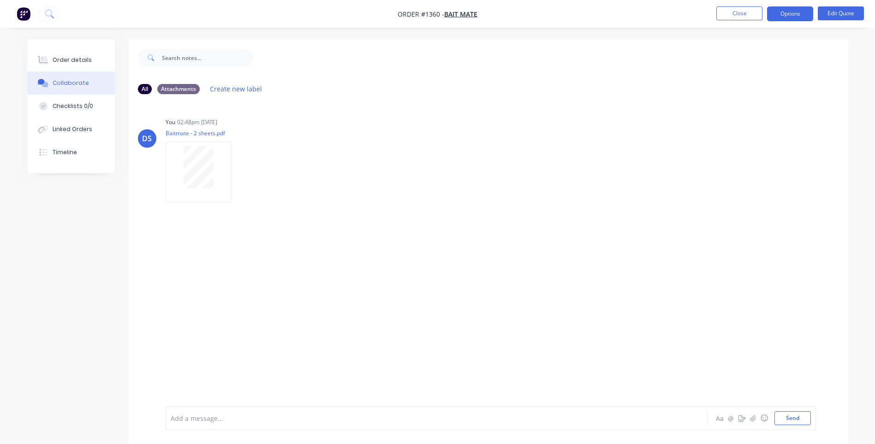
click at [211, 418] on div at bounding box center [411, 418] width 480 height 10
click at [792, 422] on button "Send" at bounding box center [792, 418] width 36 height 14
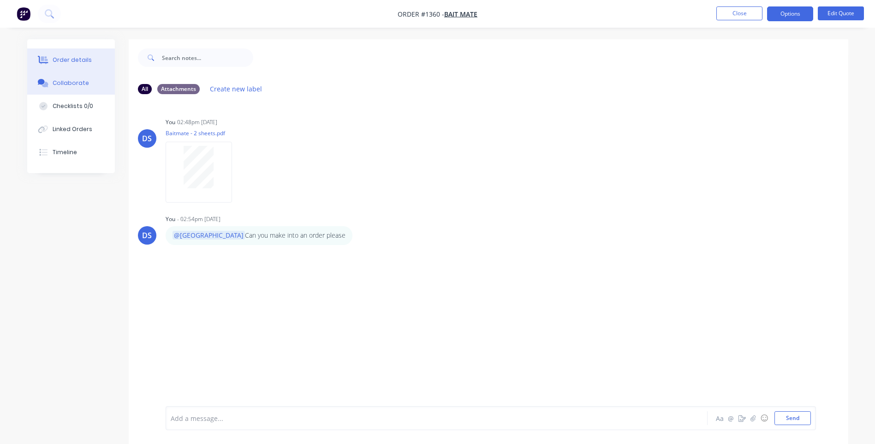
click at [64, 61] on div "Order details" at bounding box center [72, 60] width 39 height 8
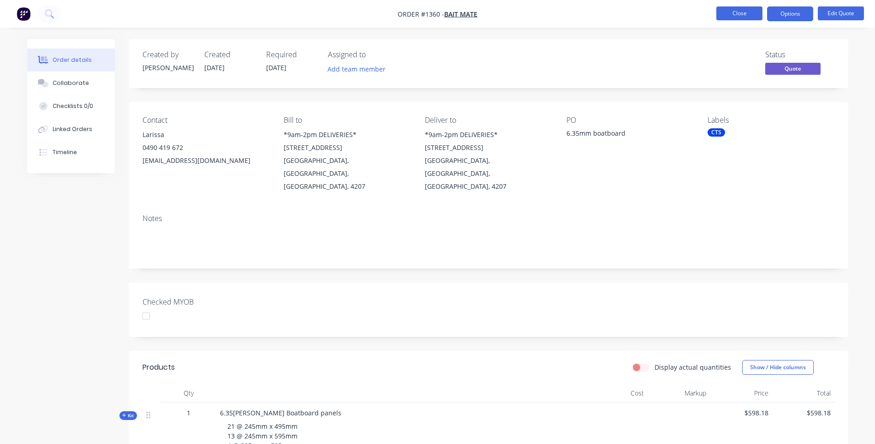
click at [730, 16] on button "Close" at bounding box center [739, 13] width 46 height 14
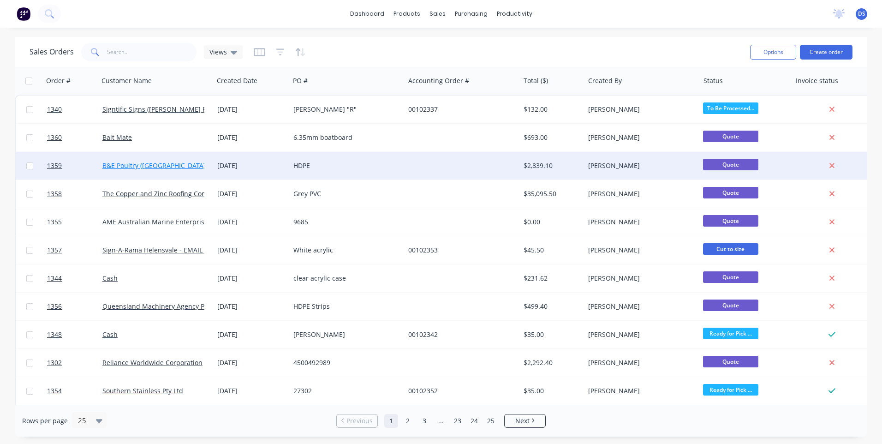
click at [166, 169] on link "B&E Poultry ([GEOGRAPHIC_DATA]) Pty Ltd" at bounding box center [166, 165] width 128 height 9
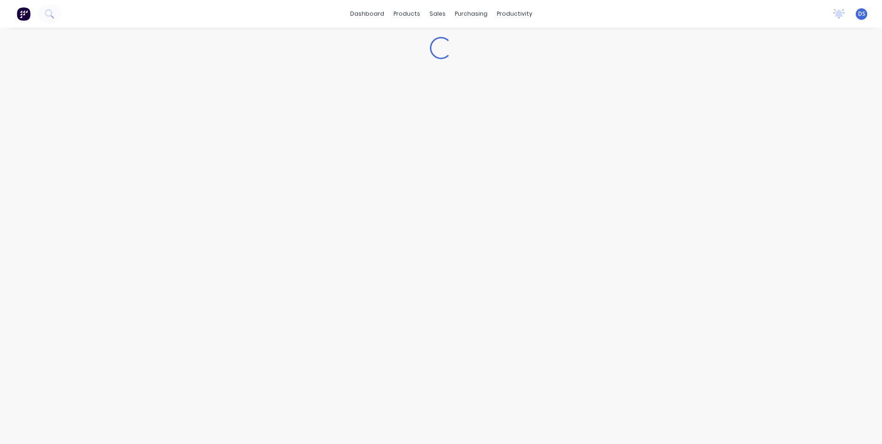
click at [166, 169] on div "Loading..." at bounding box center [441, 236] width 882 height 416
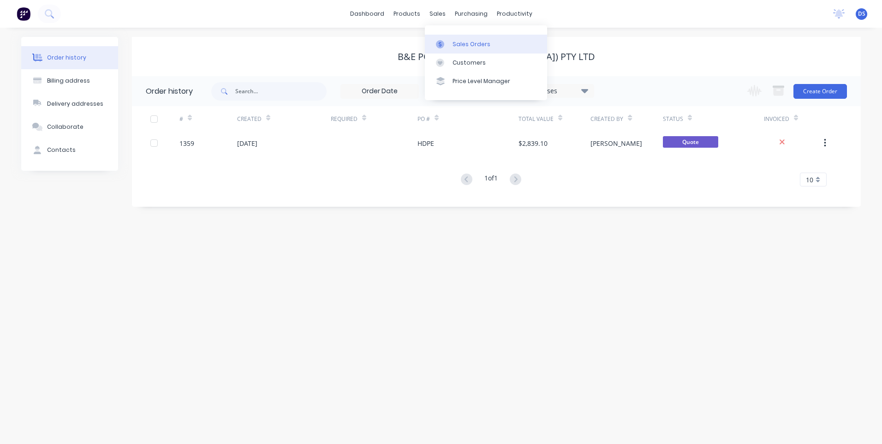
click at [461, 47] on div "Sales Orders" at bounding box center [471, 44] width 38 height 8
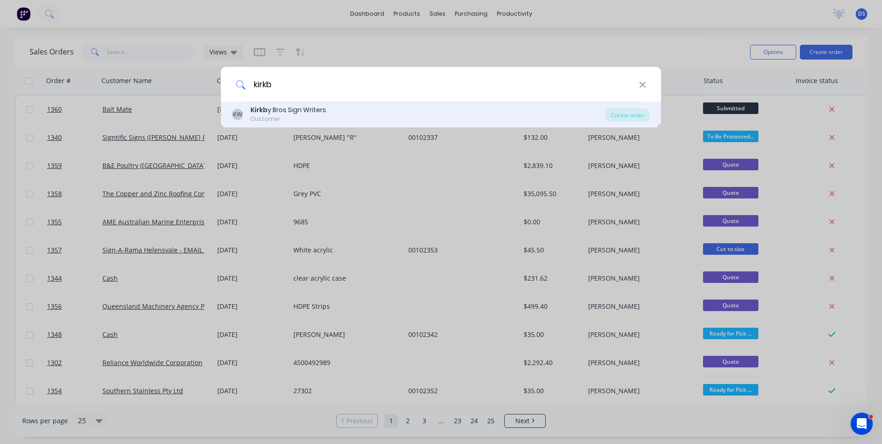
type input "kirkb"
click at [286, 113] on div "Kirkb y Bros Sign Writers" at bounding box center [288, 110] width 76 height 10
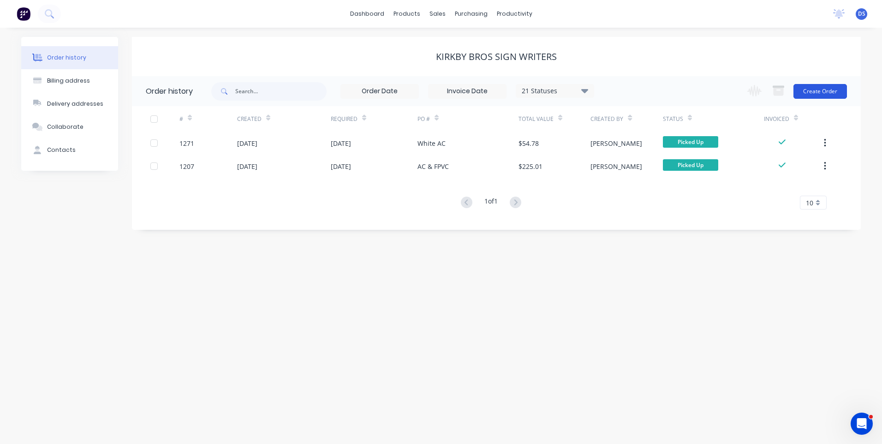
click at [826, 92] on button "Create Order" at bounding box center [819, 91] width 53 height 15
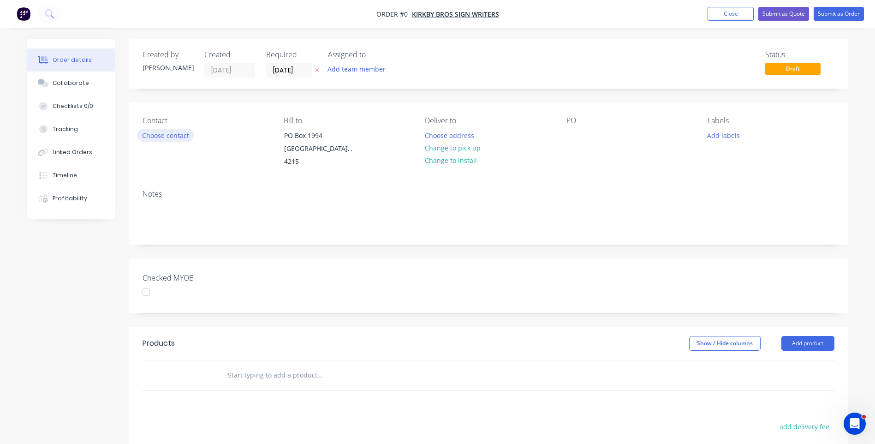
click at [159, 139] on button "Choose contact" at bounding box center [165, 135] width 57 height 12
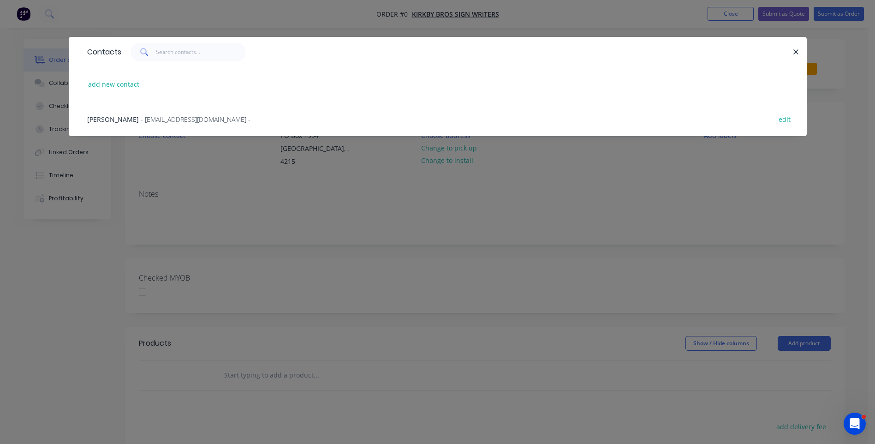
click at [115, 123] on span "Jason Kirkby" at bounding box center [113, 119] width 52 height 9
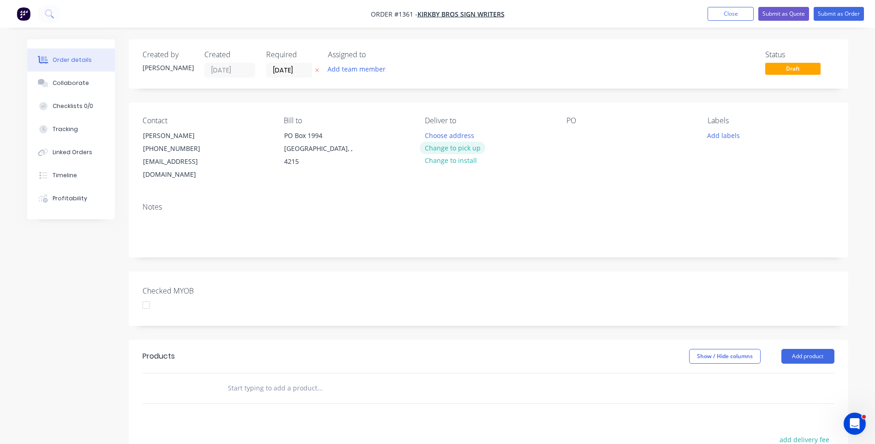
click at [450, 147] on button "Change to pick up" at bounding box center [452, 148] width 65 height 12
click at [577, 135] on div at bounding box center [573, 135] width 15 height 13
click at [723, 133] on button "Add labels" at bounding box center [723, 135] width 42 height 12
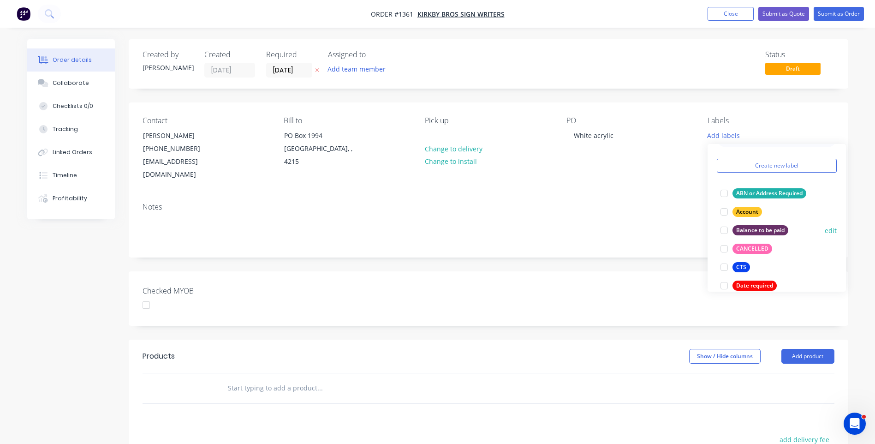
scroll to position [46, 0]
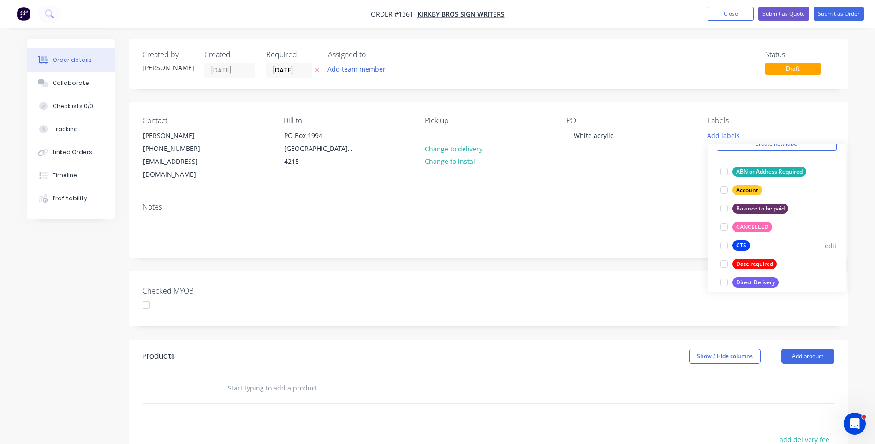
click at [744, 246] on div "CTS" at bounding box center [741, 245] width 18 height 10
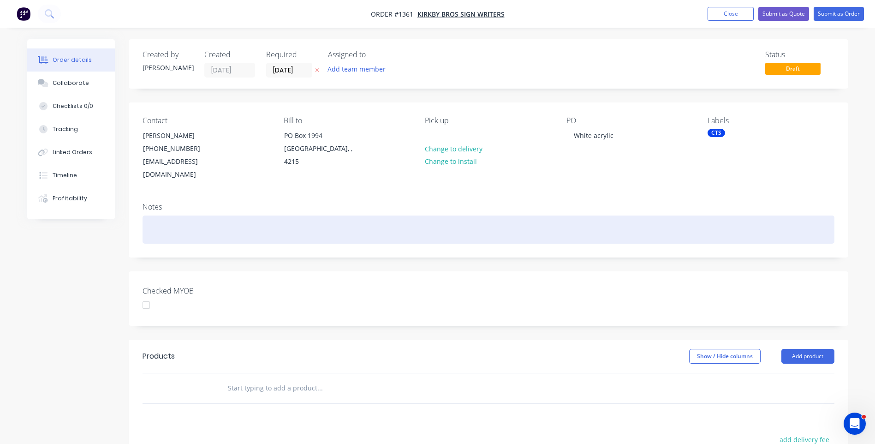
click at [665, 215] on div at bounding box center [488, 229] width 692 height 28
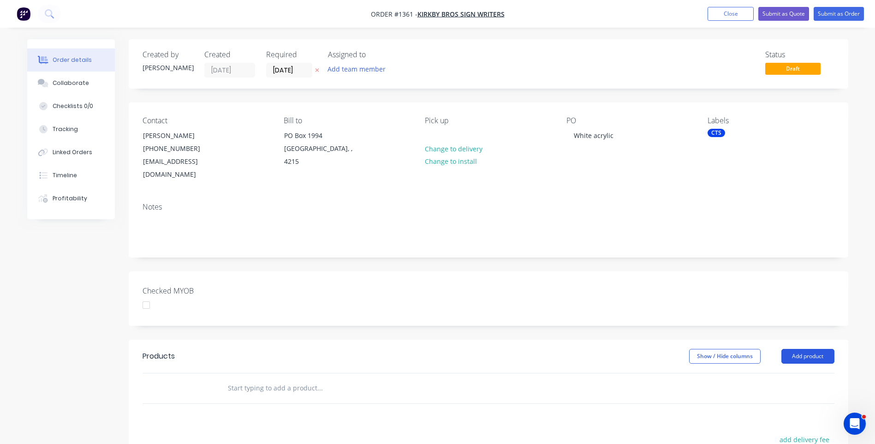
click at [805, 349] on button "Add product" at bounding box center [807, 356] width 53 height 15
click at [790, 373] on div "Product catalogue" at bounding box center [790, 379] width 71 height 13
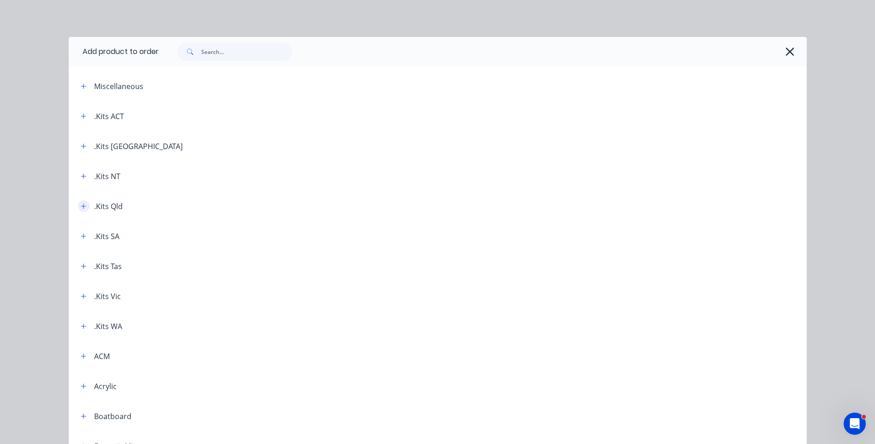
click at [81, 205] on icon "button" at bounding box center [84, 206] width 6 height 6
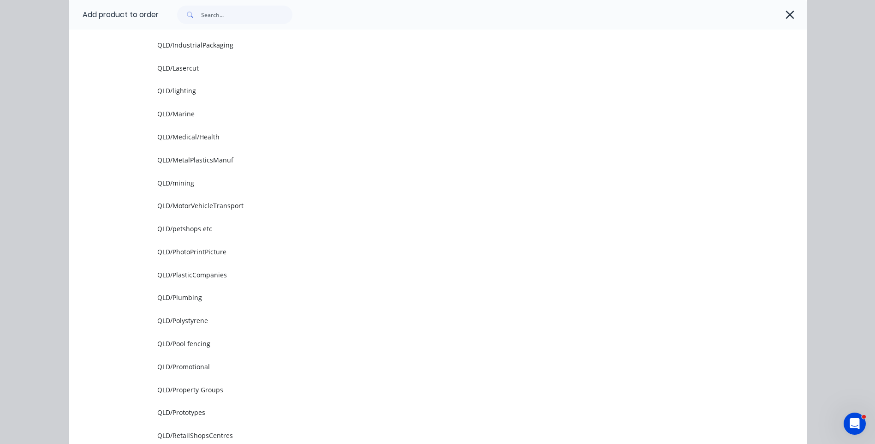
scroll to position [1245, 0]
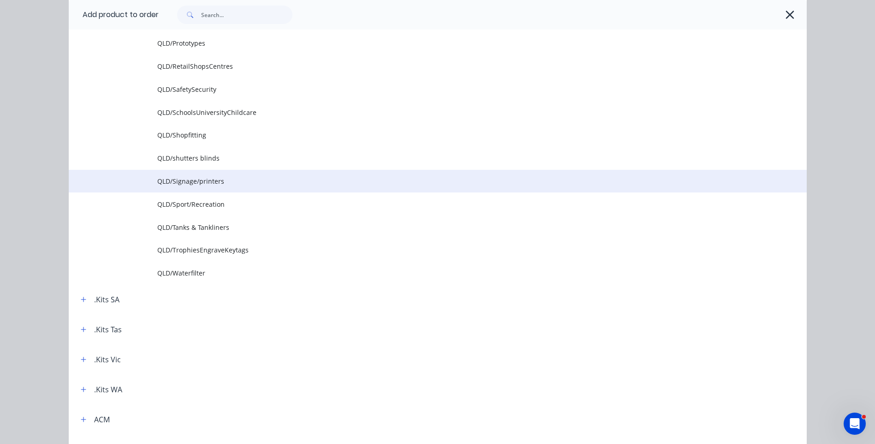
click at [195, 184] on span "QLD/Signage/printers" at bounding box center [416, 181] width 519 height 10
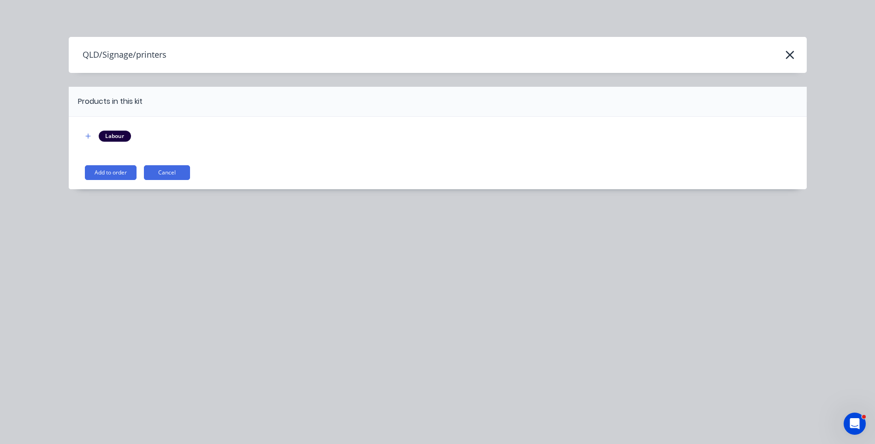
scroll to position [0, 0]
click at [113, 175] on button "Add to order" at bounding box center [111, 172] width 52 height 15
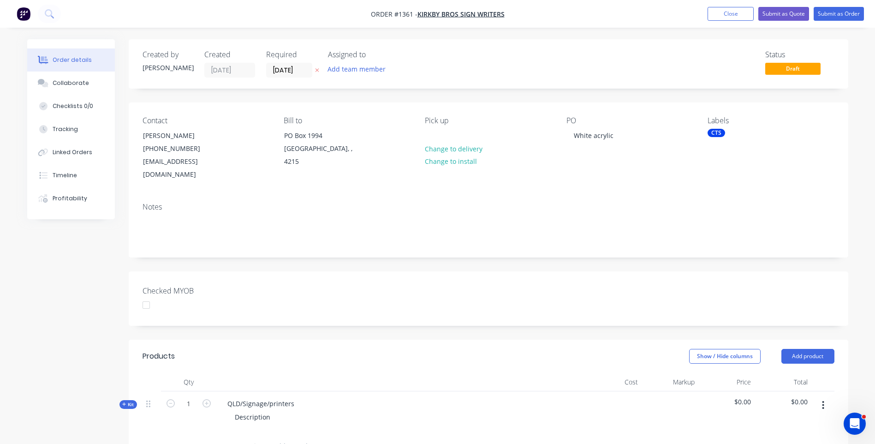
click at [319, 71] on icon at bounding box center [317, 70] width 4 height 6
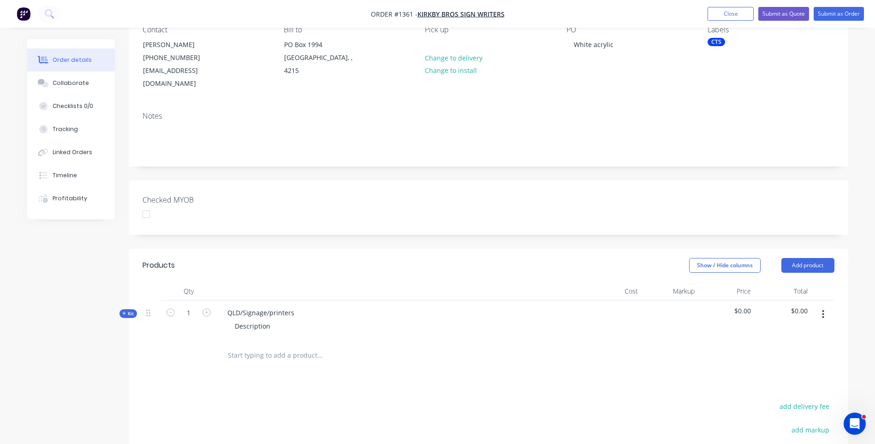
scroll to position [92, 0]
click at [123, 309] on icon at bounding box center [124, 311] width 4 height 5
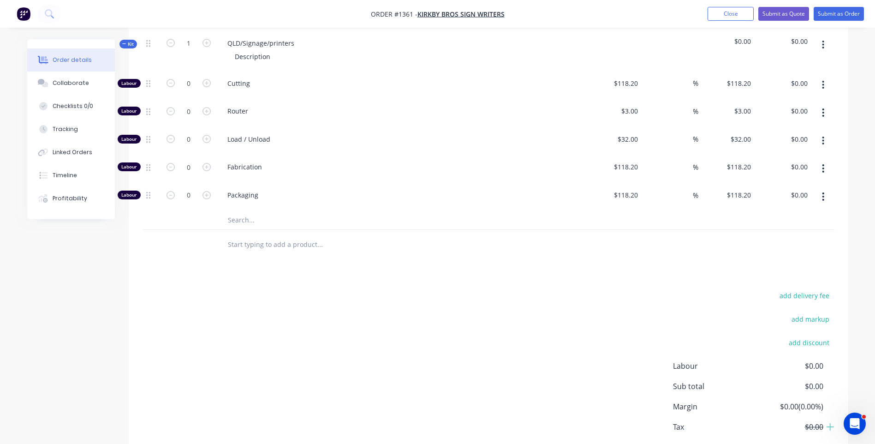
scroll to position [369, 0]
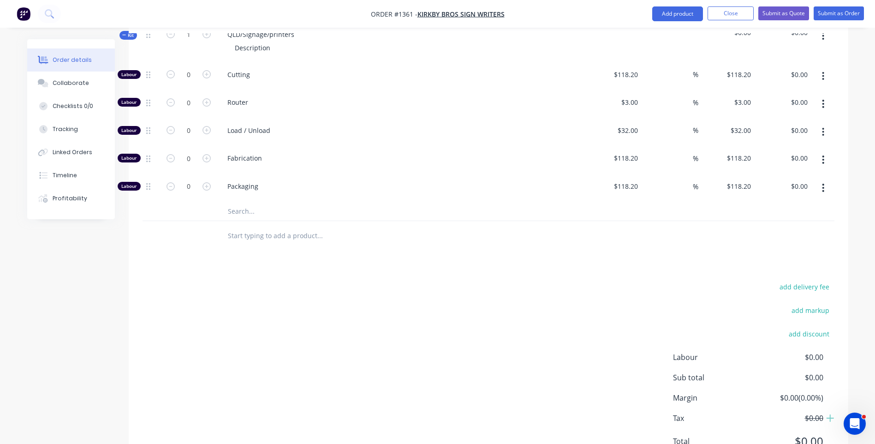
click at [240, 202] on input "text" at bounding box center [319, 211] width 184 height 18
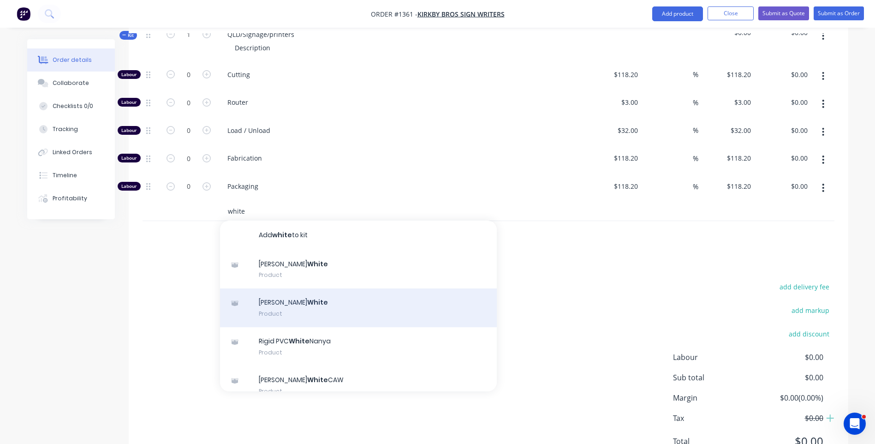
scroll to position [46, 0]
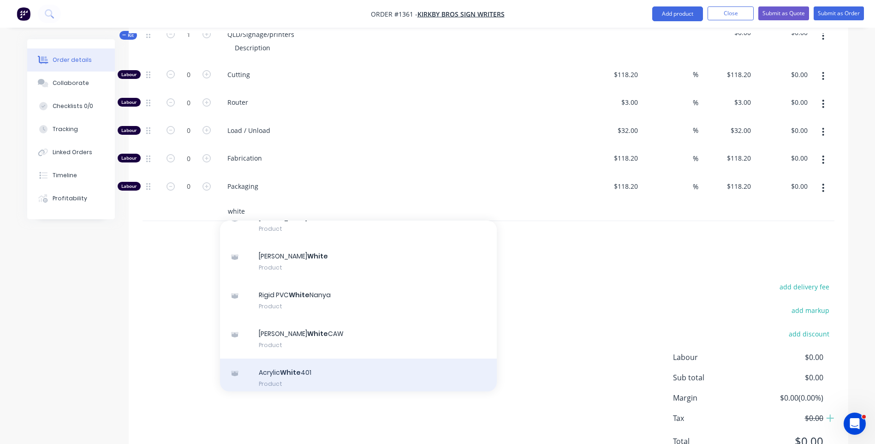
type input "white"
click at [291, 360] on div "Acrylic White 401 Product" at bounding box center [358, 377] width 277 height 39
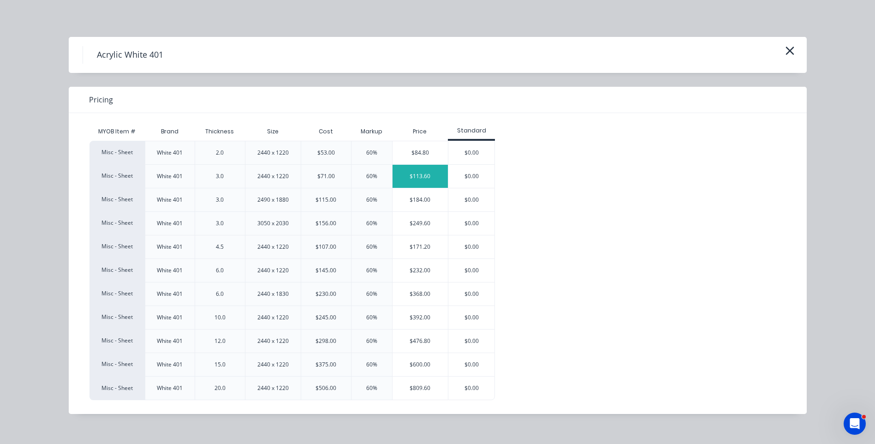
click at [418, 179] on div "$113.60" at bounding box center [420, 176] width 56 height 23
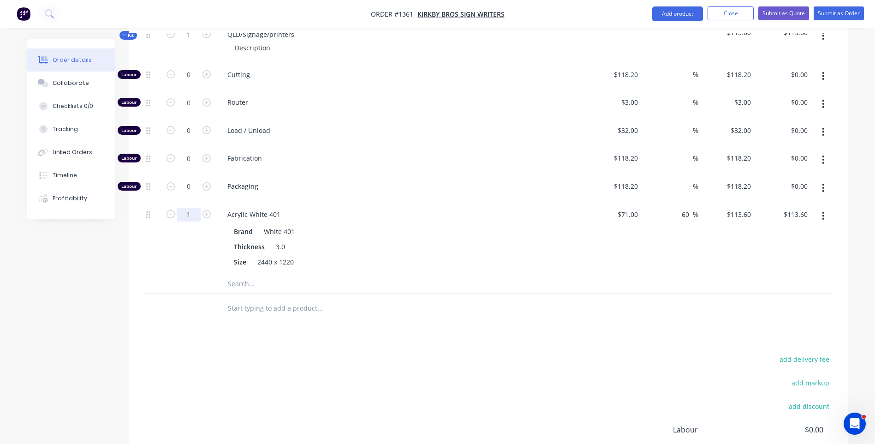
click at [196, 82] on input "1" at bounding box center [189, 75] width 24 height 14
type input "0.25"
type input "$28.40"
click at [187, 306] on div at bounding box center [188, 308] width 55 height 30
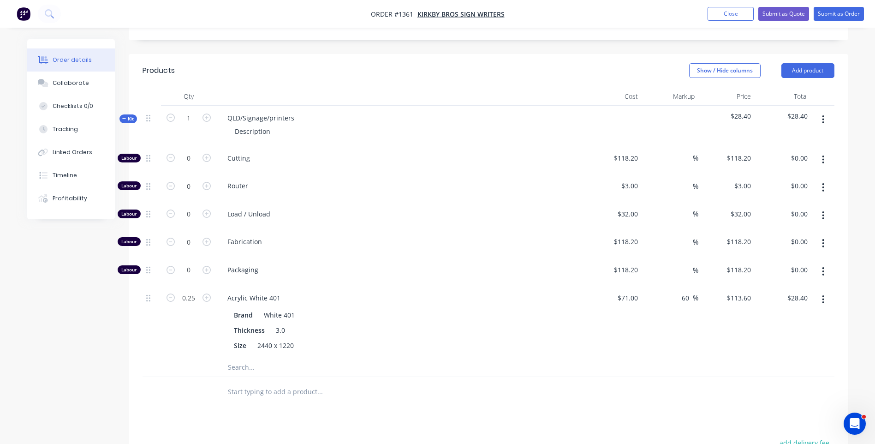
scroll to position [277, 0]
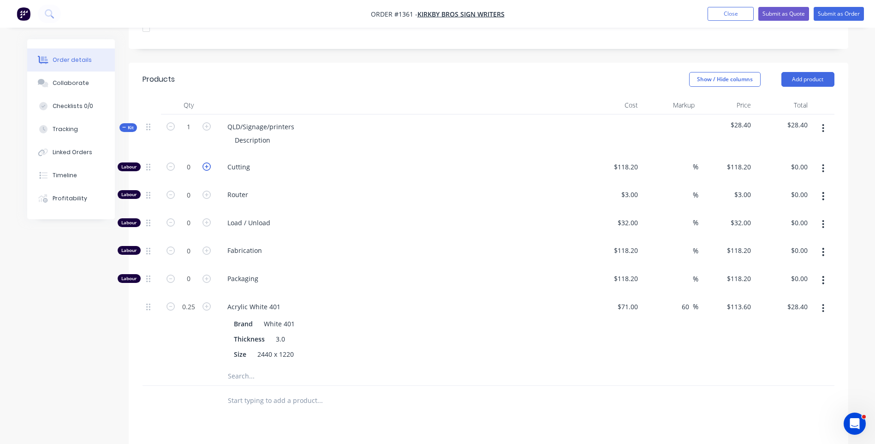
click at [207, 162] on icon "button" at bounding box center [206, 166] width 8 height 8
type input "1"
type input "$118.20"
click at [632, 160] on input "118.2" at bounding box center [627, 166] width 29 height 13
type input "$10.00"
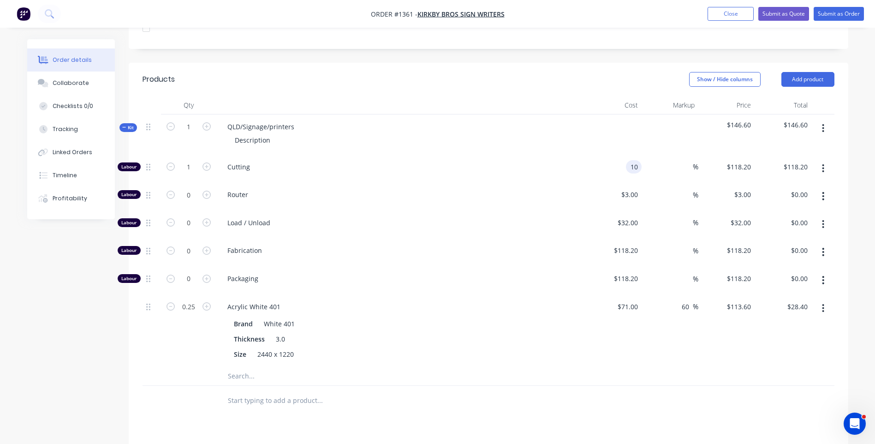
type input "$10.00"
click at [536, 367] on div at bounding box center [382, 376] width 332 height 18
drag, startPoint x: 295, startPoint y: 115, endPoint x: 223, endPoint y: 116, distance: 71.5
click at [223, 120] on div "QLD/Signage/printers" at bounding box center [261, 126] width 82 height 13
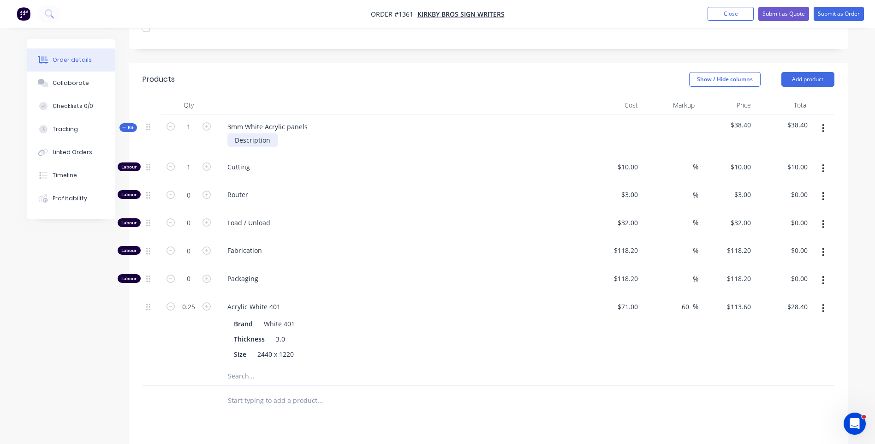
click at [272, 133] on div "Description" at bounding box center [252, 139] width 50 height 13
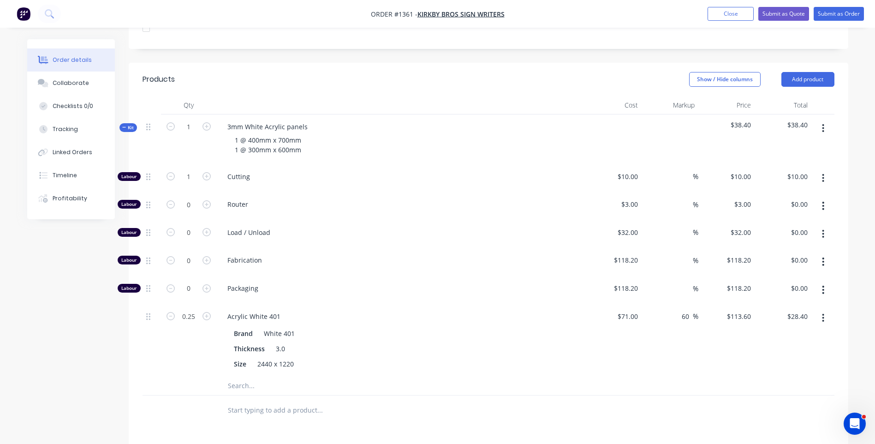
drag, startPoint x: 320, startPoint y: 200, endPoint x: 323, endPoint y: 192, distance: 8.7
click at [323, 192] on div "Router" at bounding box center [400, 206] width 369 height 28
click at [773, 12] on button "Submit as Quote" at bounding box center [783, 14] width 51 height 14
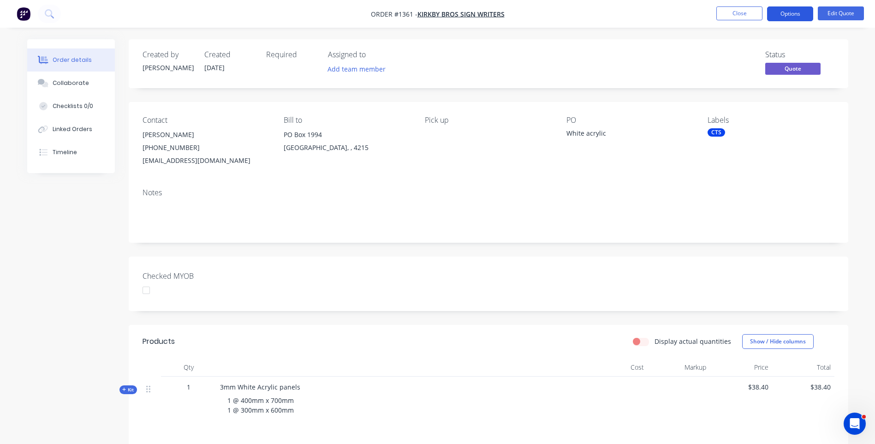
click at [792, 14] on button "Options" at bounding box center [790, 13] width 46 height 15
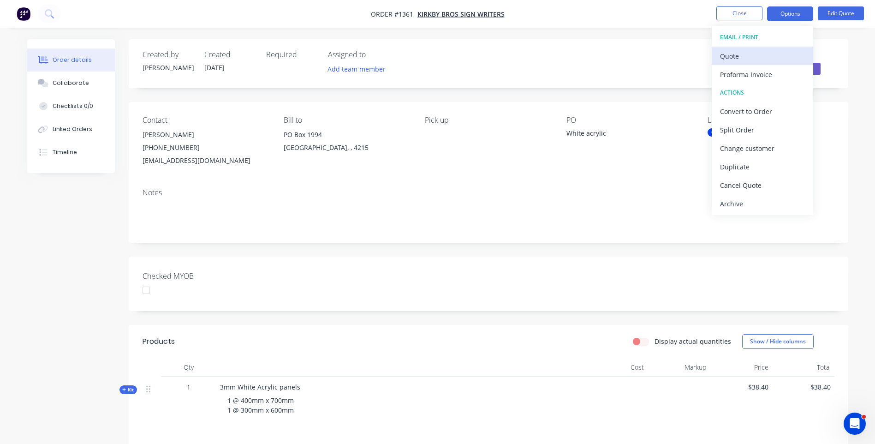
click at [734, 59] on div "Quote" at bounding box center [762, 55] width 85 height 13
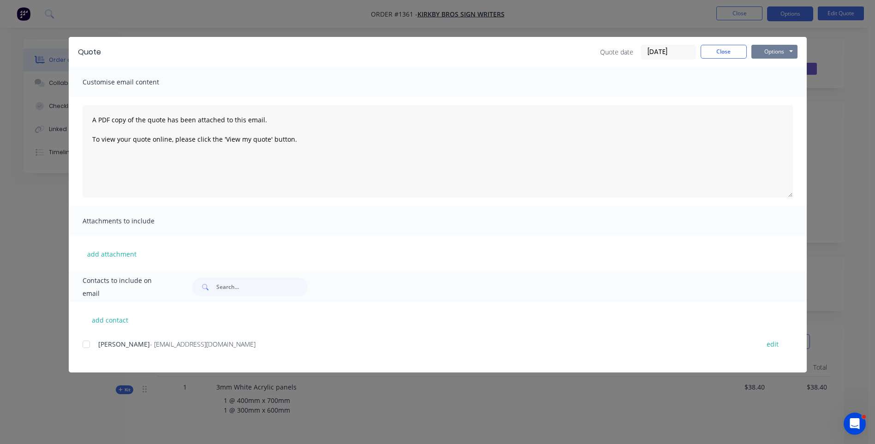
click at [769, 48] on button "Options" at bounding box center [774, 52] width 46 height 14
click at [775, 69] on button "Preview" at bounding box center [780, 67] width 59 height 15
click at [733, 54] on button "Close" at bounding box center [723, 52] width 46 height 14
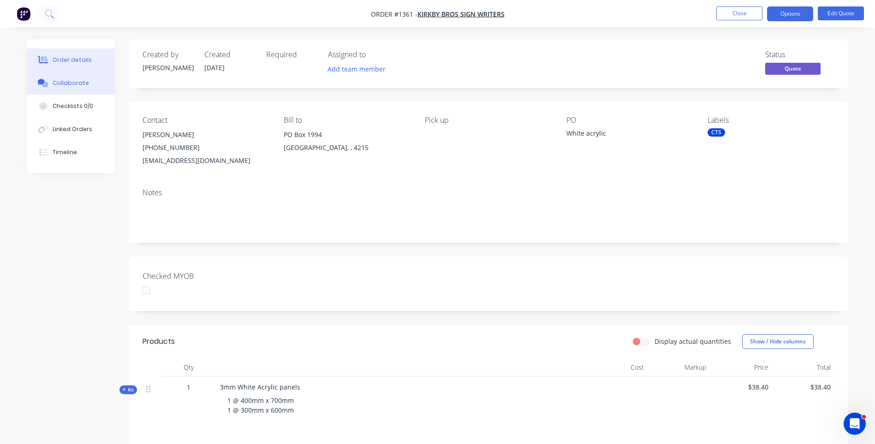
click at [73, 83] on div "Collaborate" at bounding box center [71, 83] width 36 height 8
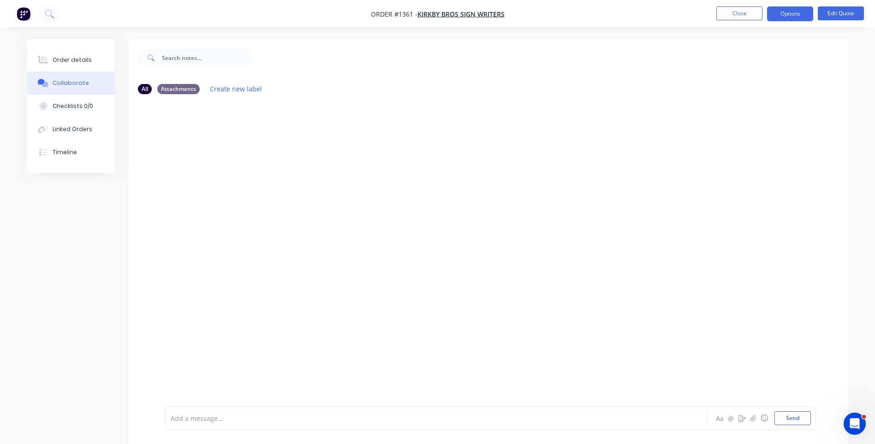
click at [234, 423] on div "Add a message..." at bounding box center [411, 418] width 480 height 14
click at [784, 424] on button "Send" at bounding box center [792, 418] width 36 height 14
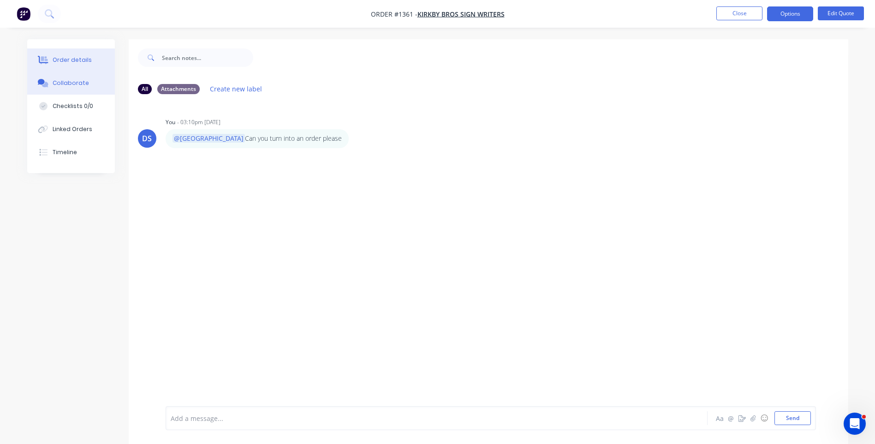
click at [75, 63] on div "Order details" at bounding box center [72, 60] width 39 height 8
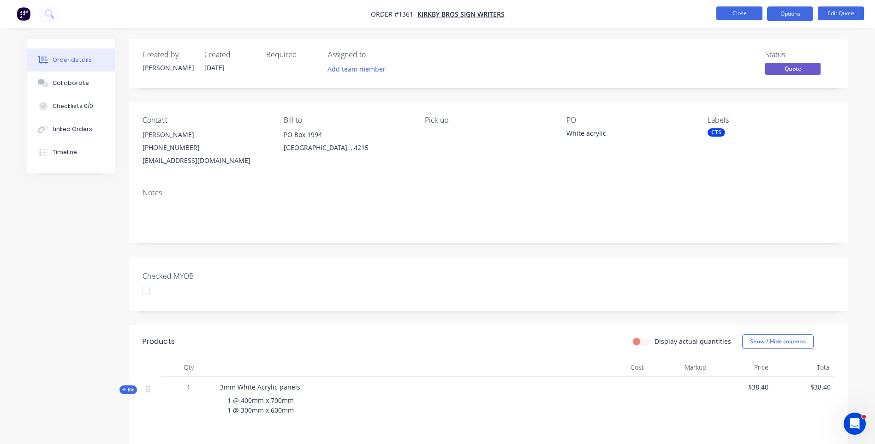
click at [736, 14] on button "Close" at bounding box center [739, 13] width 46 height 14
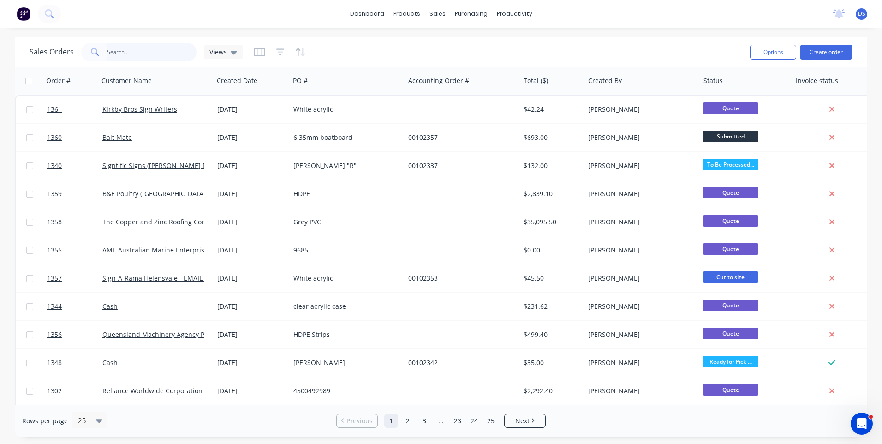
click at [142, 54] on input "text" at bounding box center [152, 52] width 90 height 18
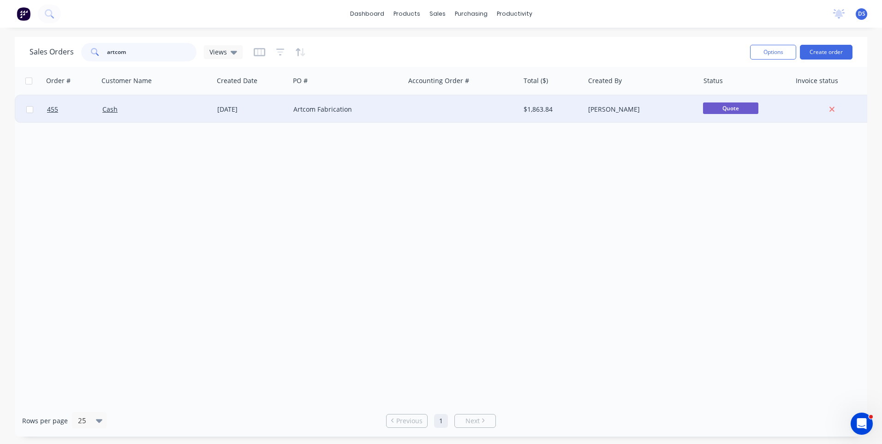
type input "artcom"
click at [326, 110] on div "Artcom Fabrication" at bounding box center [344, 109] width 102 height 9
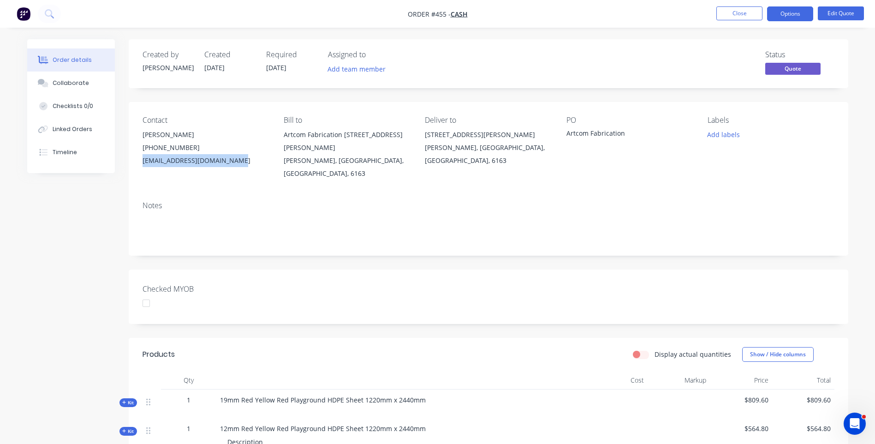
drag, startPoint x: 237, startPoint y: 160, endPoint x: 145, endPoint y: 165, distance: 92.3
click at [145, 165] on div "mw@artcomfabrication.com.au" at bounding box center [205, 160] width 126 height 13
drag, startPoint x: 145, startPoint y: 165, endPoint x: 182, endPoint y: 160, distance: 37.3
copy div "mw@artcomfabrication.com.au"
